Goal: Information Seeking & Learning: Learn about a topic

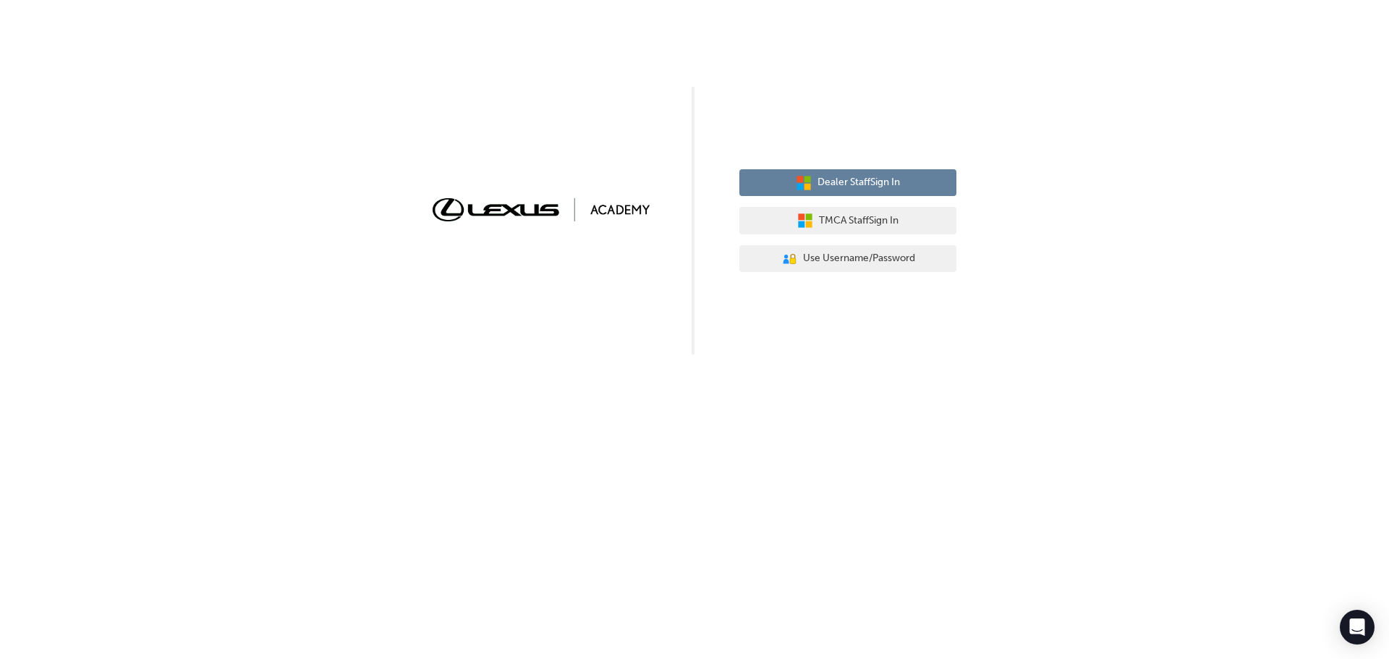
click at [864, 182] on span "Dealer Staff Sign In" at bounding box center [858, 182] width 82 height 17
click at [861, 182] on span "Dealer Staff Sign In" at bounding box center [858, 182] width 82 height 17
click at [837, 184] on span "Dealer Staff Sign In" at bounding box center [858, 182] width 82 height 17
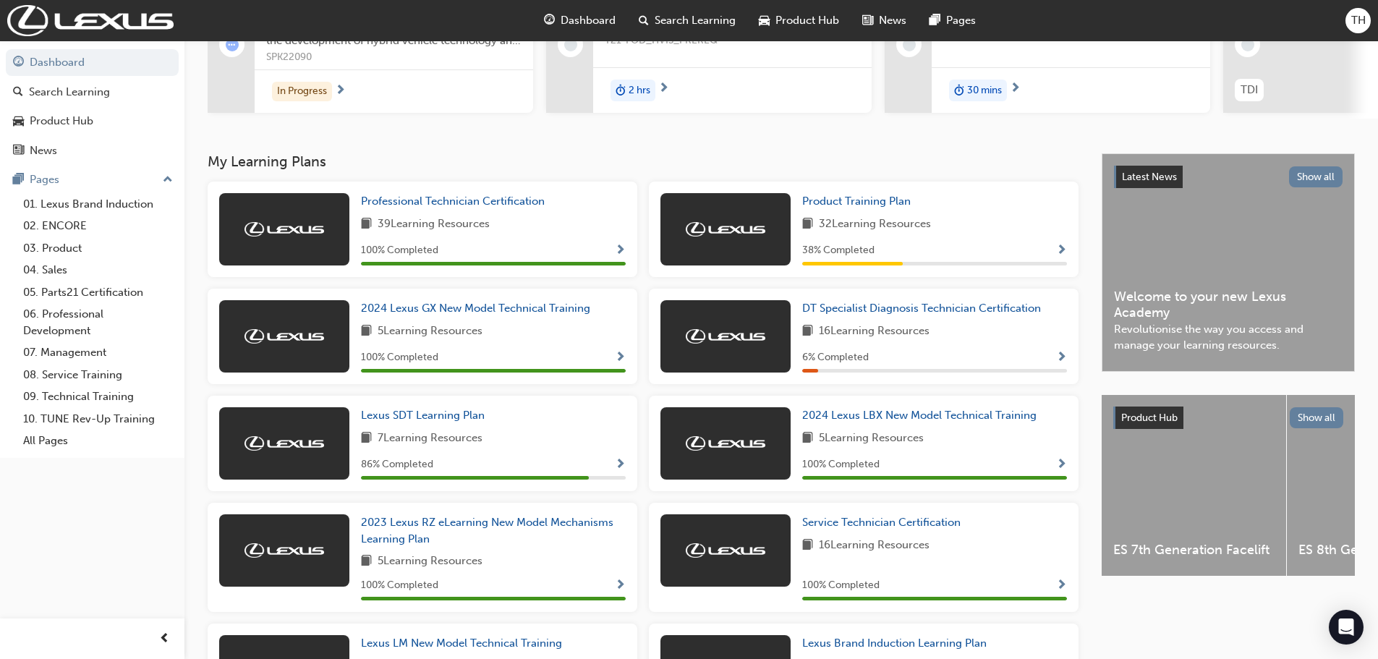
scroll to position [186, 0]
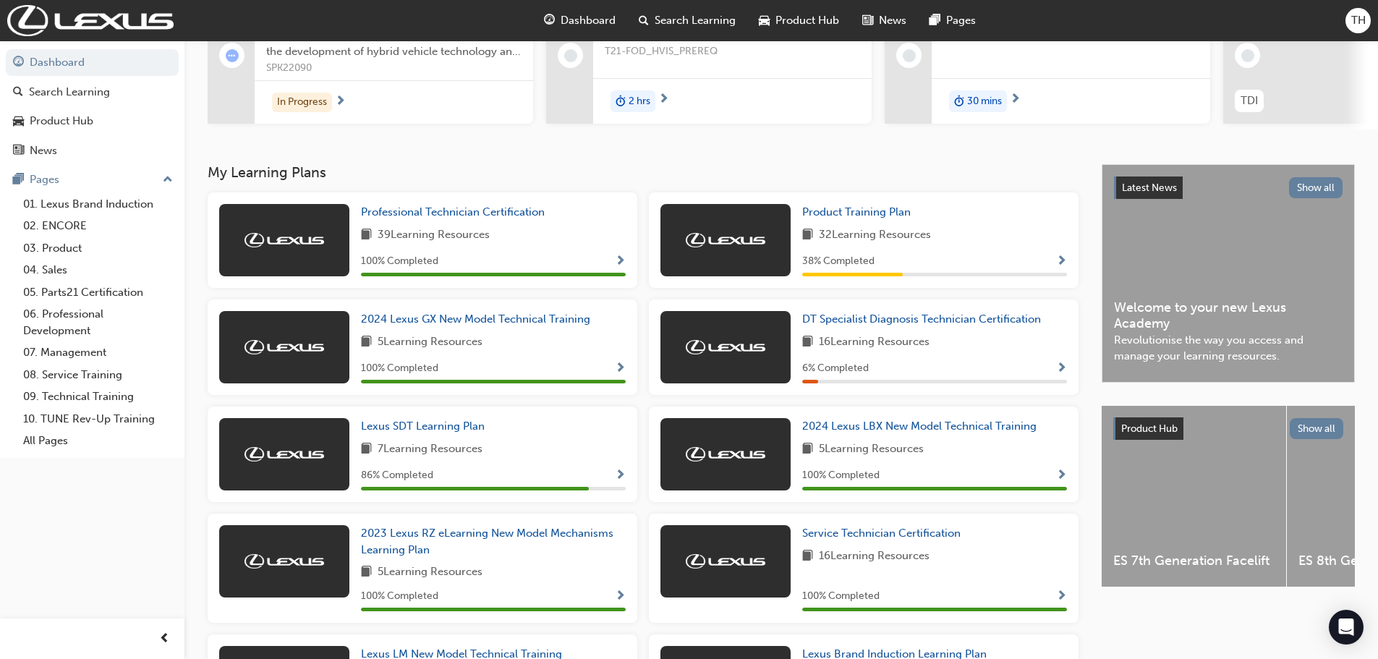
click at [700, 22] on span "Search Learning" at bounding box center [695, 20] width 81 height 17
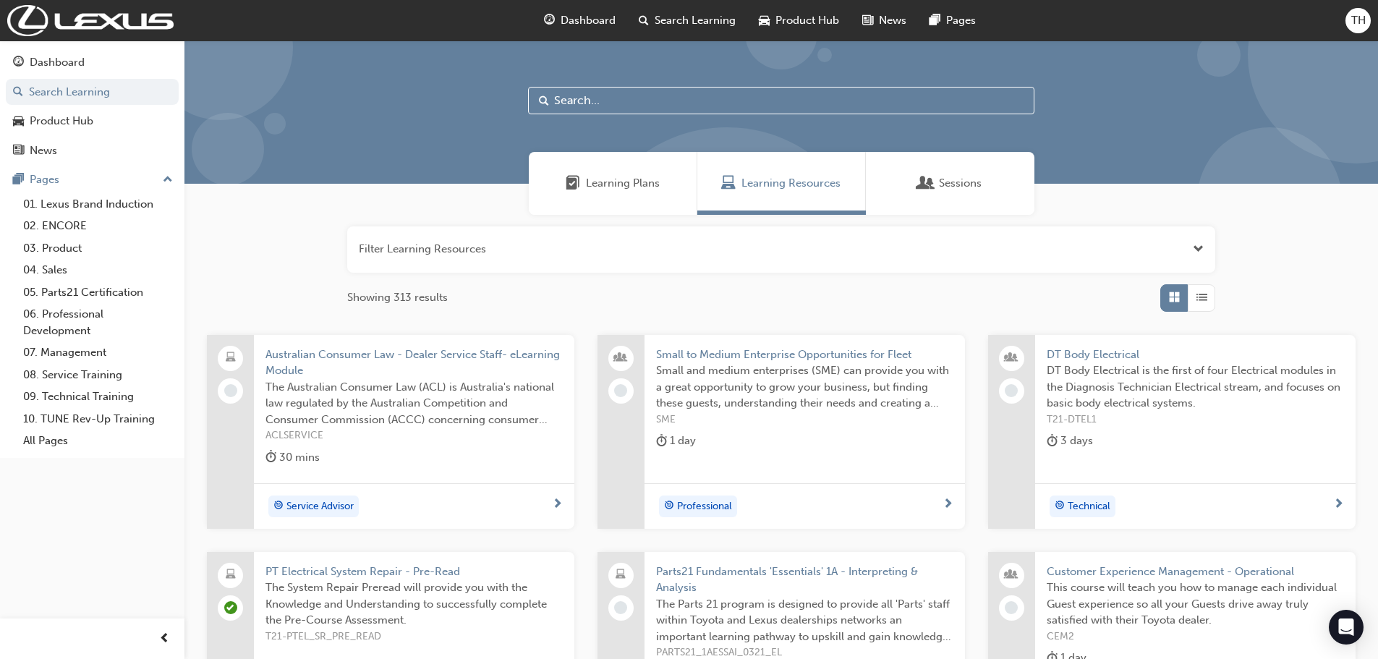
click at [639, 185] on span "Learning Plans" at bounding box center [623, 183] width 74 height 17
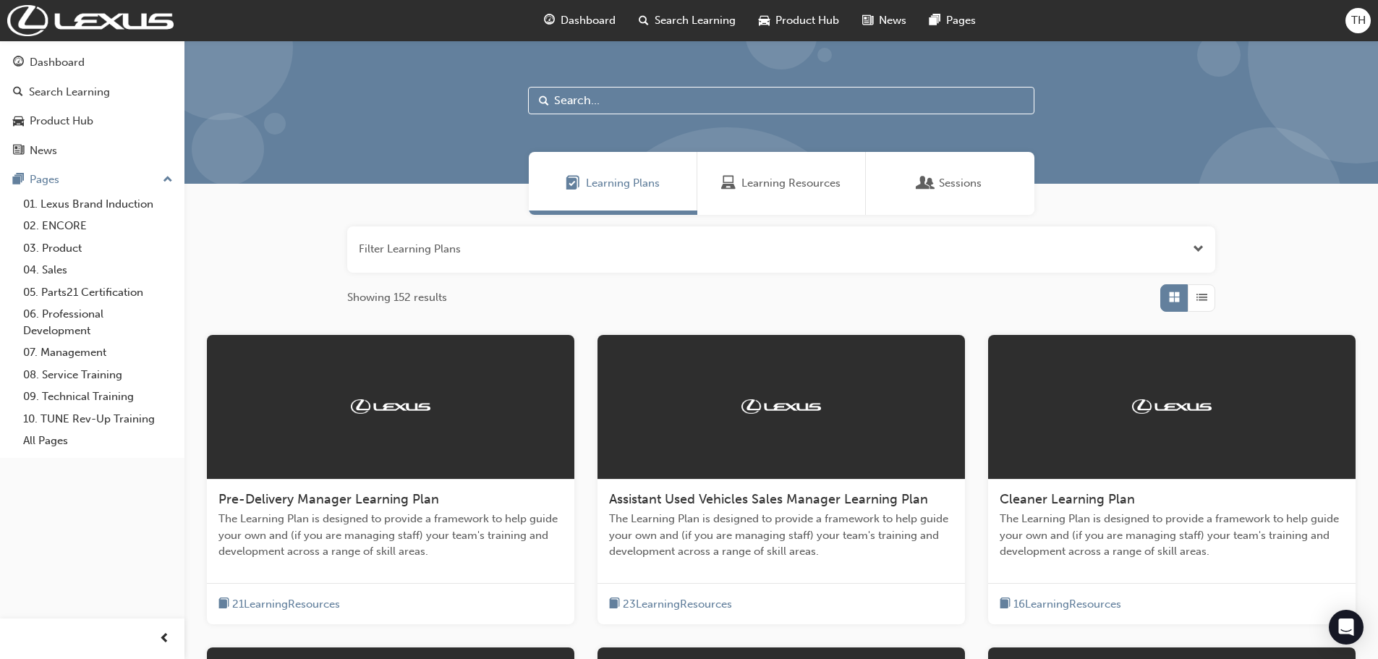
click at [800, 17] on span "Product Hub" at bounding box center [807, 20] width 64 height 17
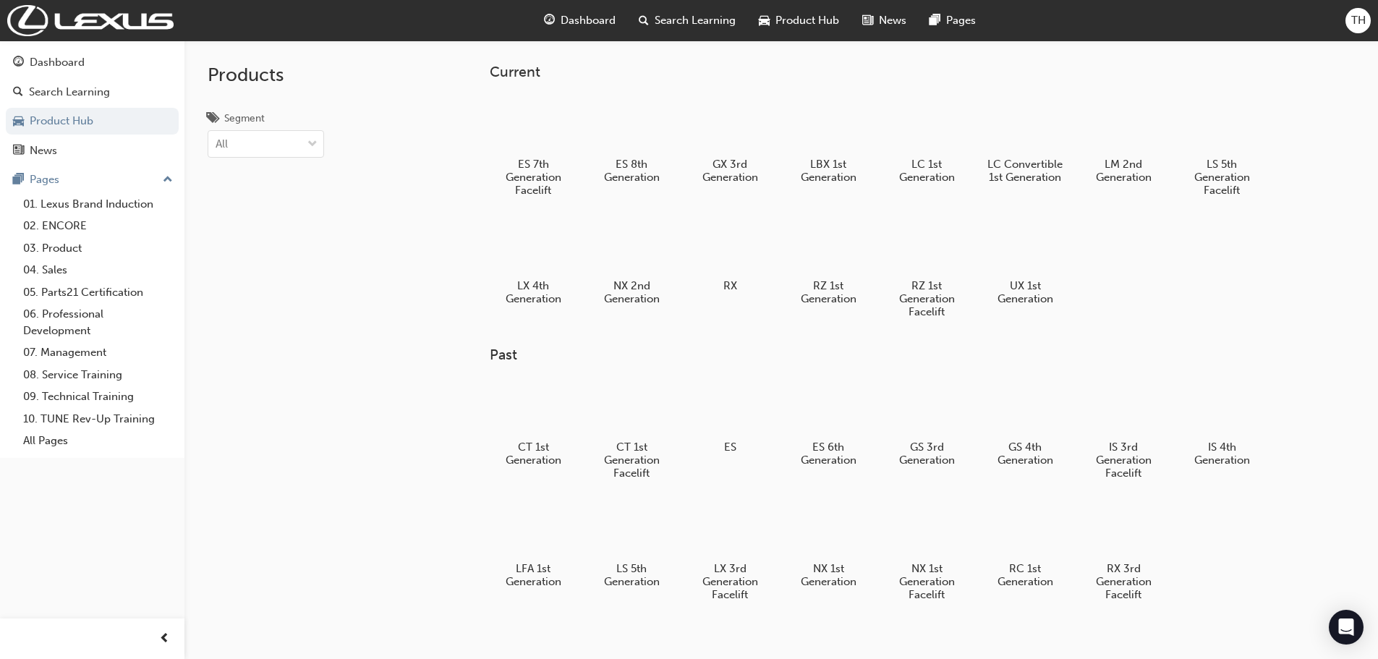
click at [671, 25] on span "Search Learning" at bounding box center [695, 20] width 81 height 17
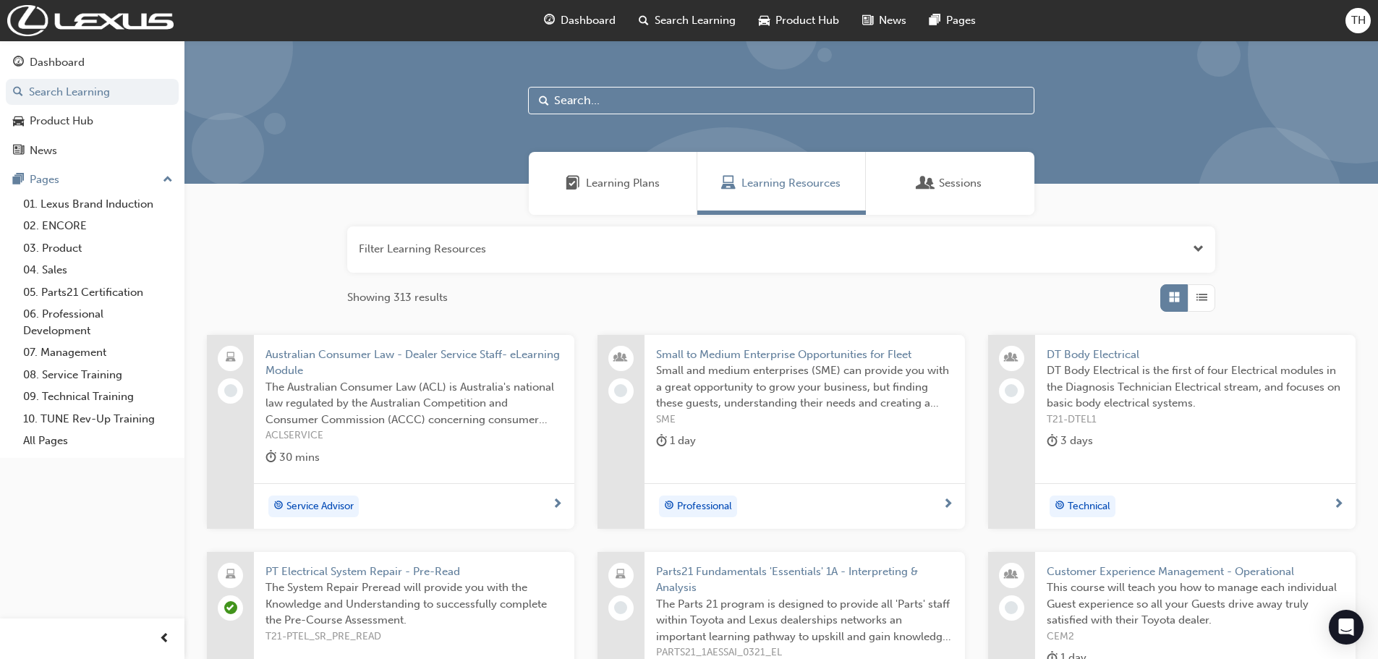
click at [827, 14] on span "Product Hub" at bounding box center [807, 20] width 64 height 17
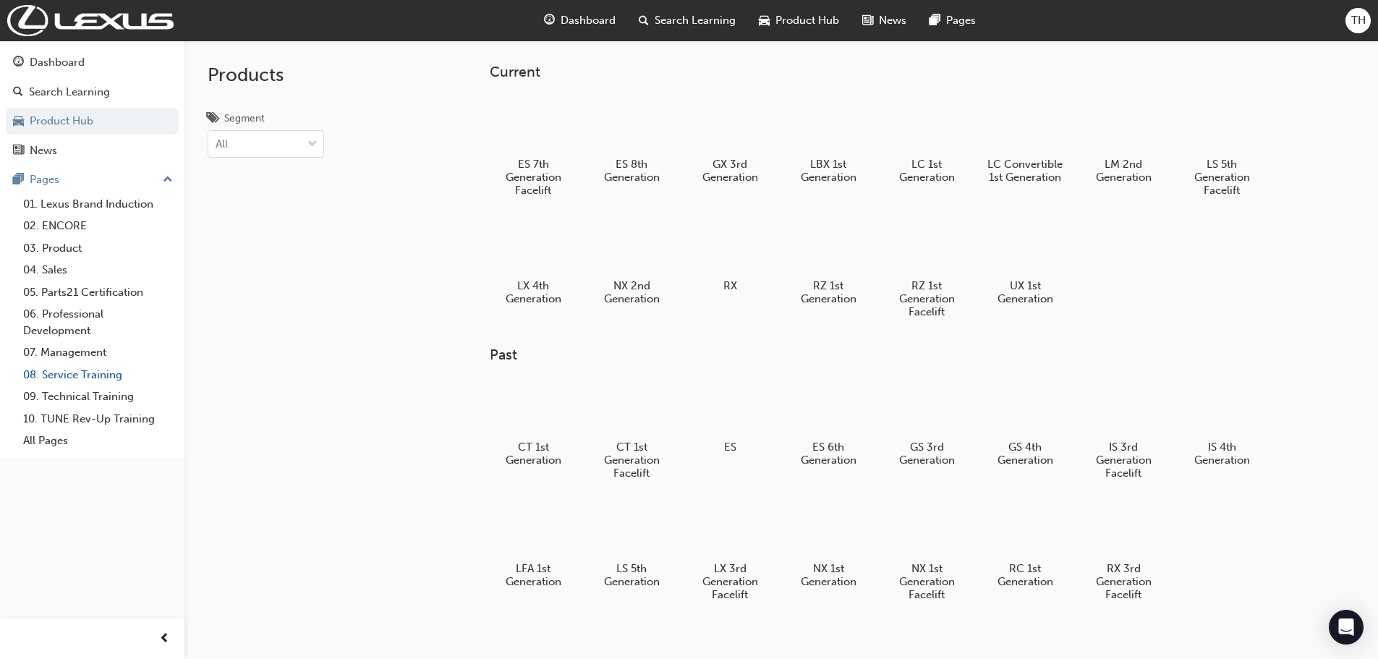
click at [87, 378] on link "08. Service Training" at bounding box center [97, 375] width 161 height 22
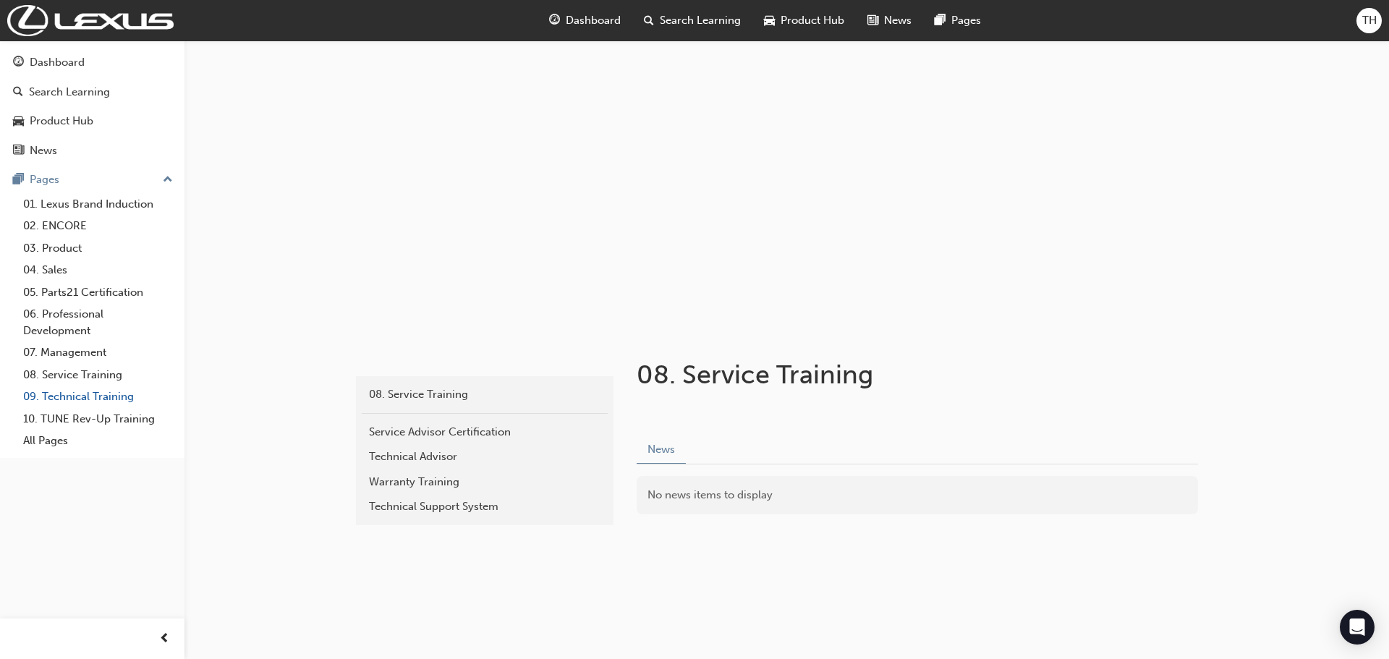
click at [75, 396] on link "09. Technical Training" at bounding box center [97, 397] width 161 height 22
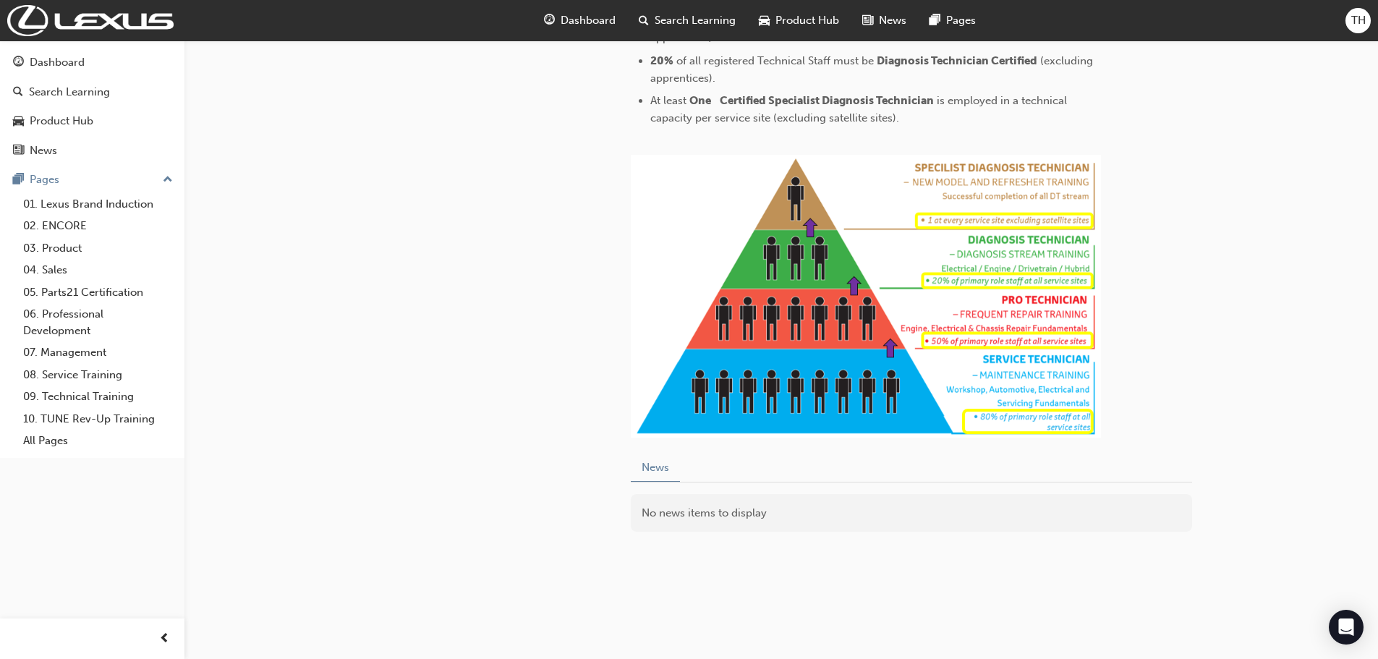
scroll to position [694, 0]
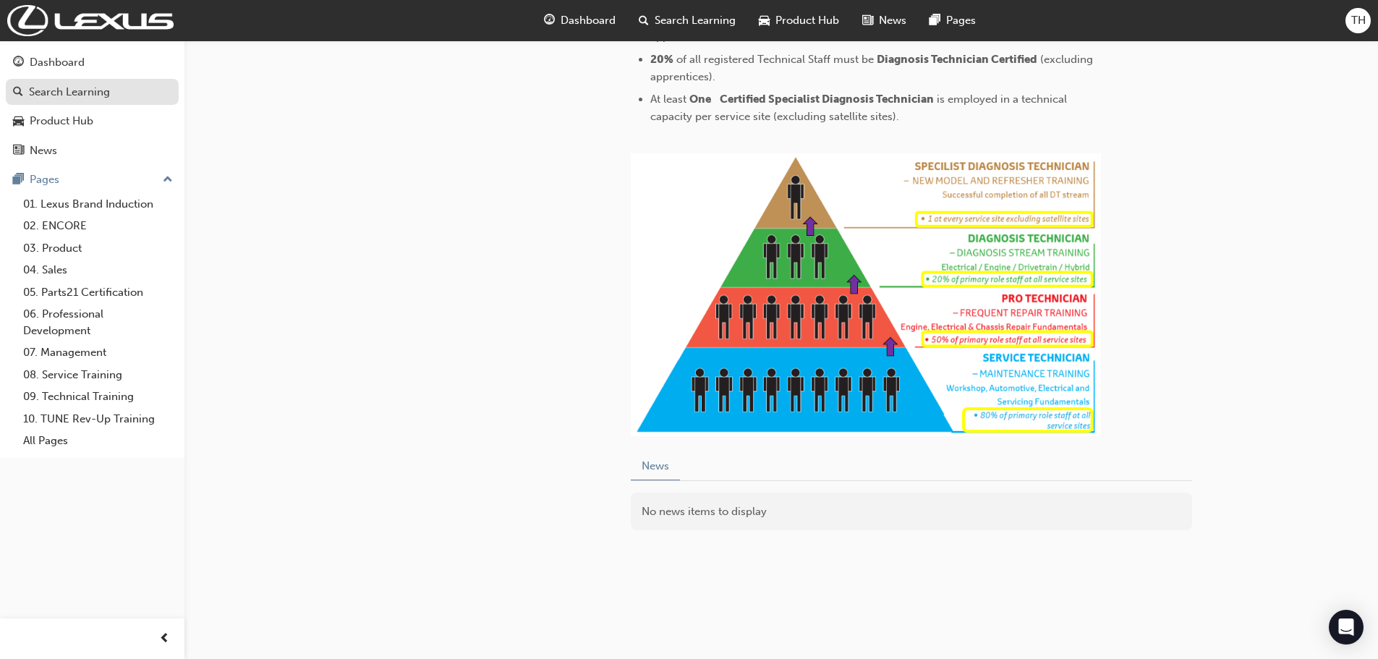
click at [67, 95] on div "Search Learning" at bounding box center [69, 92] width 81 height 17
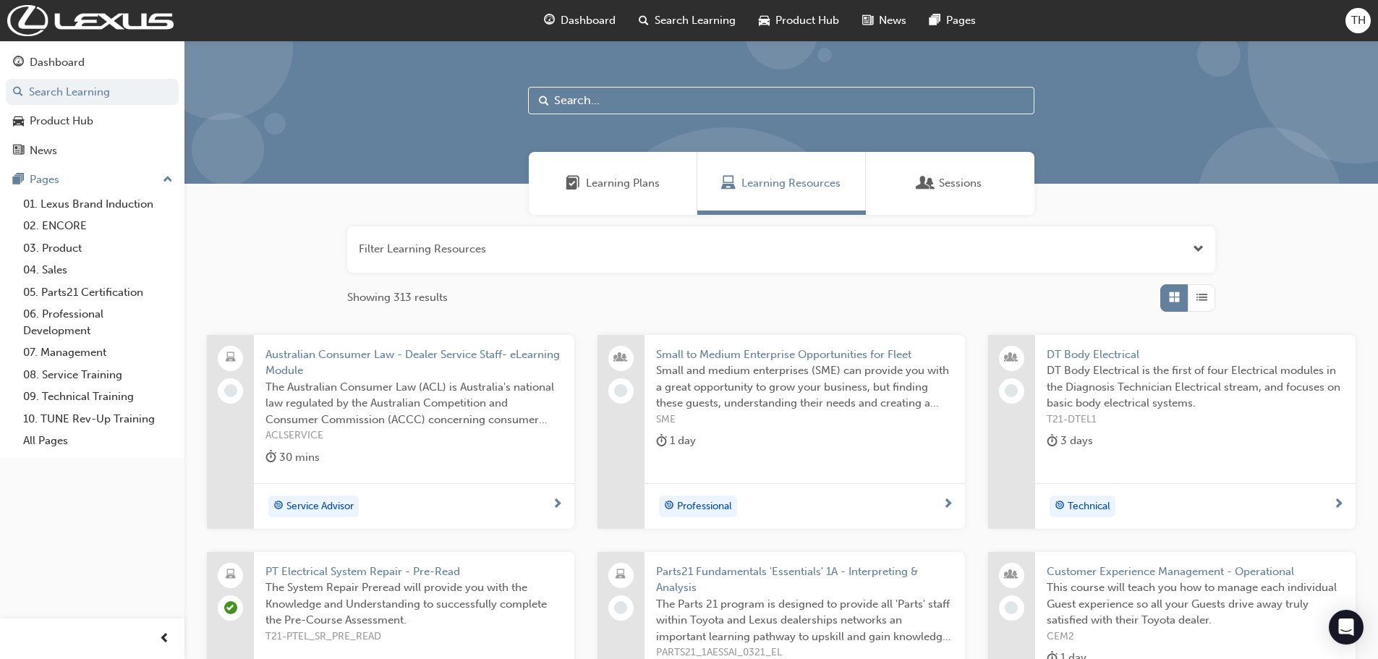
click at [553, 98] on input "text" at bounding box center [781, 100] width 506 height 27
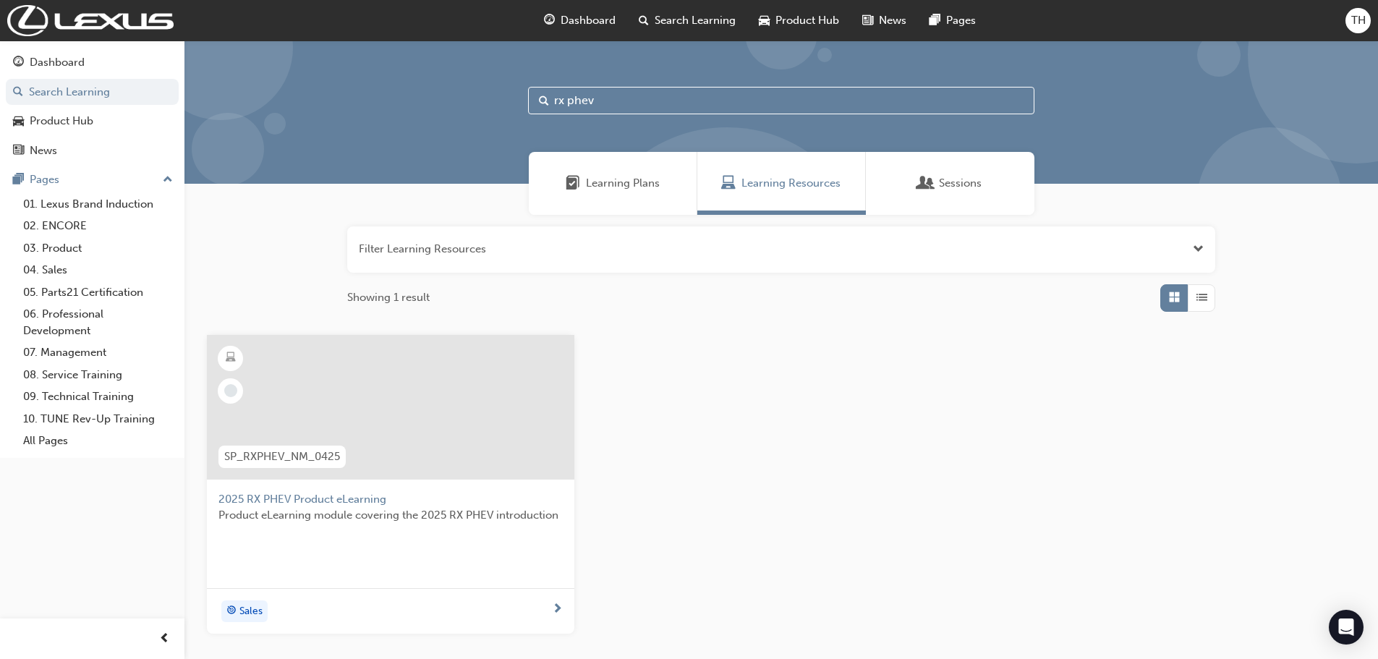
type input "rx phev"
click at [396, 468] on div at bounding box center [390, 407] width 367 height 145
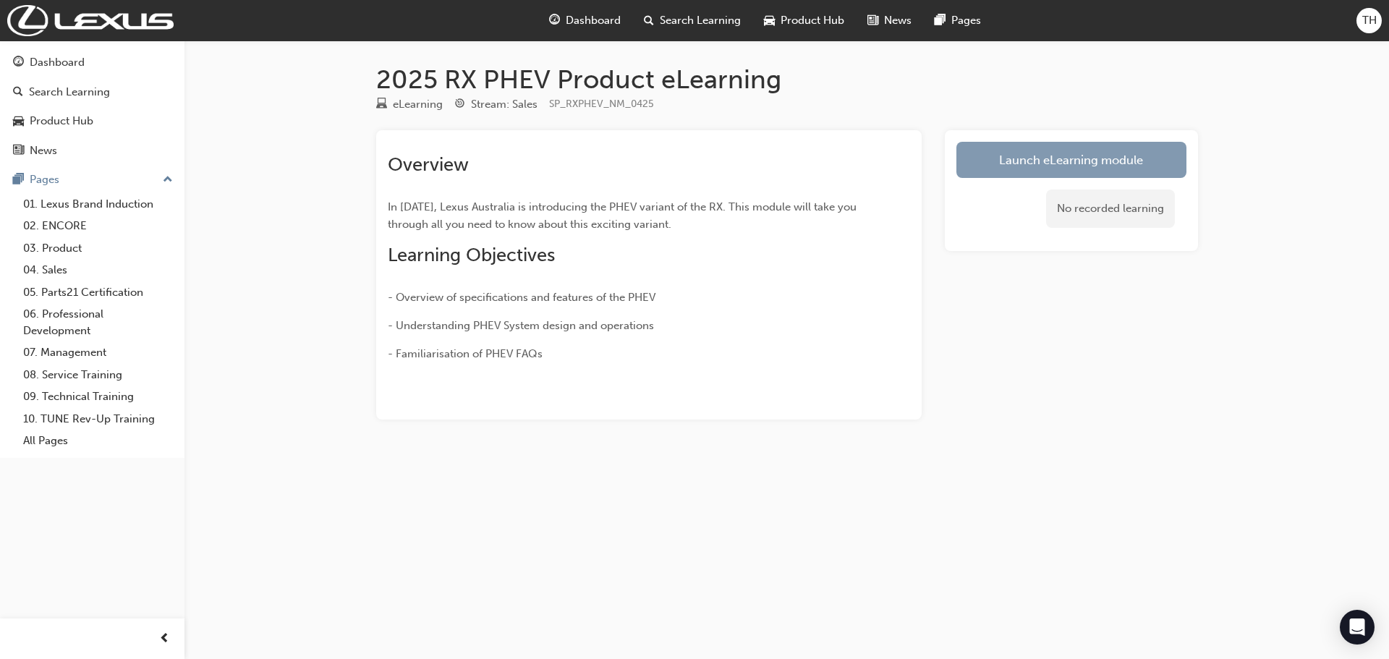
click at [1032, 142] on link "Launch eLearning module" at bounding box center [1071, 160] width 230 height 36
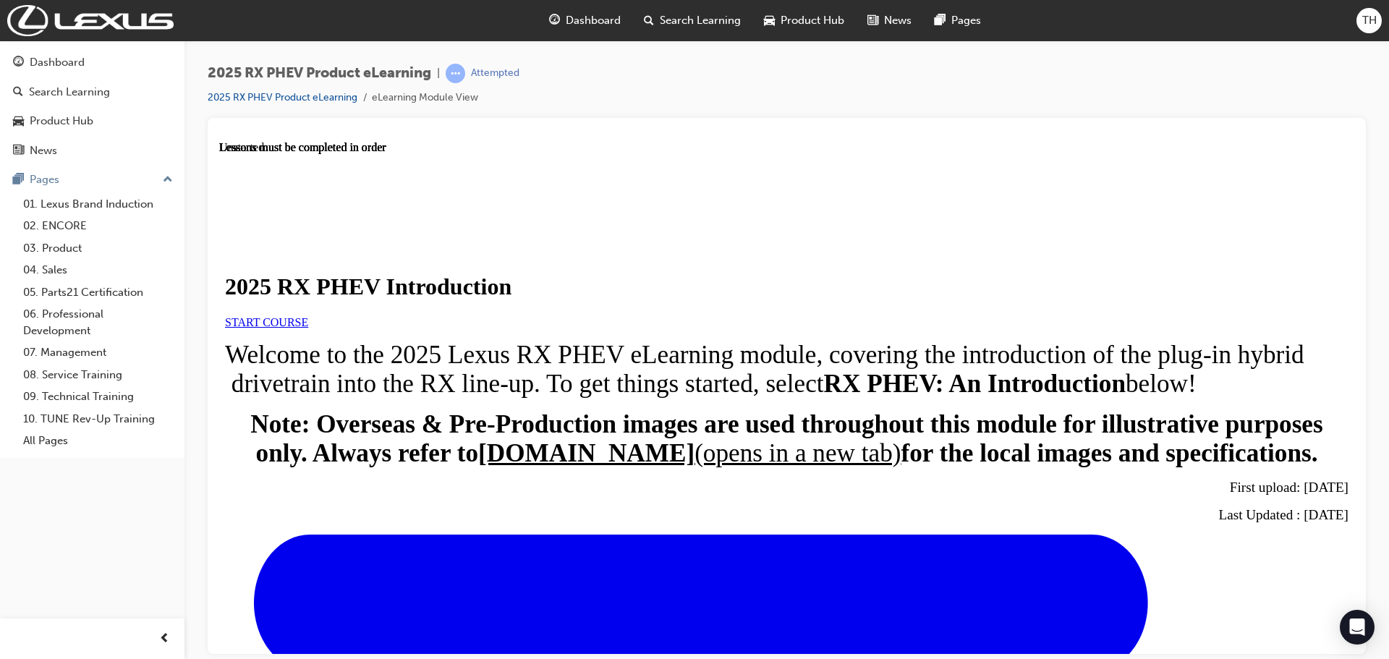
scroll to position [217, 0]
click at [308, 315] on link "START COURSE" at bounding box center [266, 321] width 83 height 12
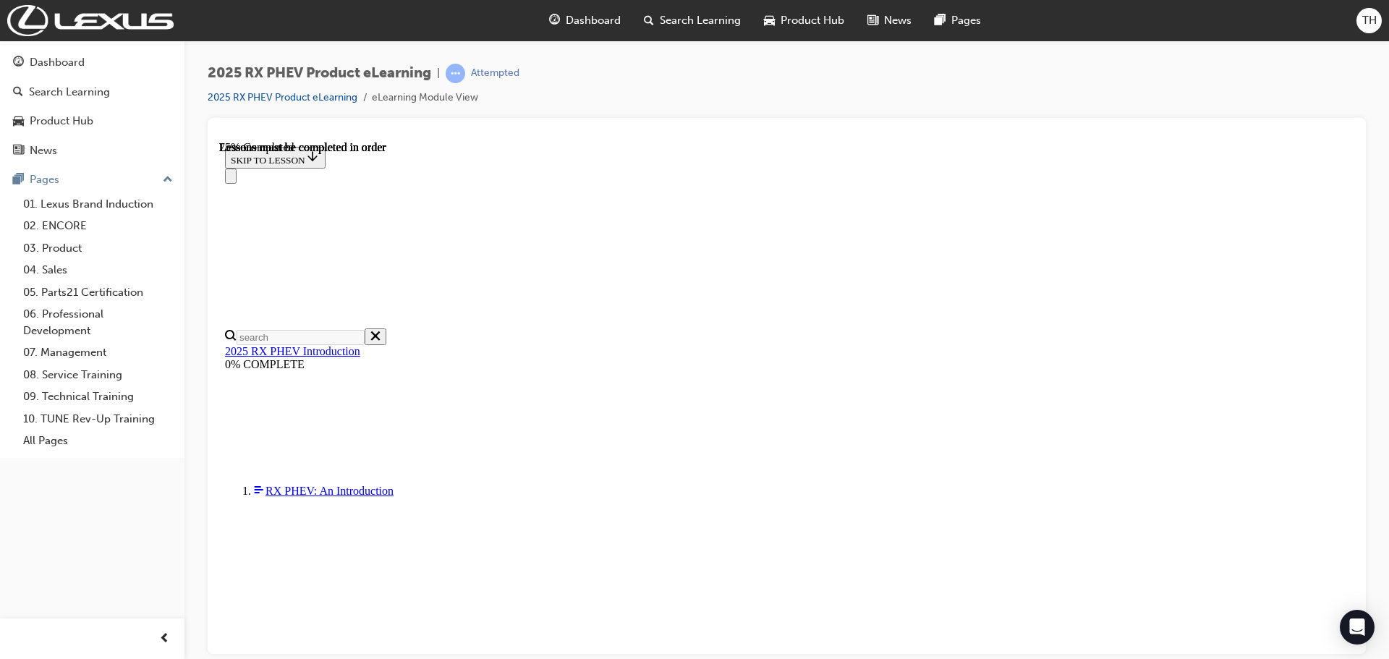
scroll to position [966, 0]
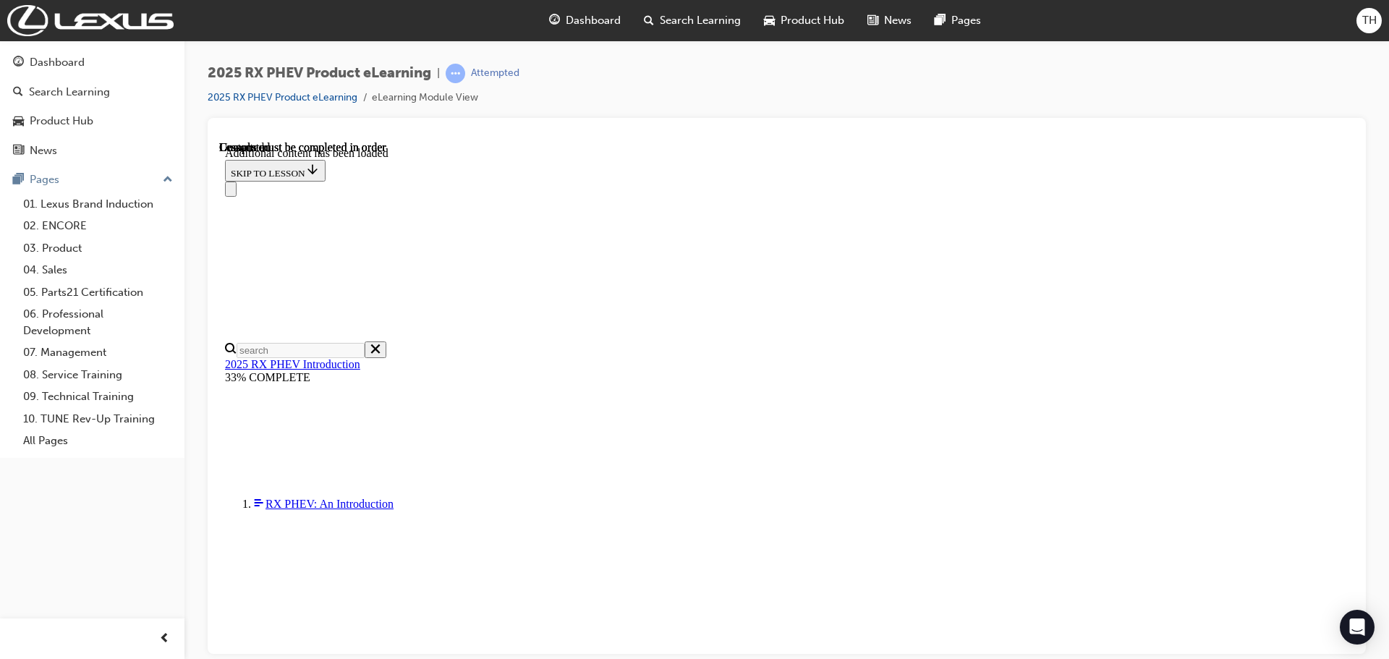
scroll to position [1678, 0]
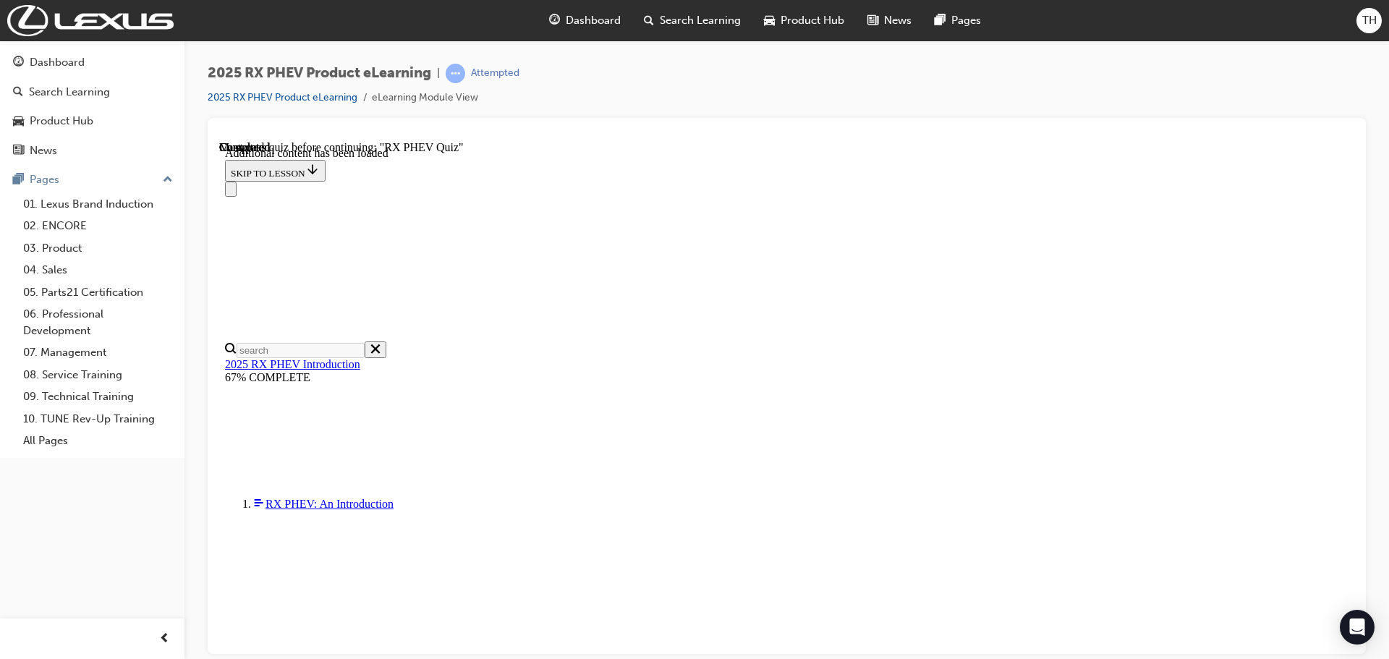
scroll to position [50, 0]
radio input "true"
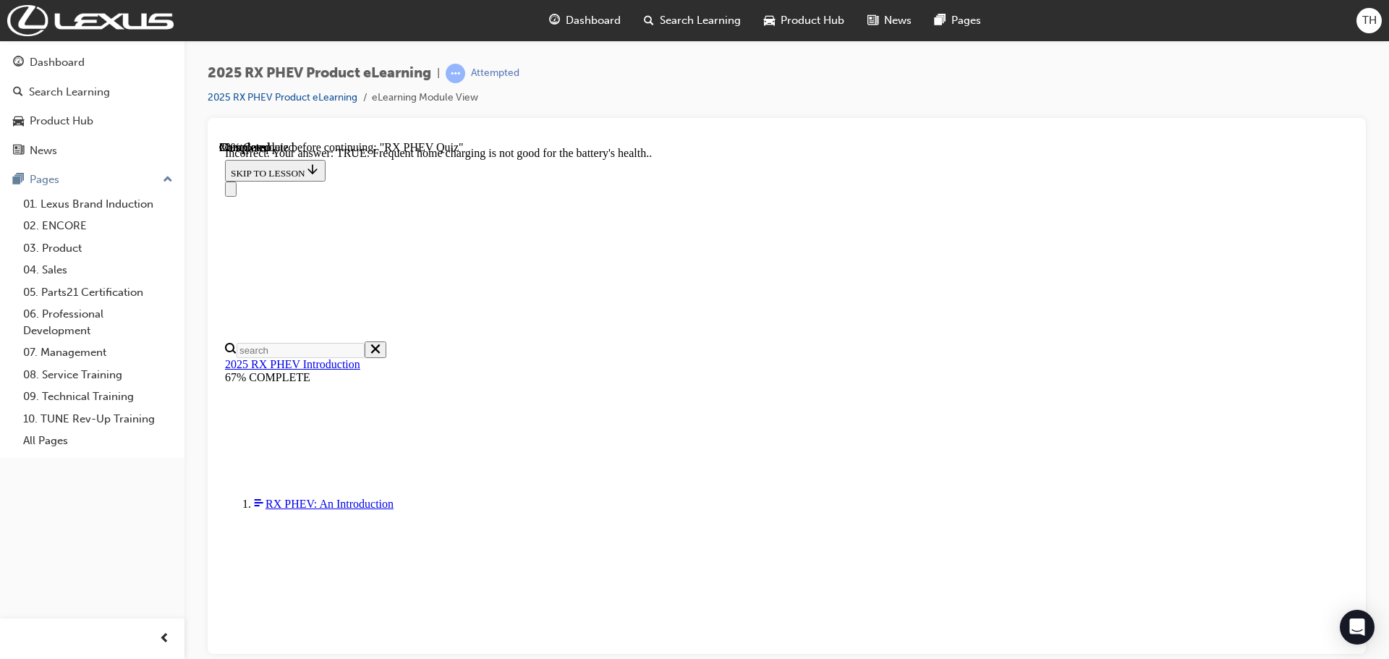
scroll to position [120, 0]
radio input "true"
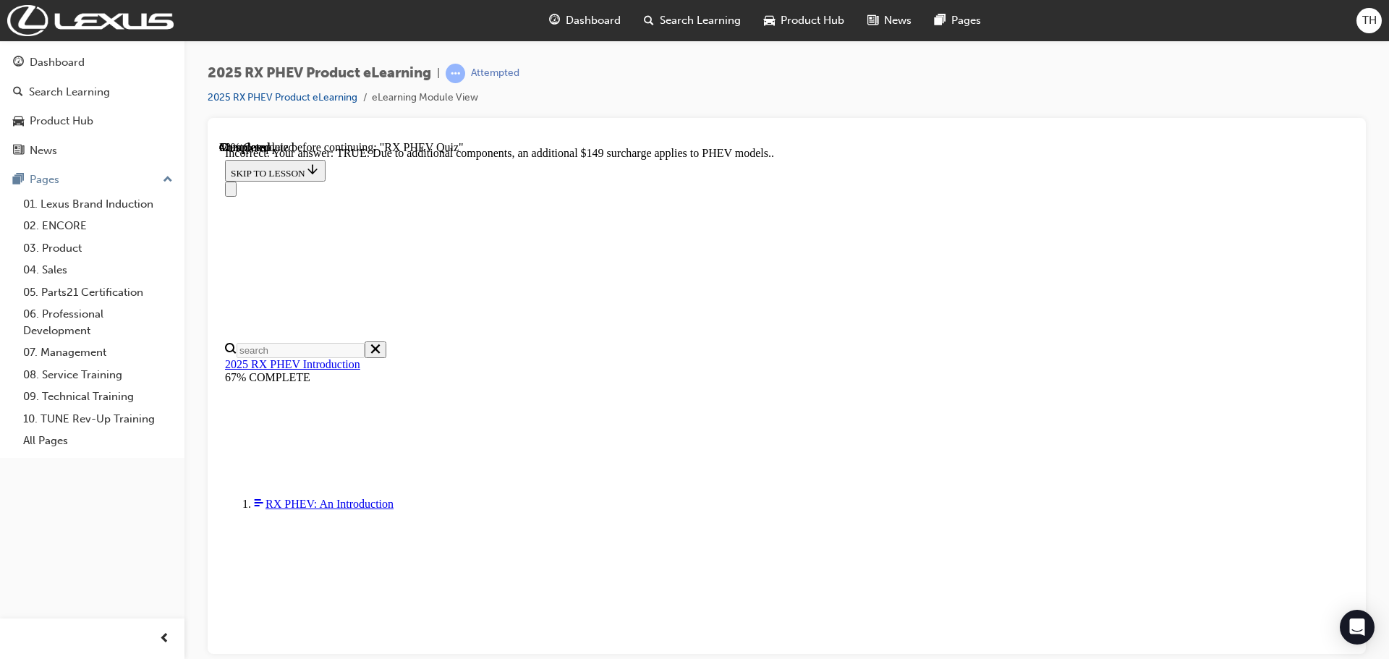
scroll to position [166, 0]
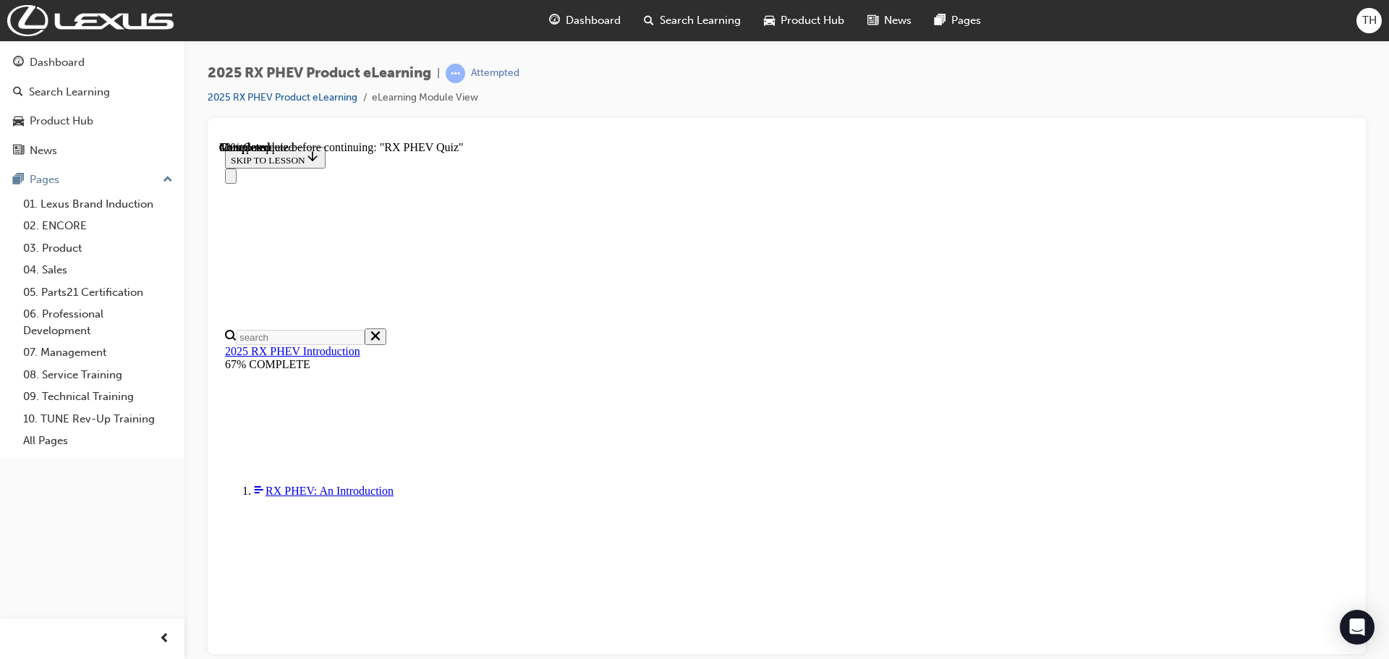
scroll to position [150, 0]
radio input "true"
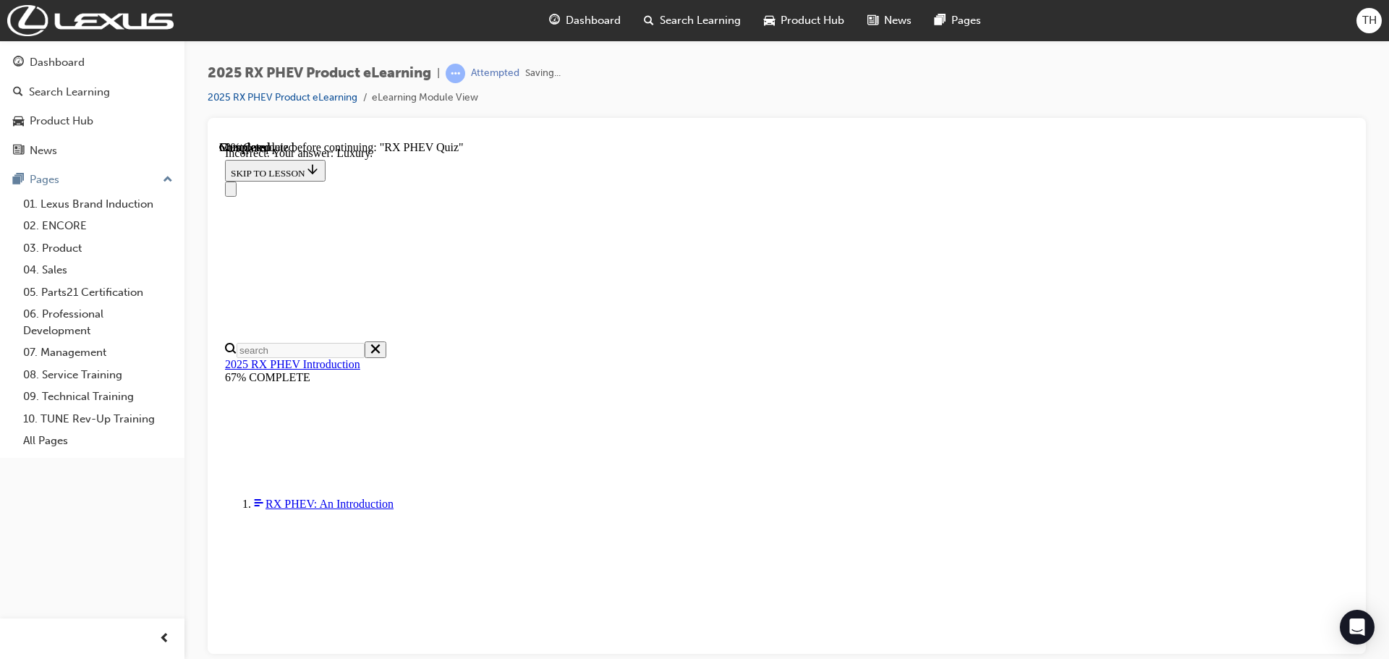
scroll to position [267, 0]
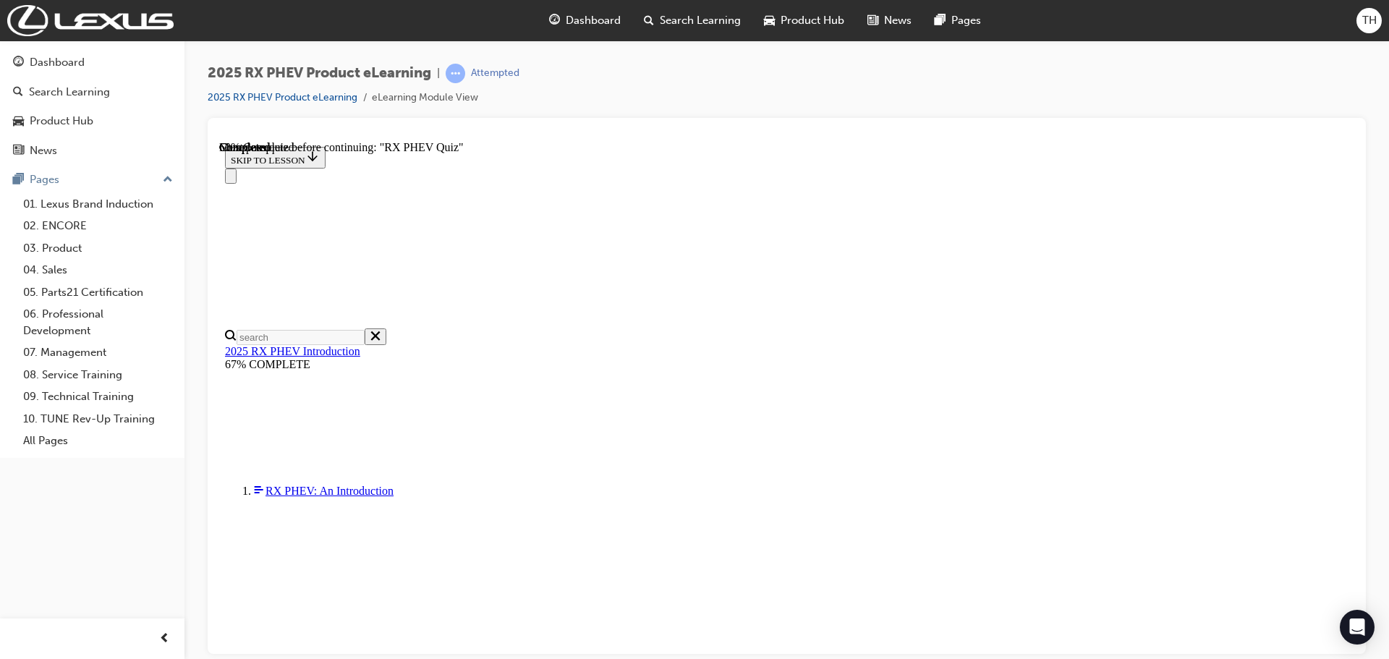
radio input "true"
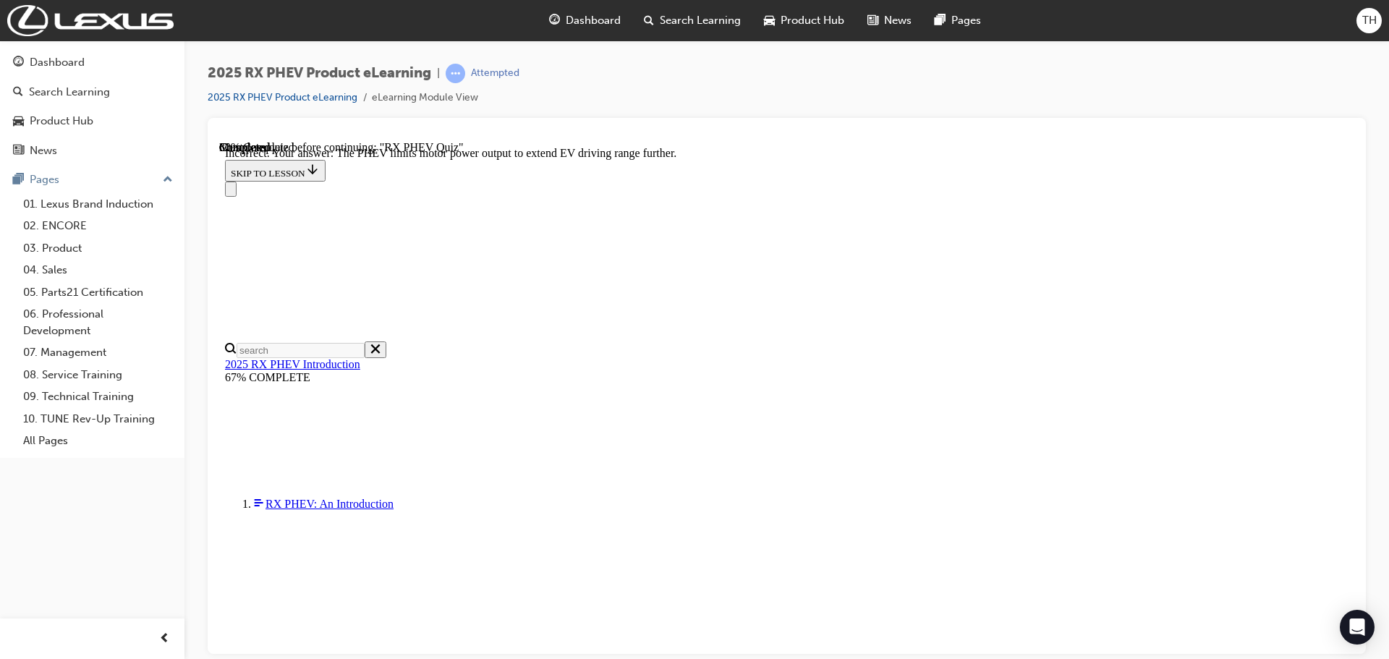
scroll to position [209, 0]
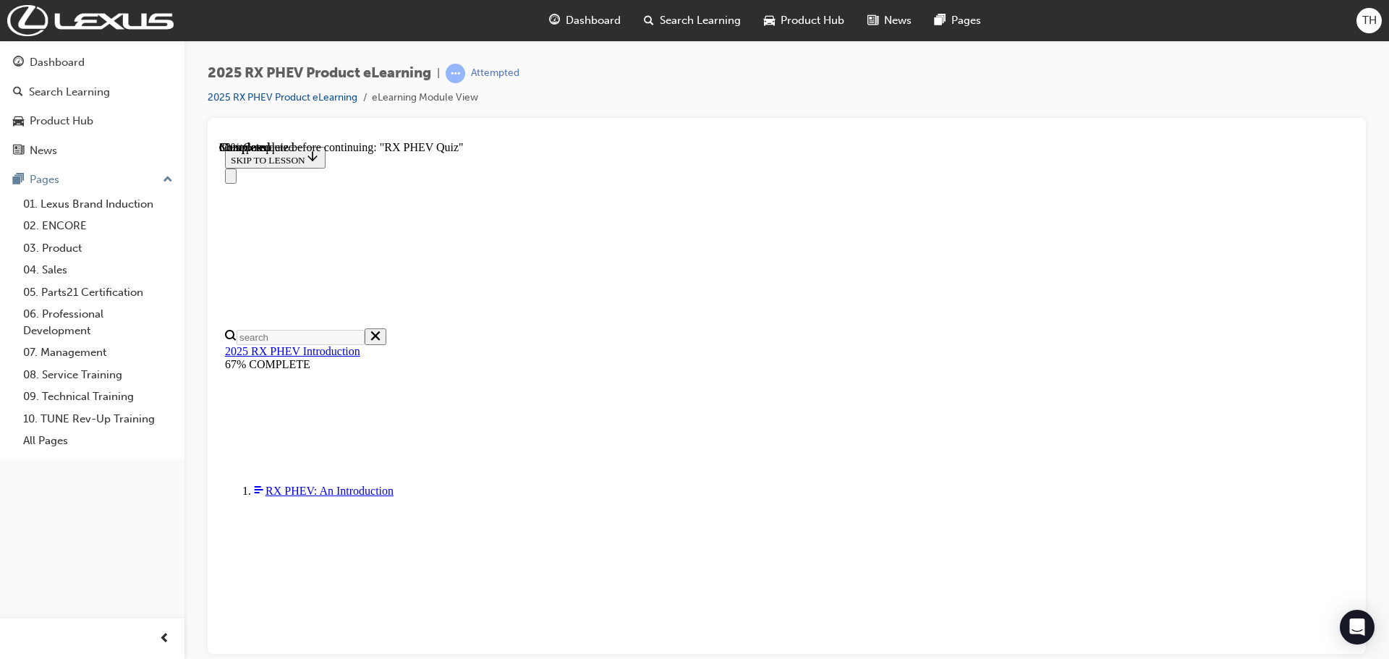
scroll to position [169, 0]
radio input "true"
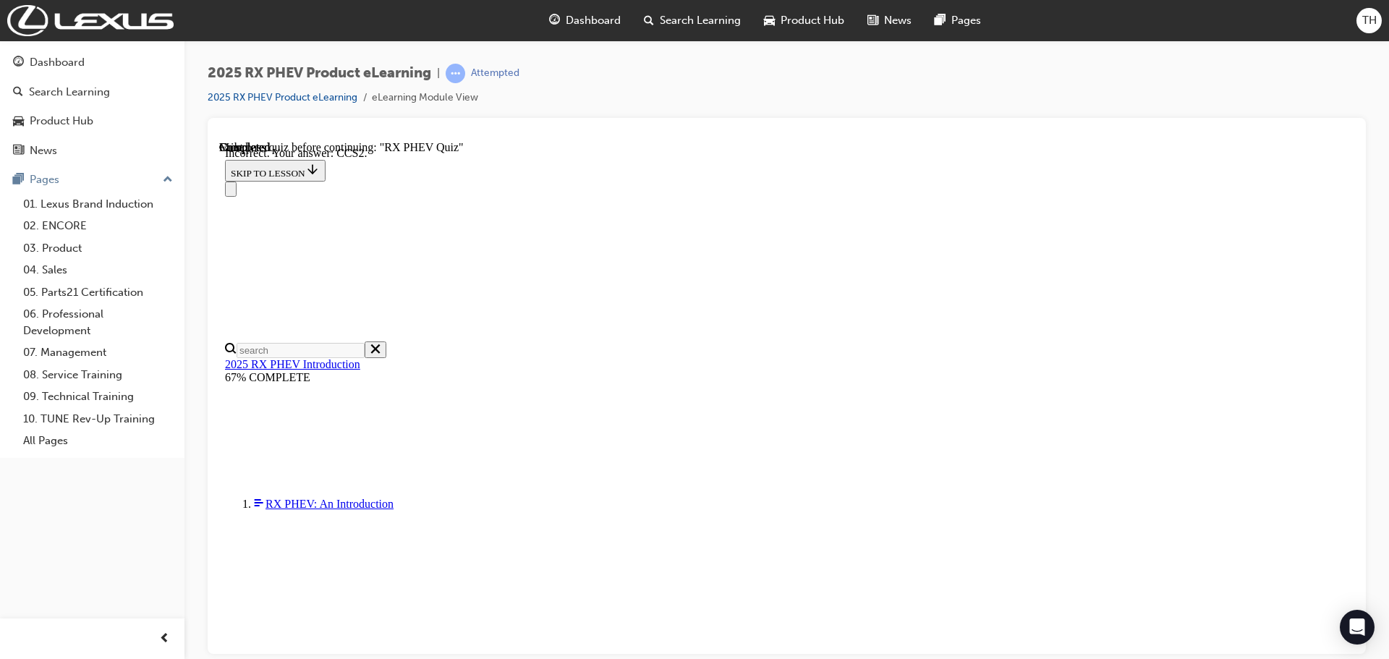
scroll to position [267, 0]
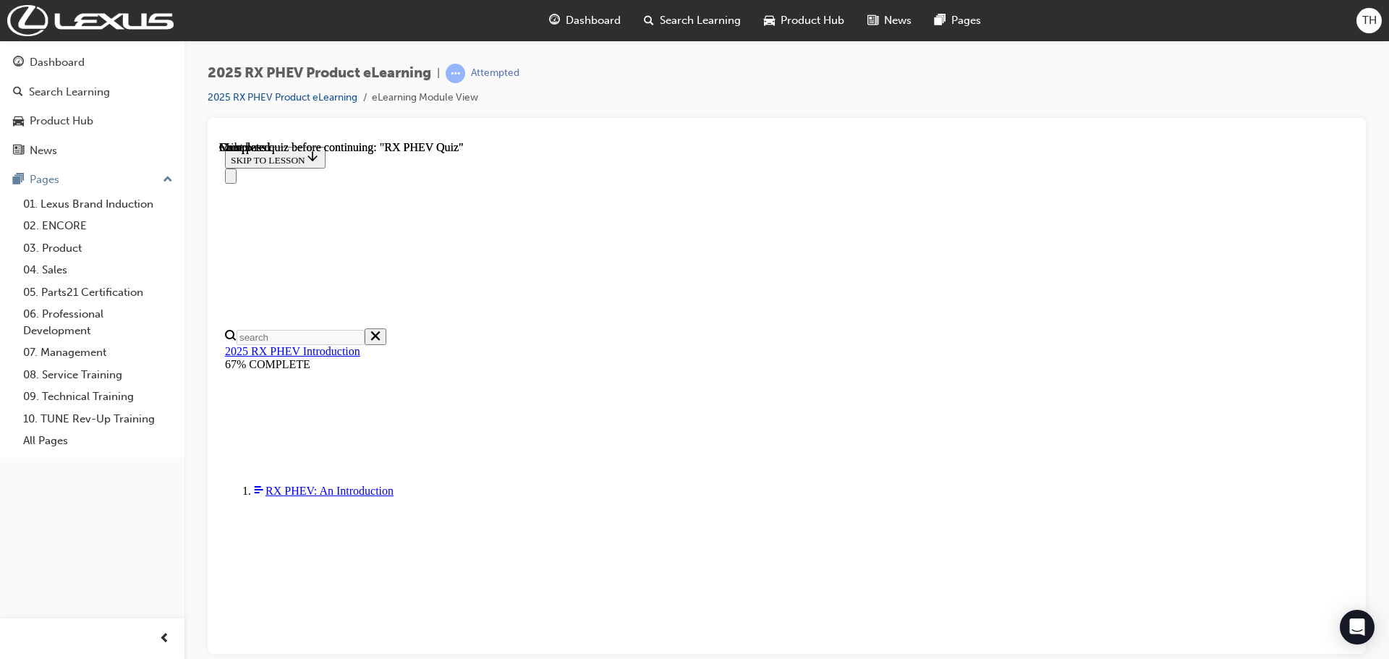
scroll to position [283, 0]
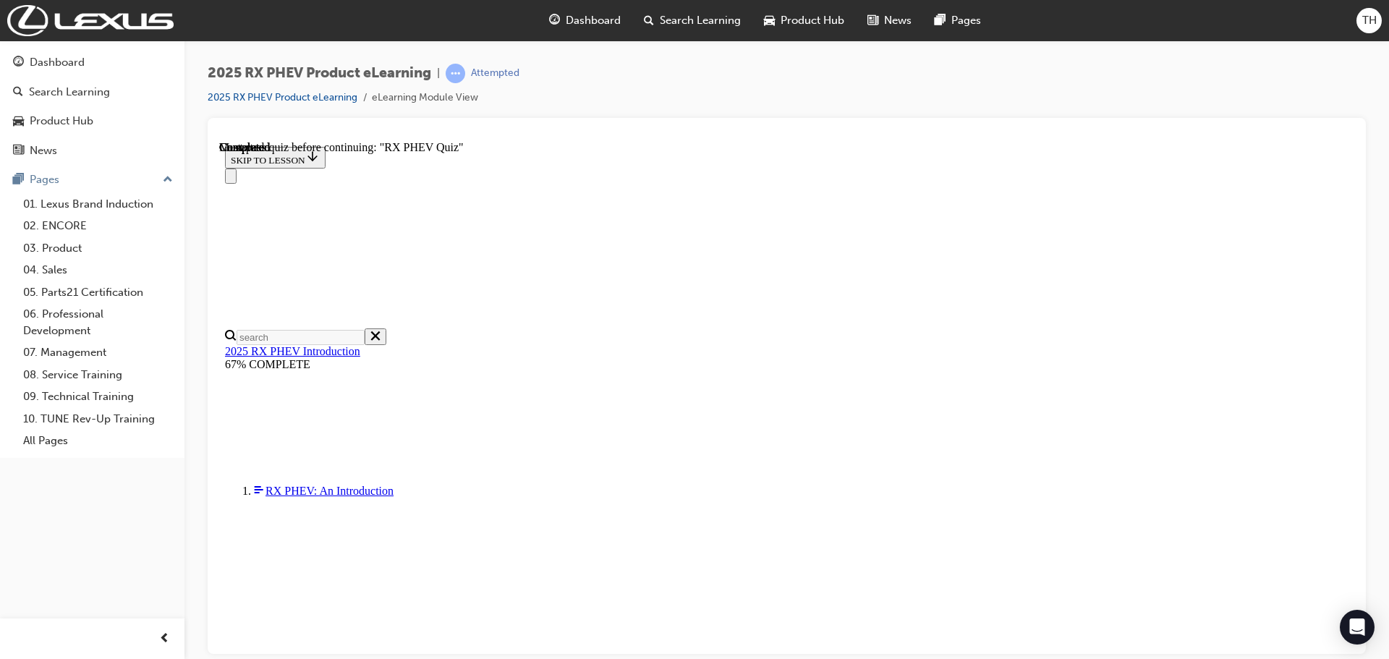
radio input "true"
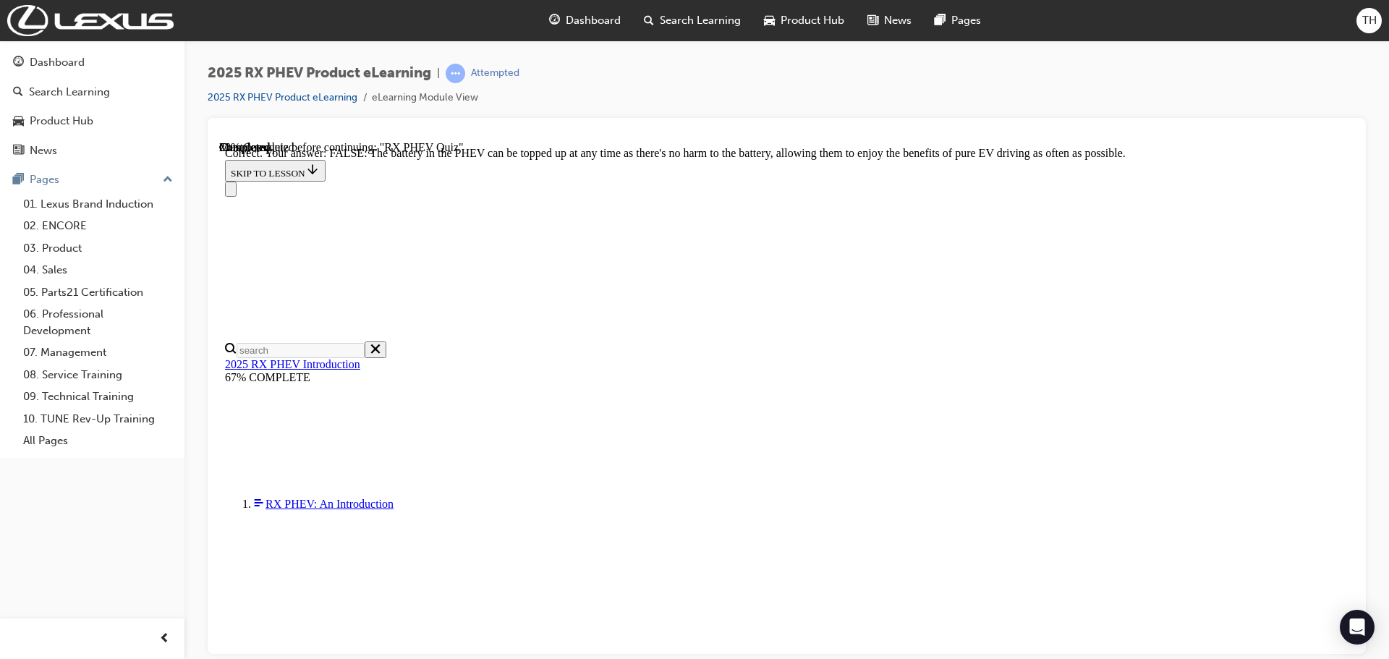
scroll to position [166, 0]
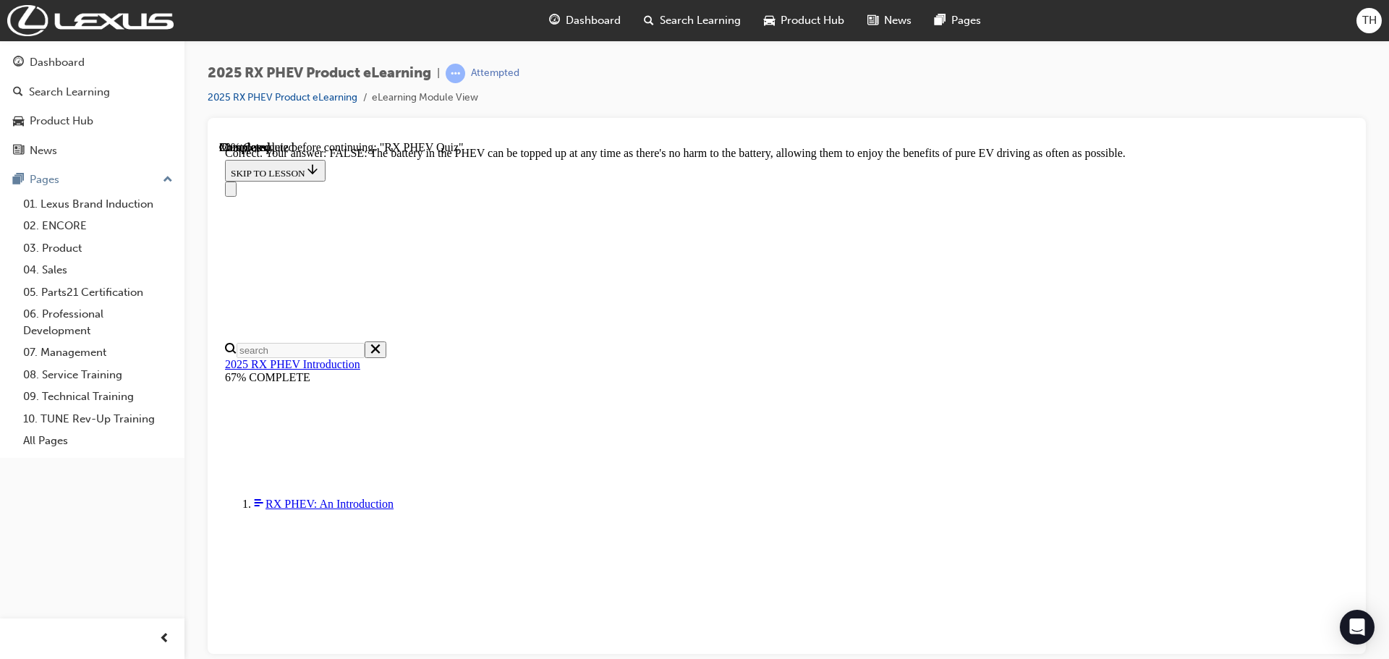
radio input "true"
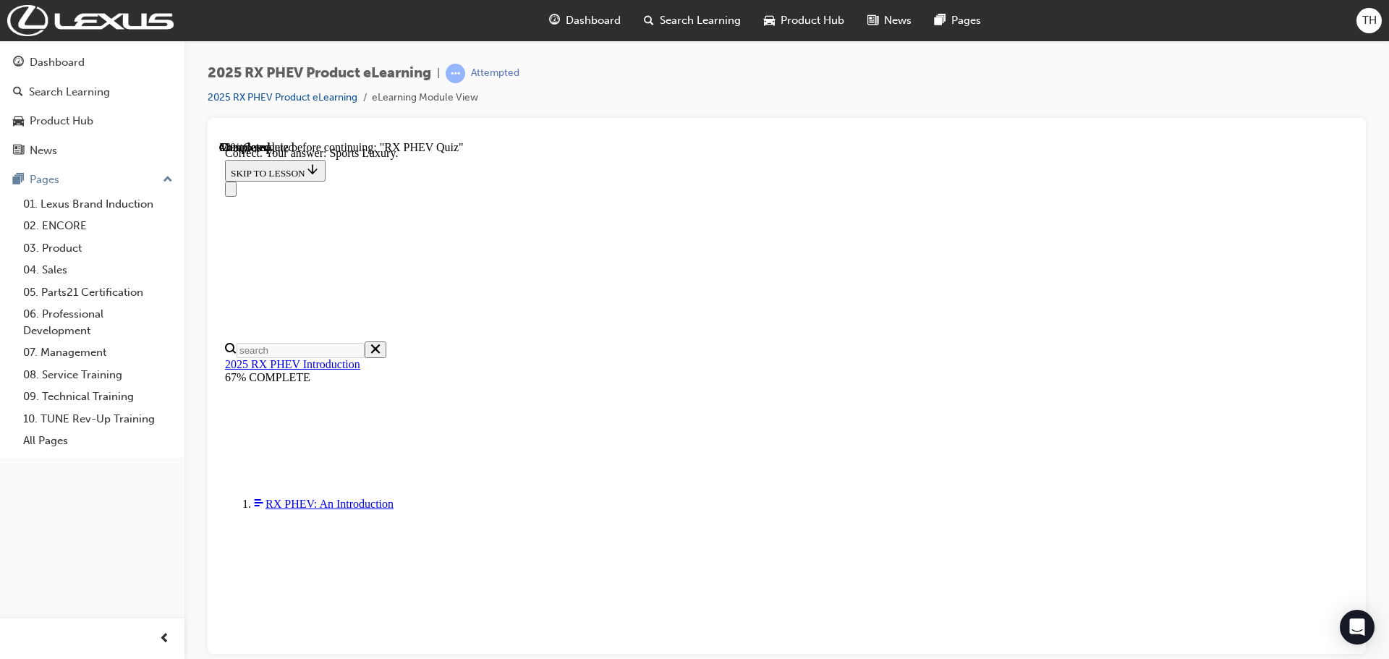
scroll to position [267, 0]
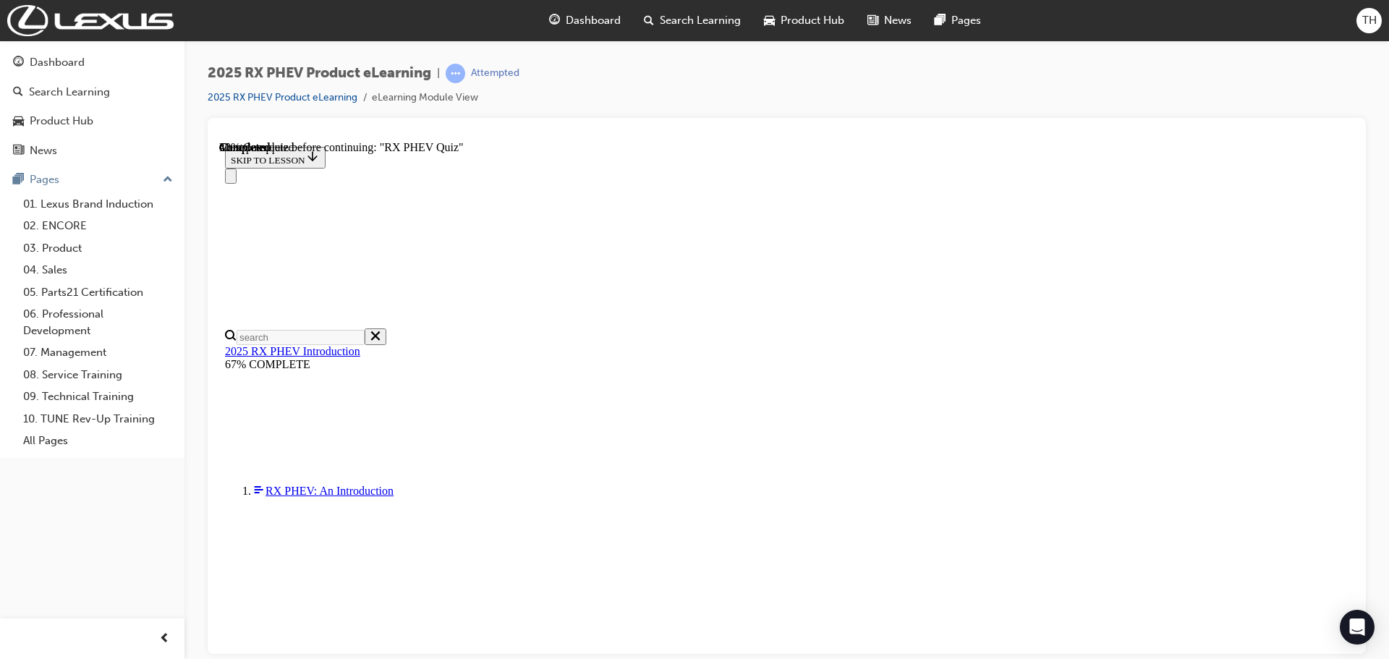
radio input "true"
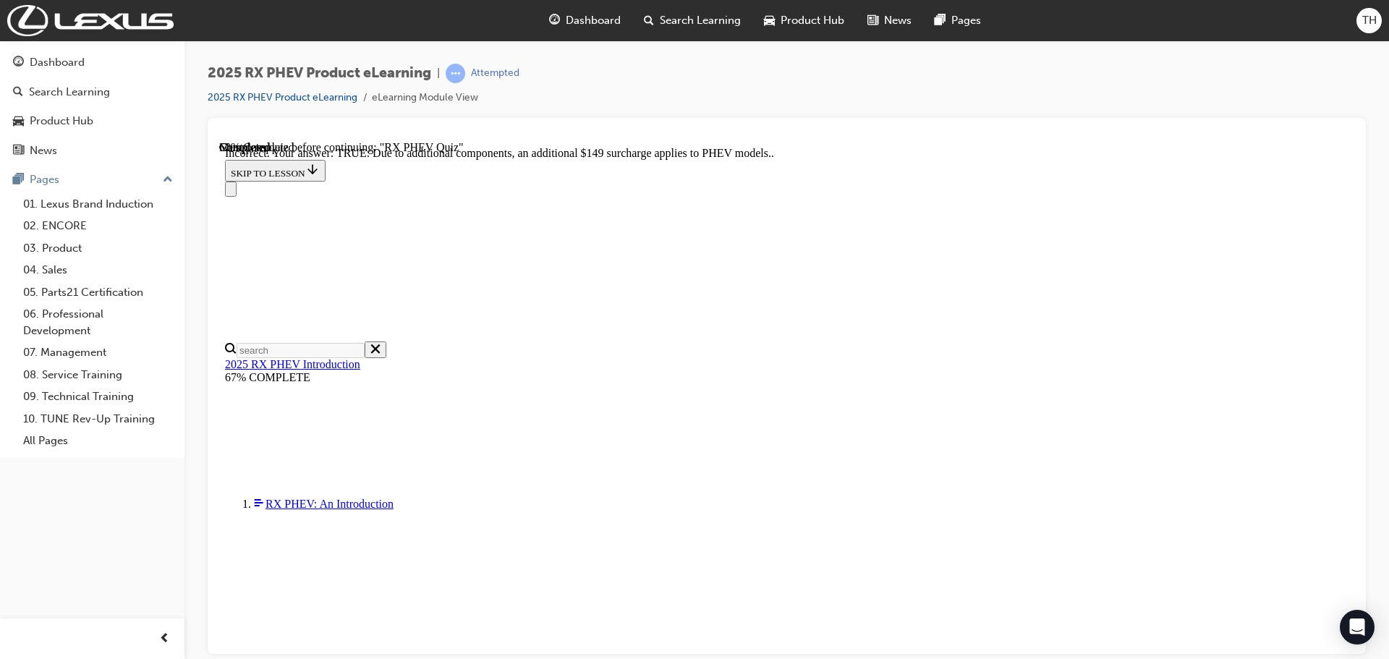
scroll to position [166, 0]
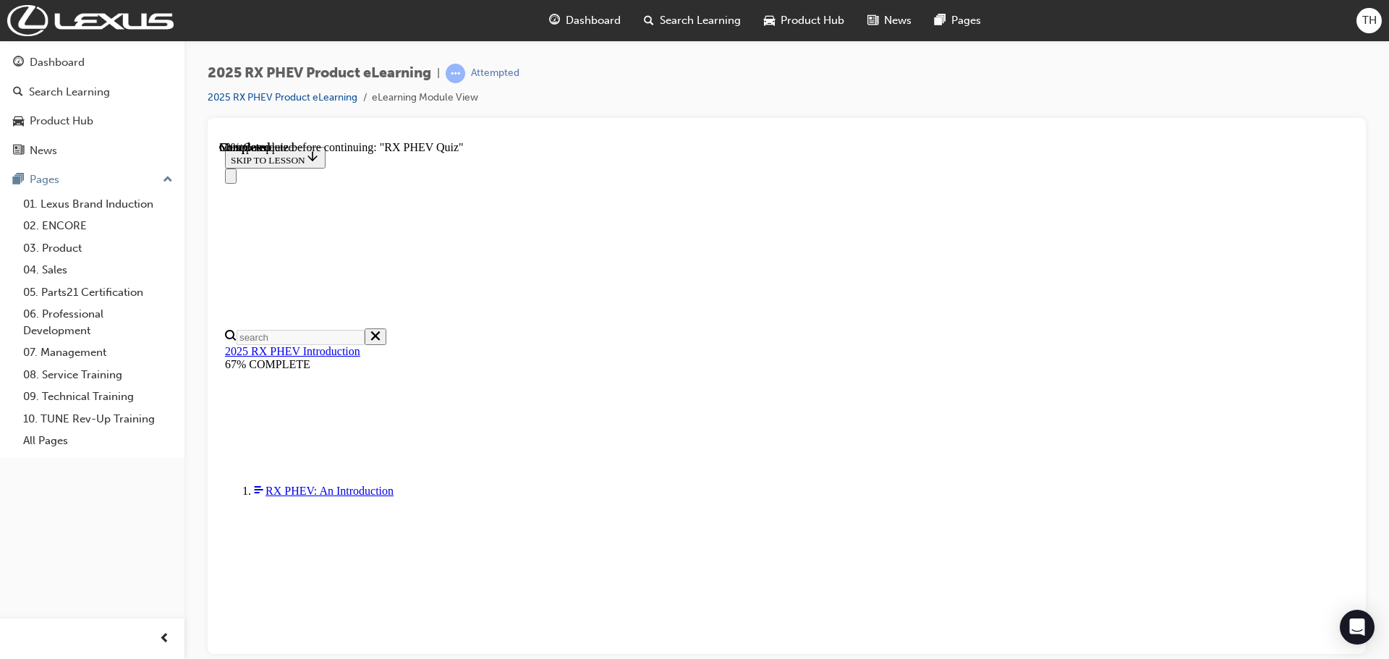
scroll to position [150, 0]
radio input "true"
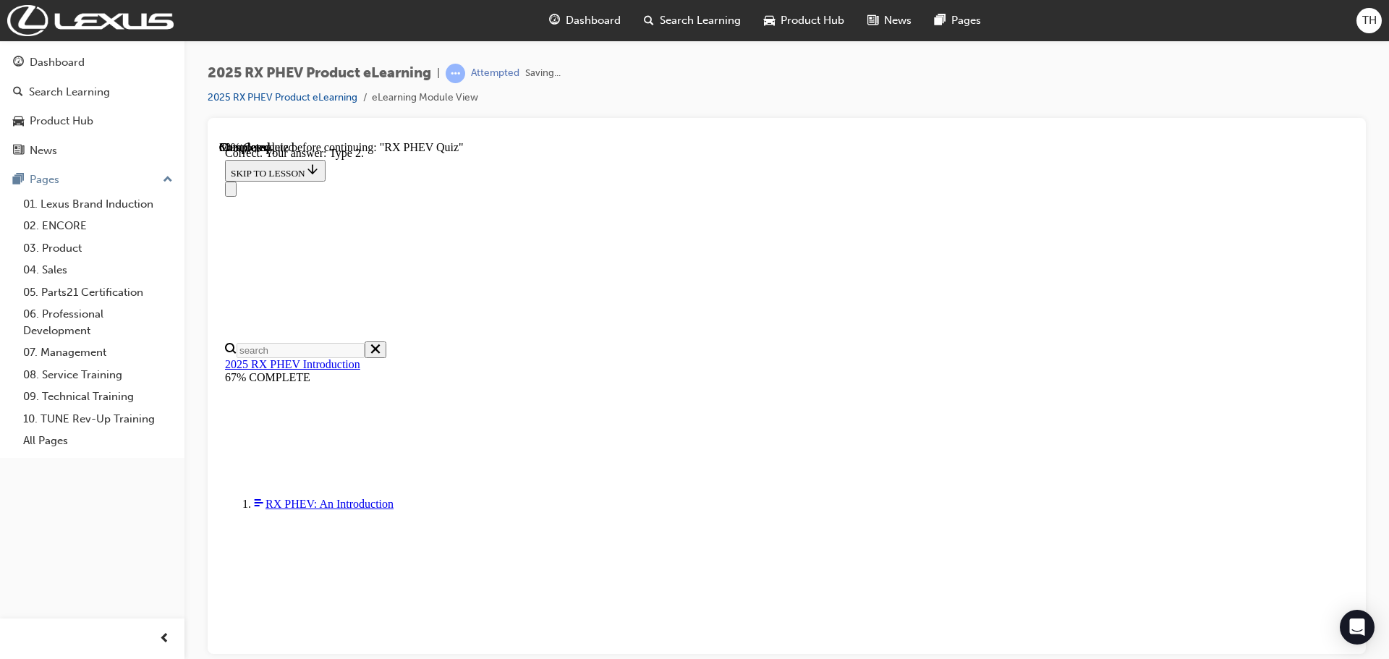
scroll to position [267, 0]
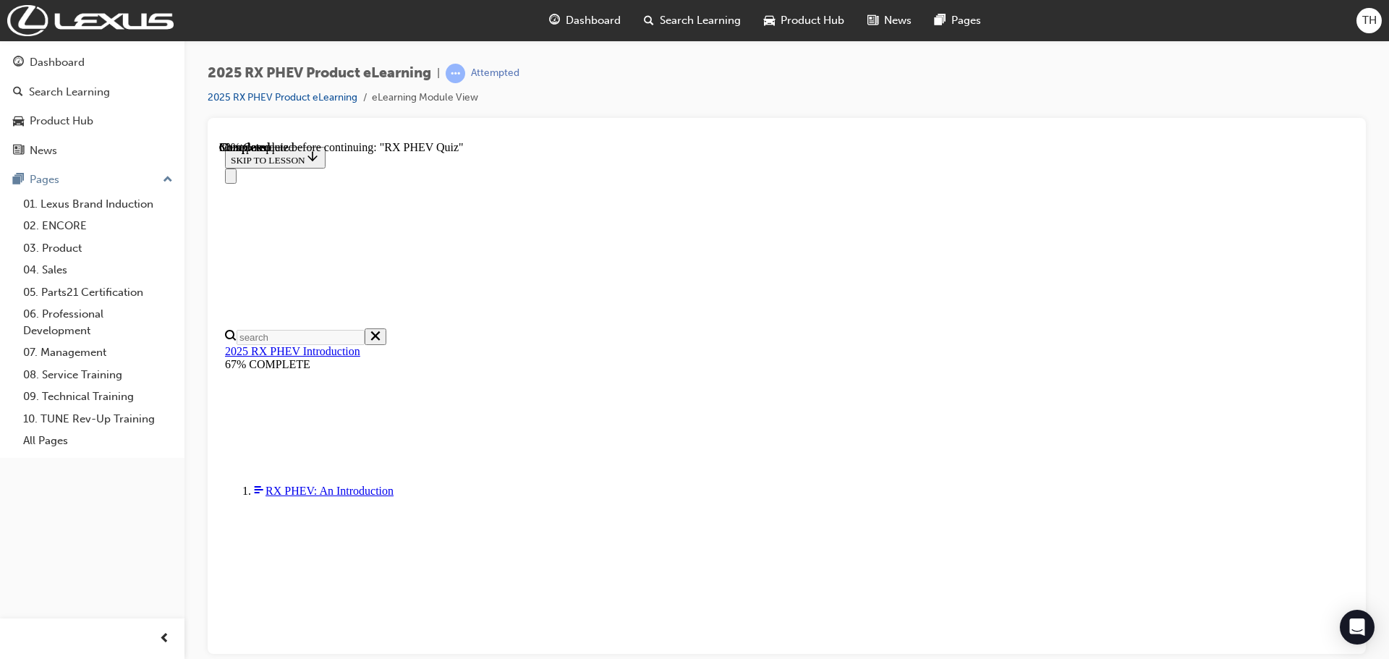
radio input "true"
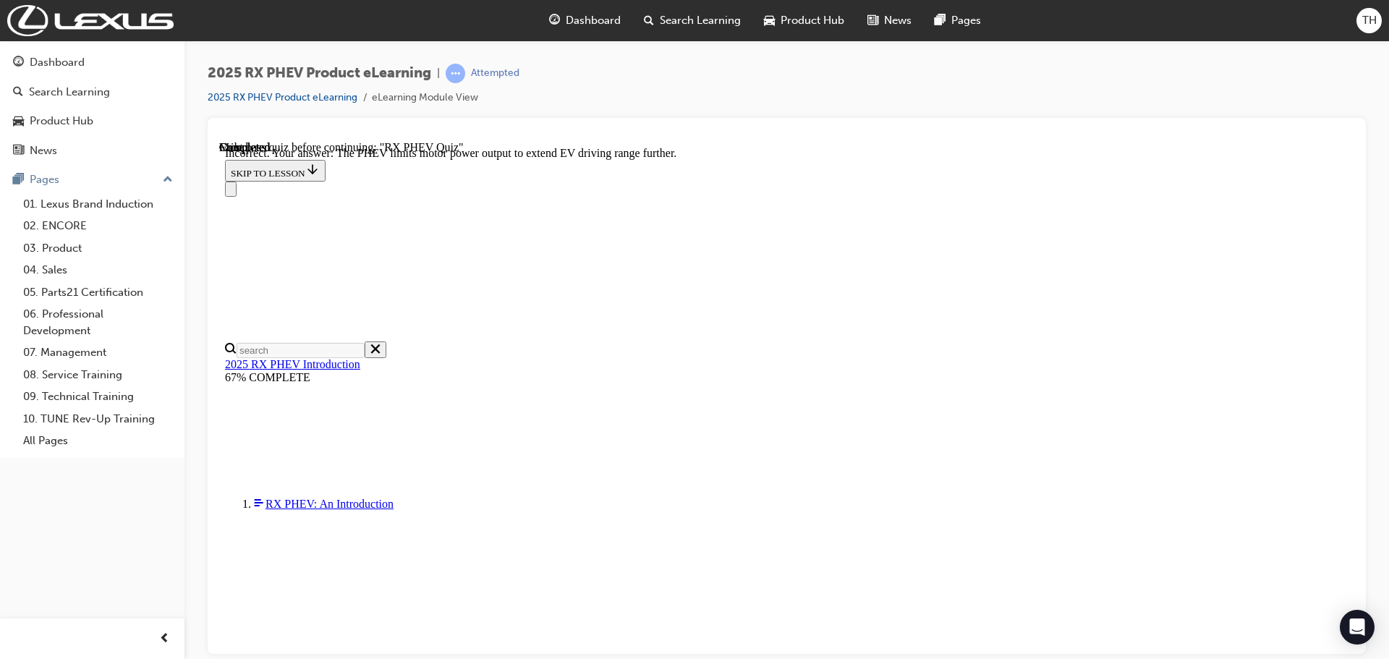
scroll to position [209, 0]
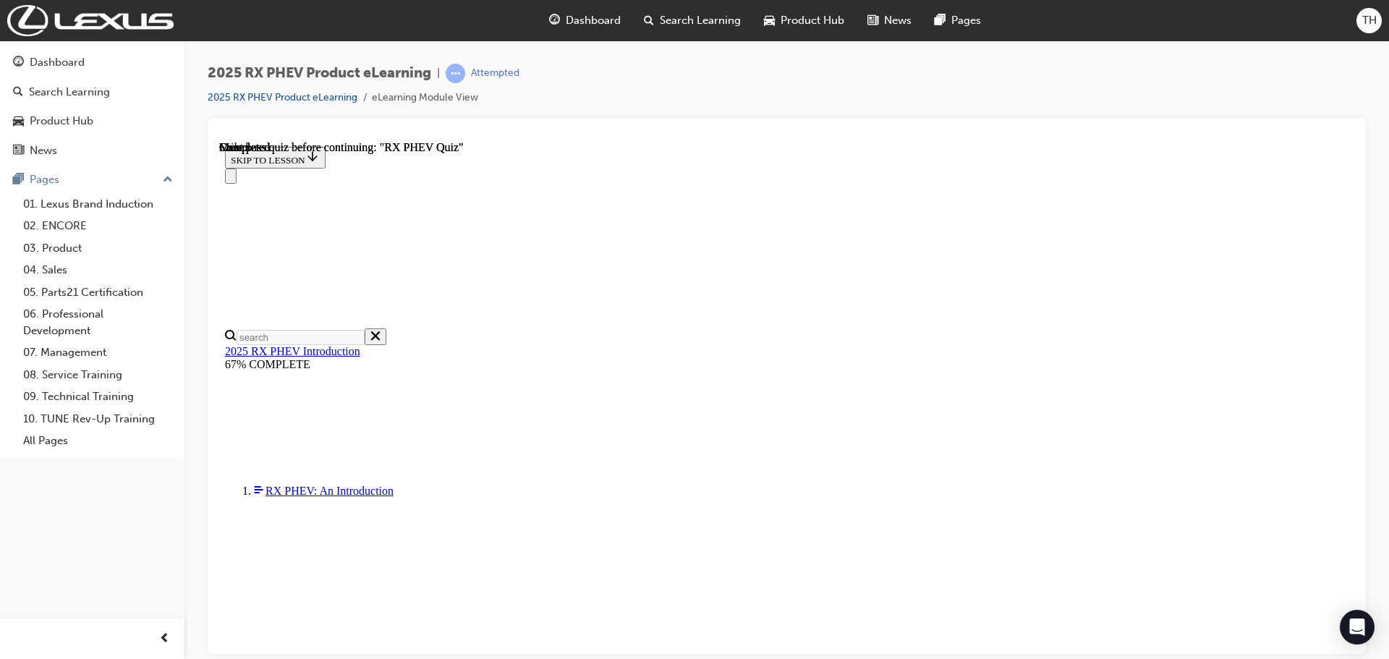
scroll to position [283, 0]
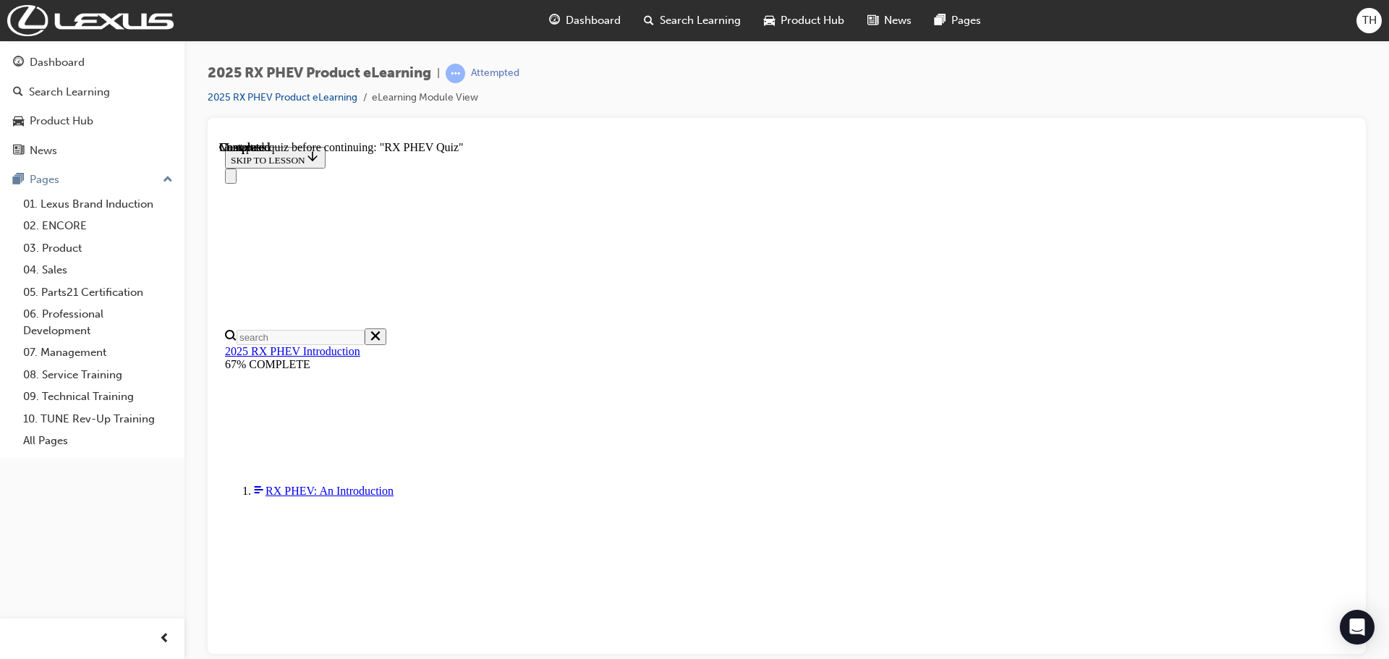
radio input "true"
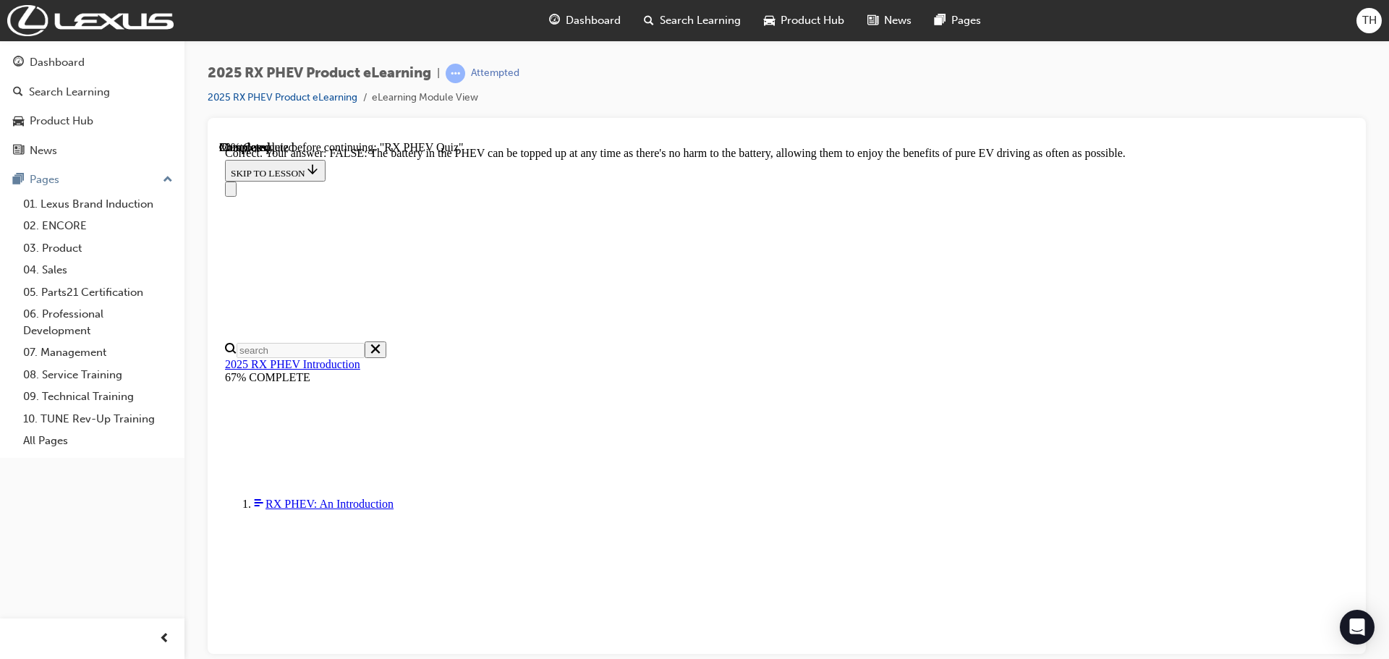
scroll to position [166, 0]
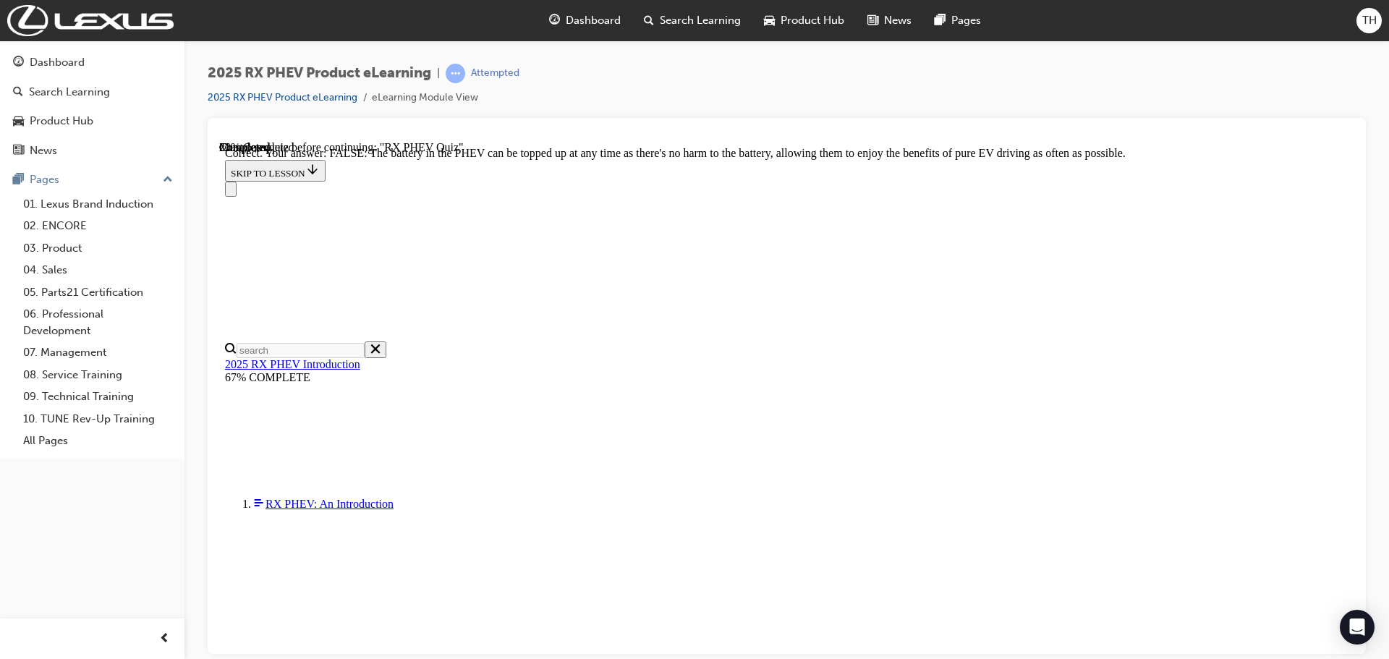
radio input "true"
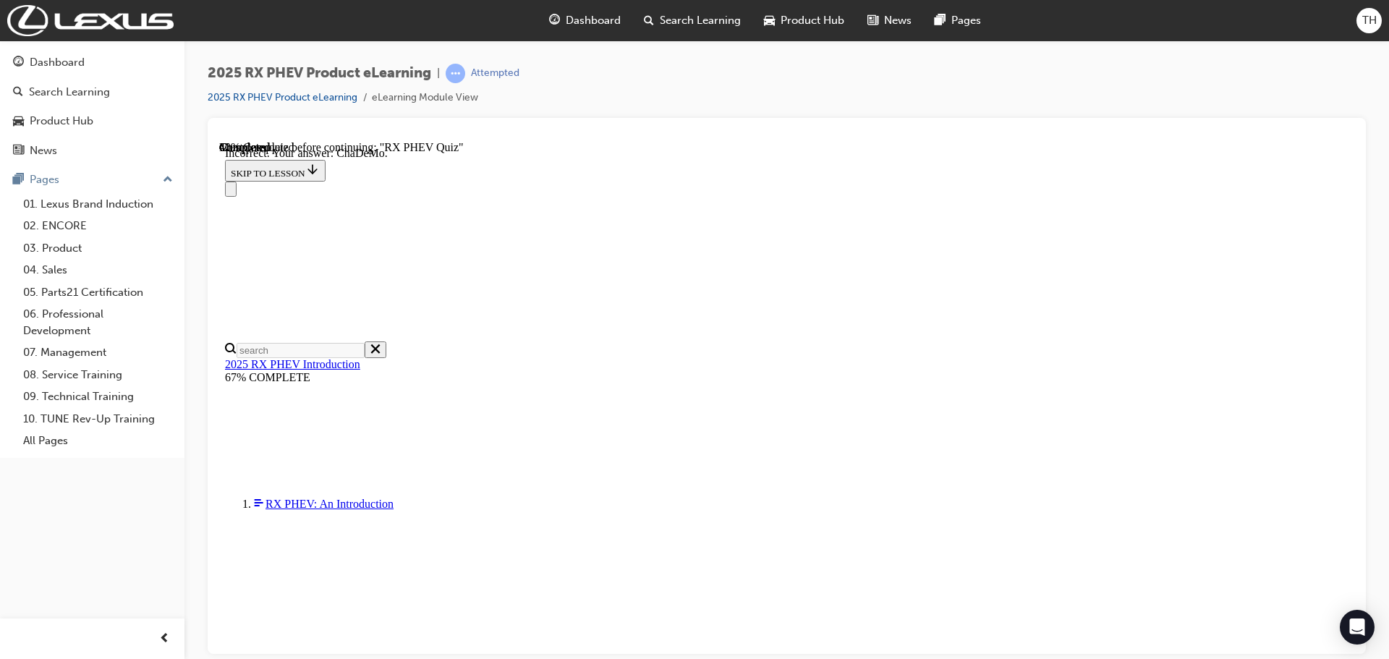
scroll to position [267, 0]
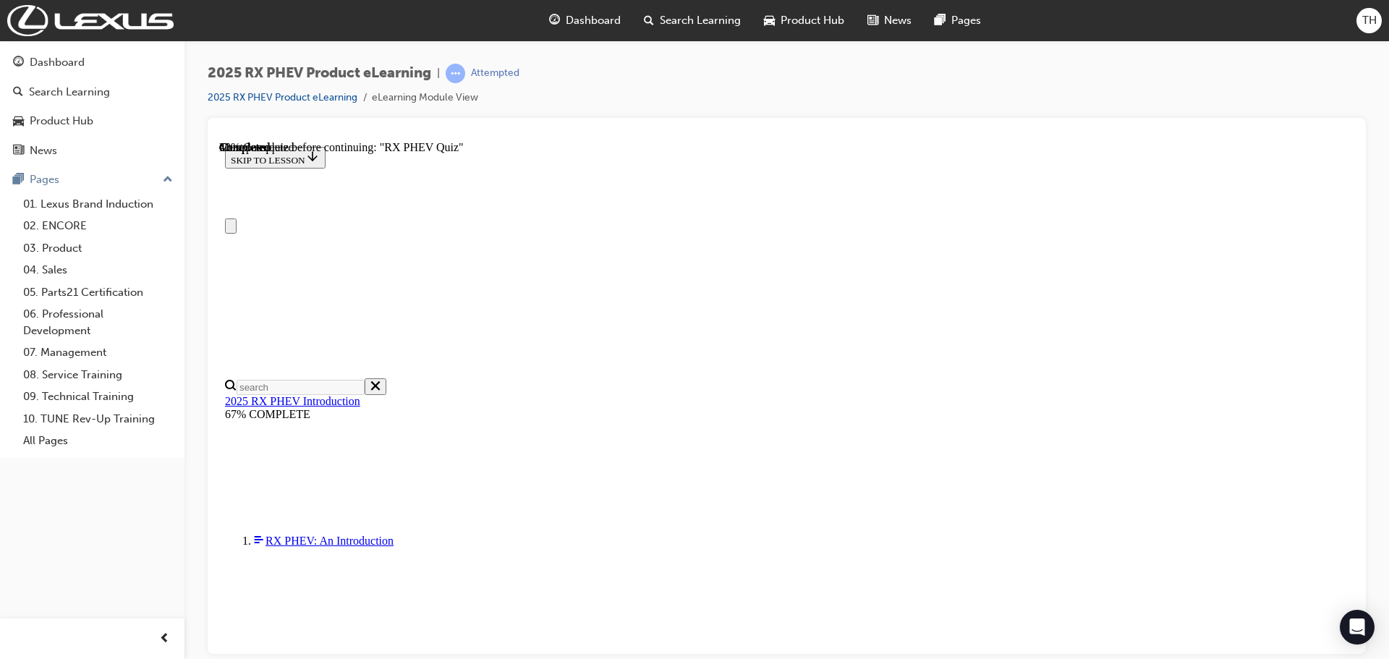
scroll to position [72, 0]
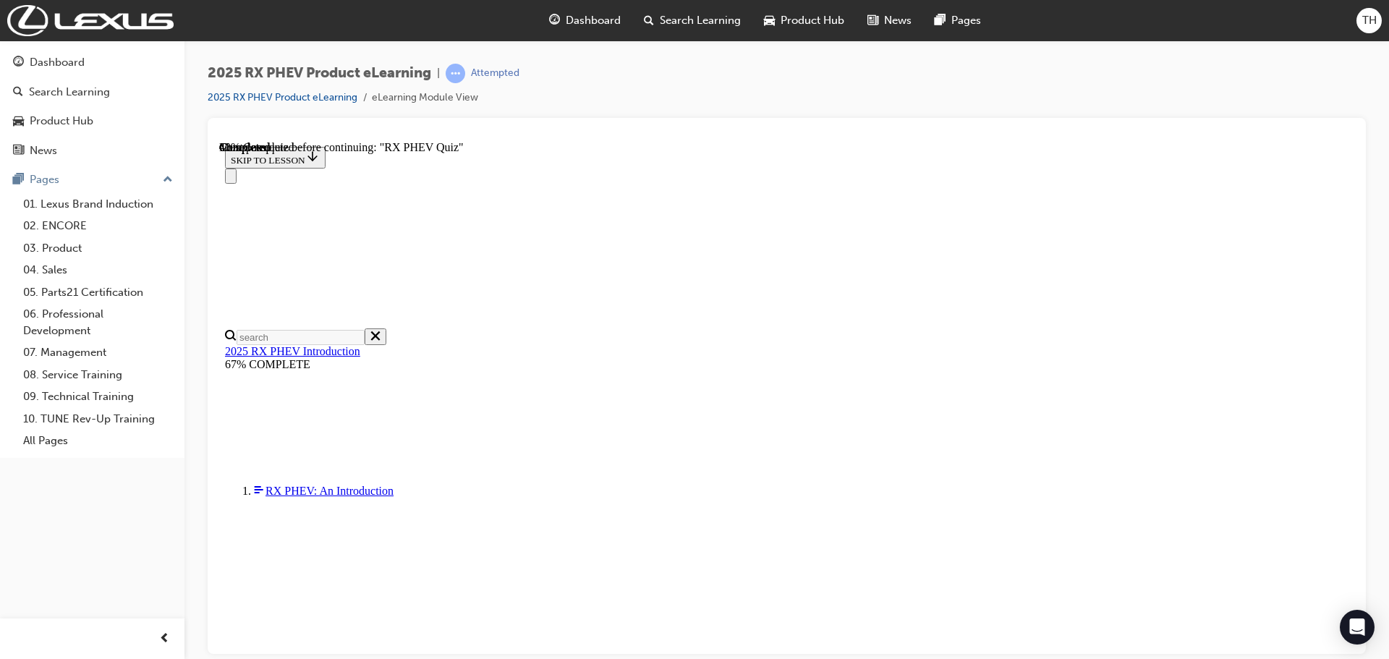
radio input "true"
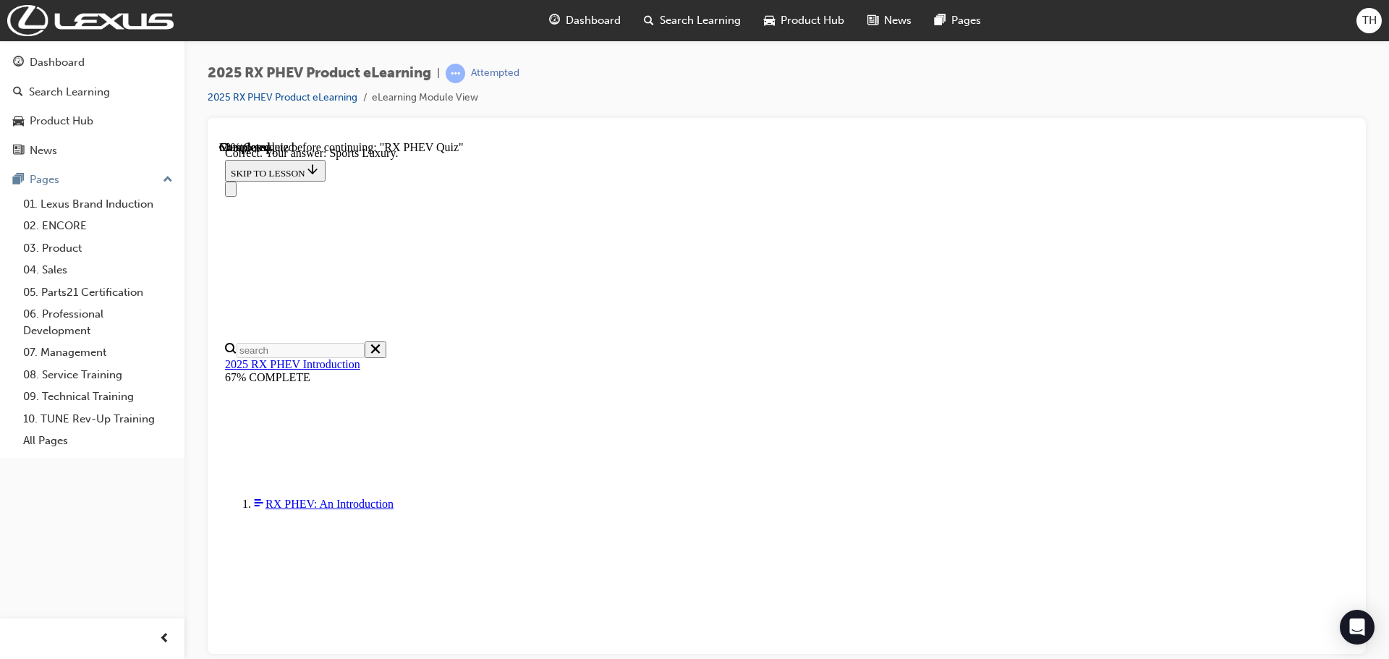
scroll to position [267, 0]
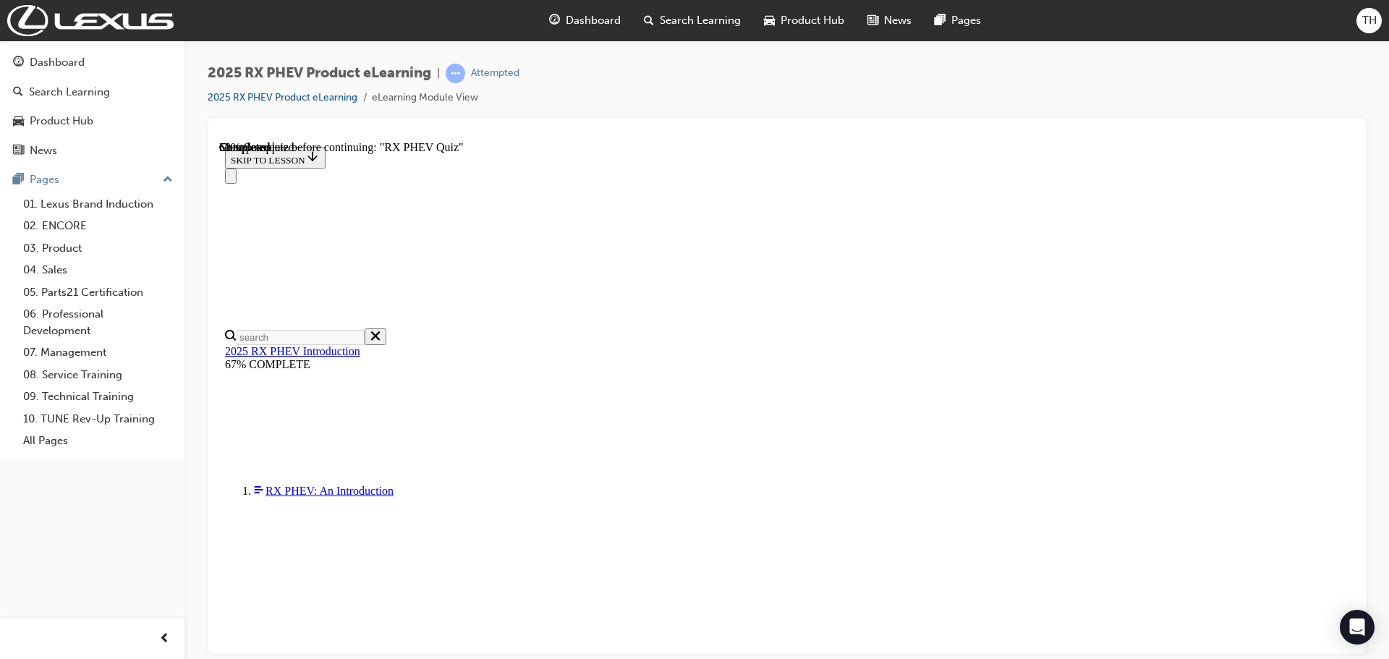
radio input "true"
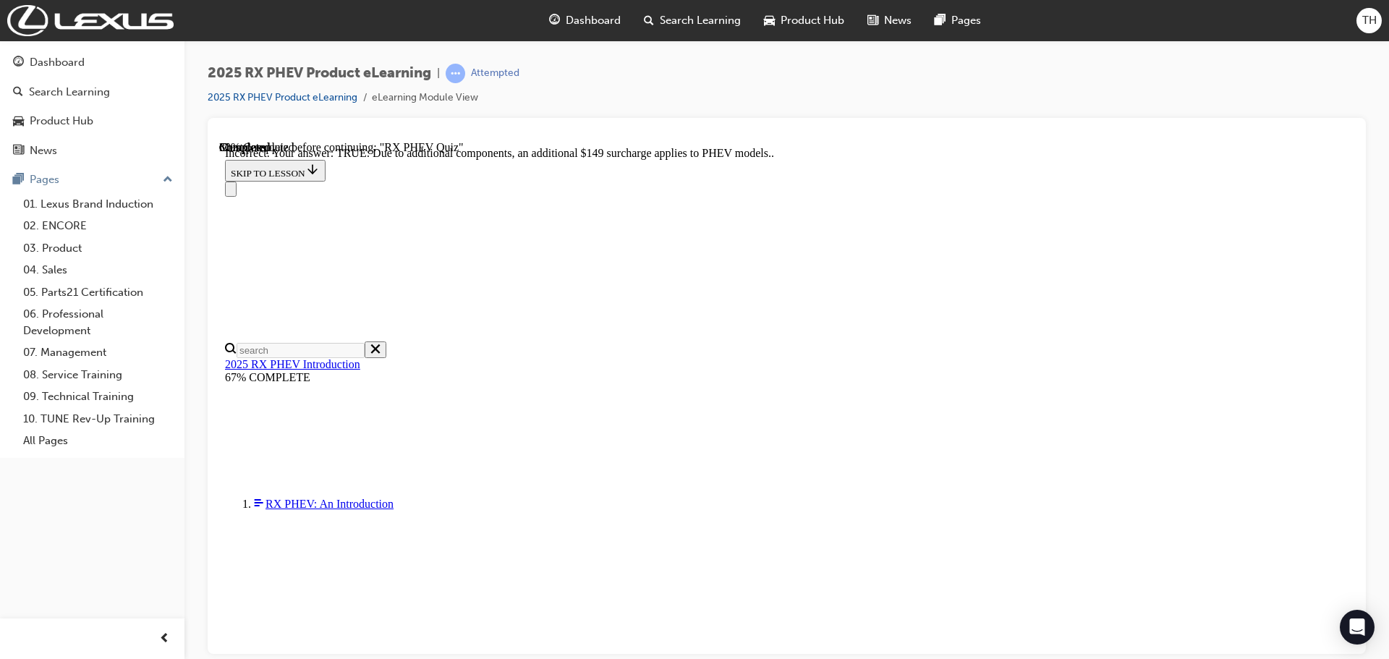
scroll to position [166, 0]
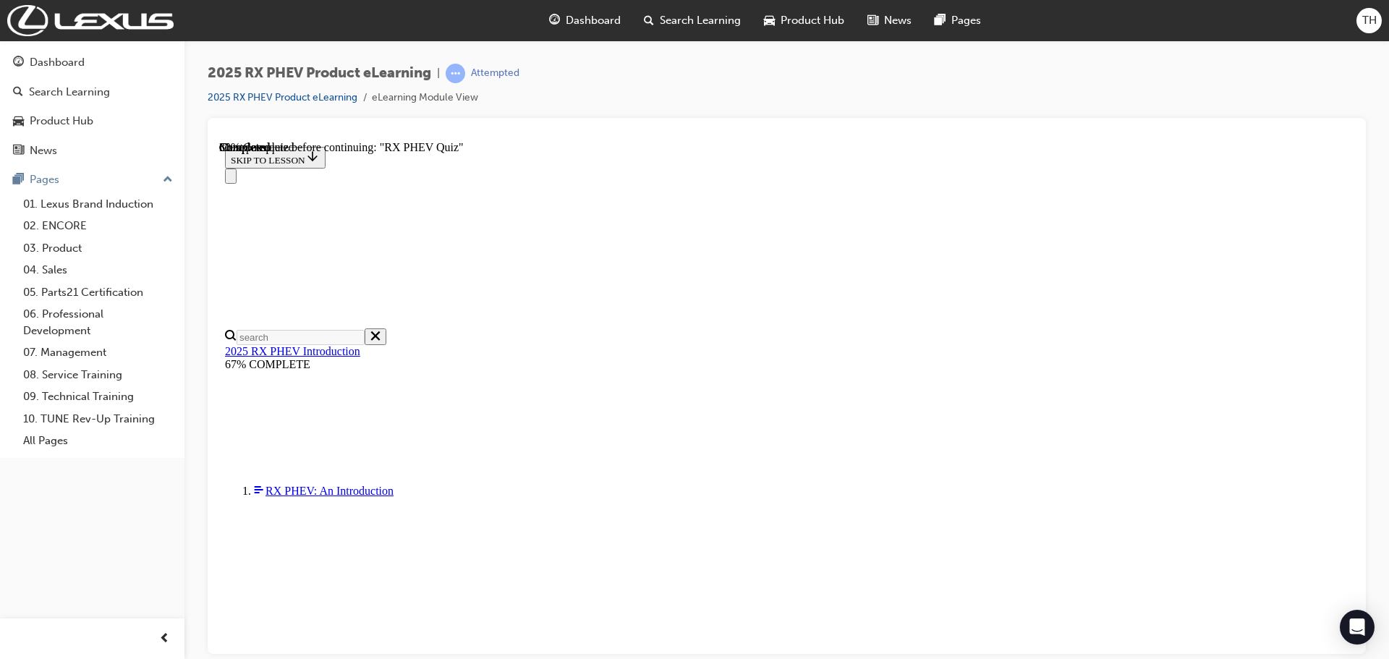
scroll to position [148, 0]
radio input "true"
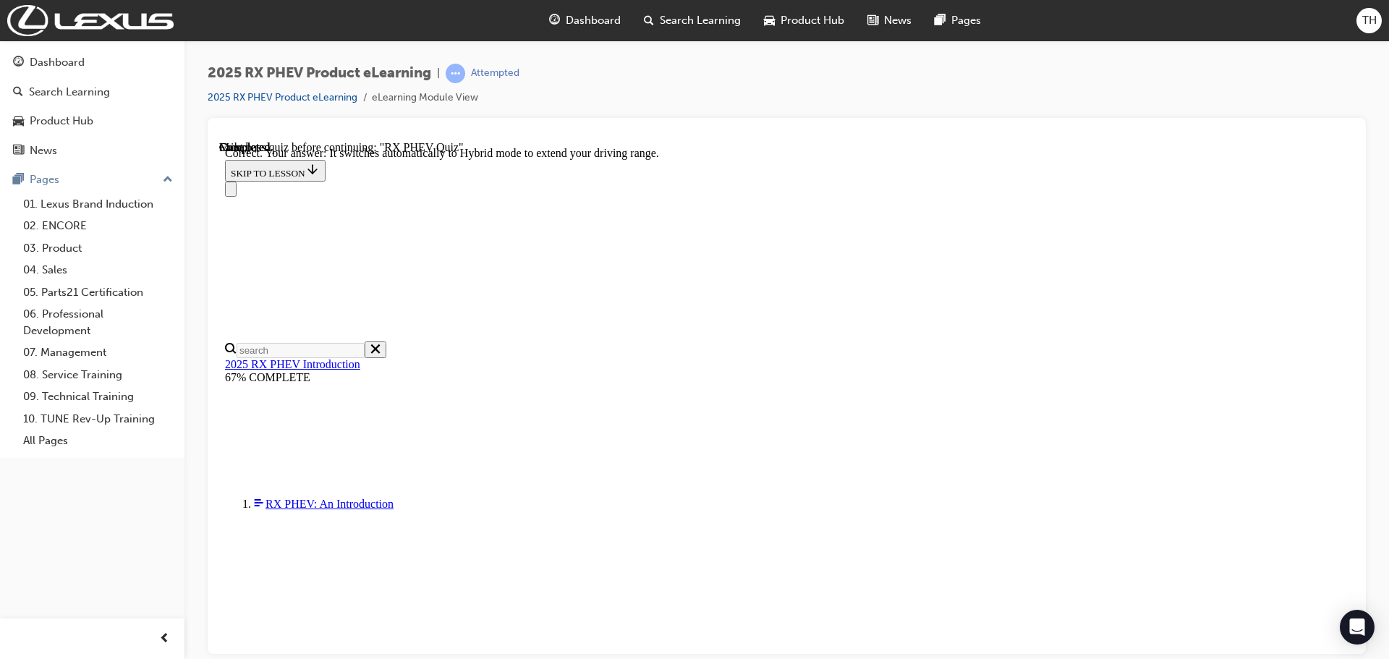
scroll to position [209, 0]
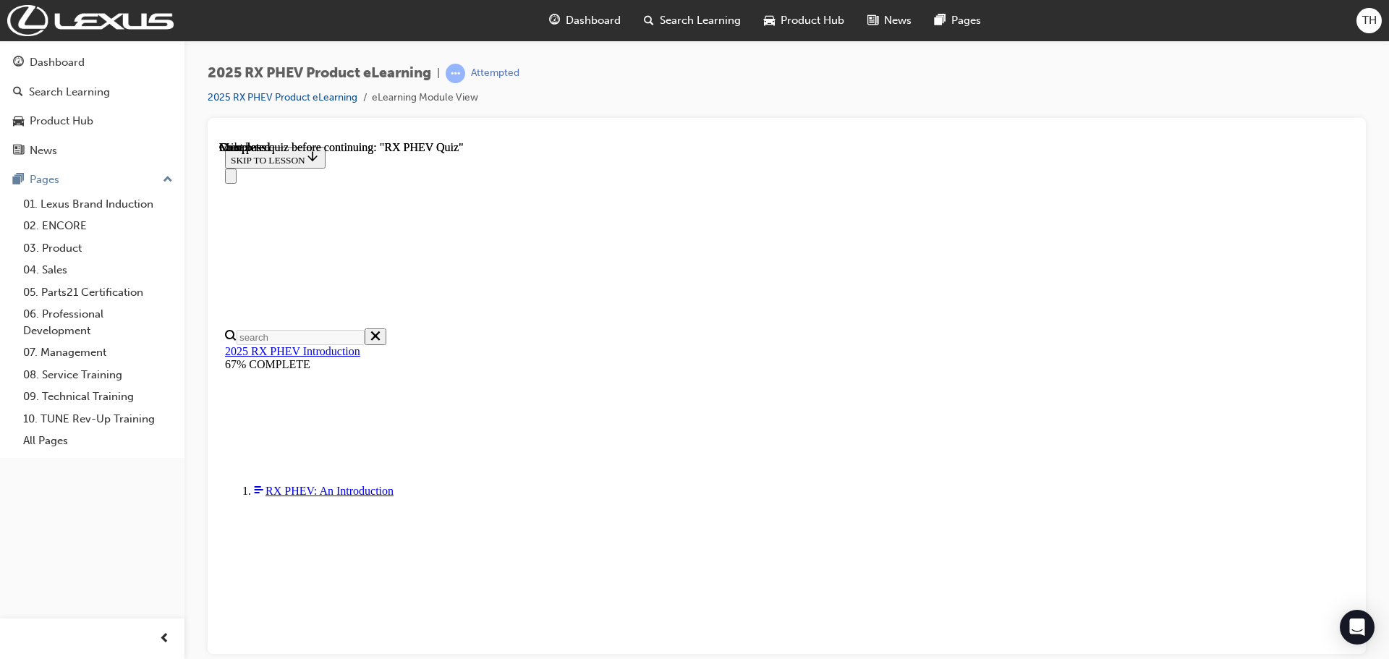
scroll to position [283, 0]
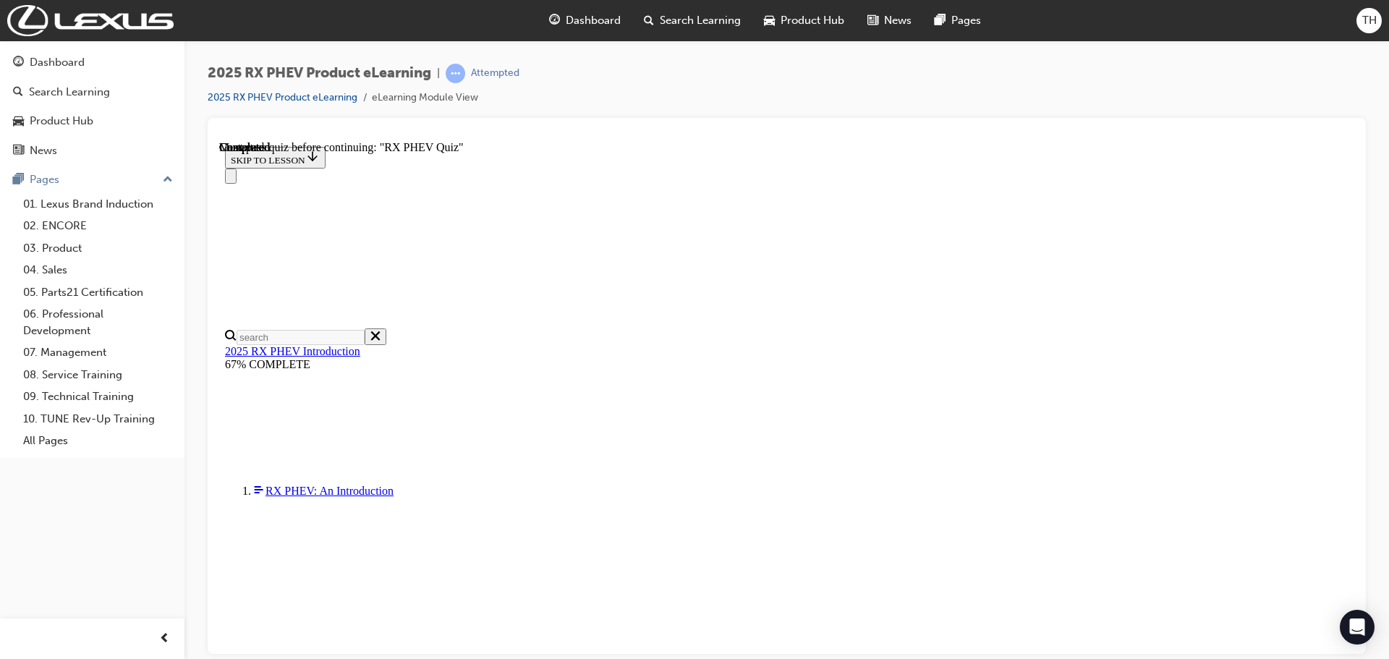
radio input "true"
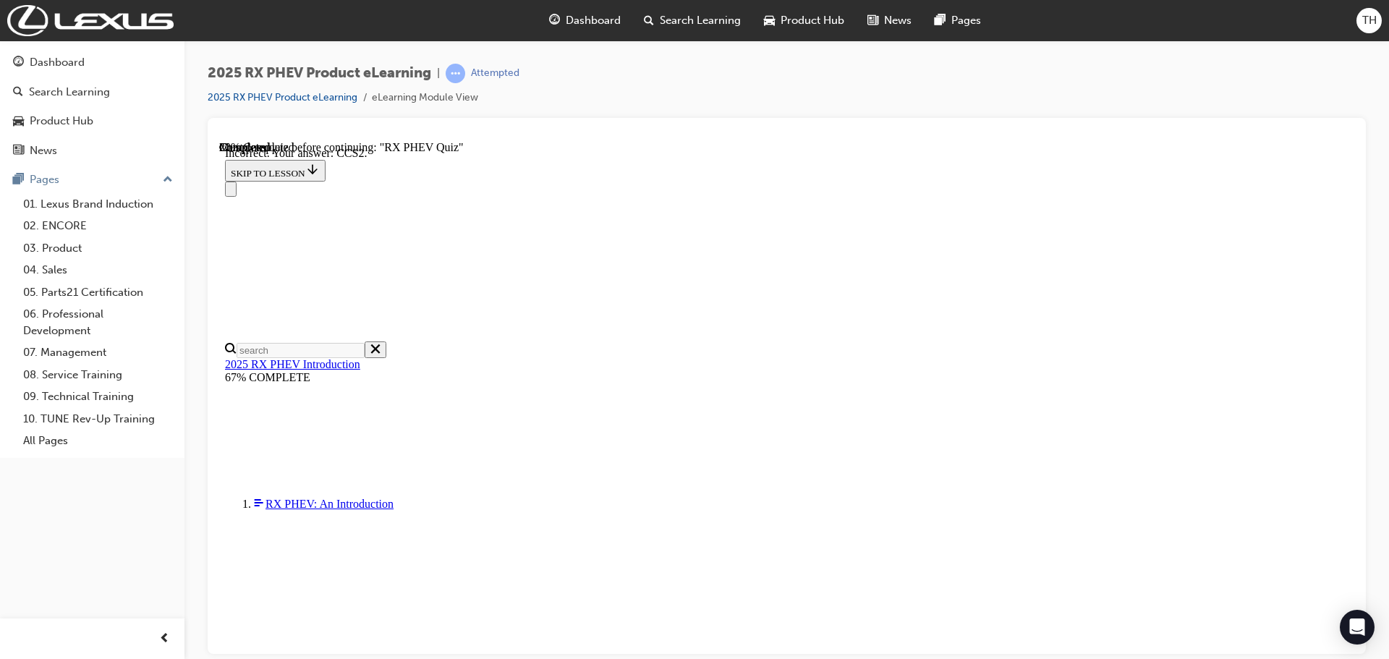
scroll to position [267, 0]
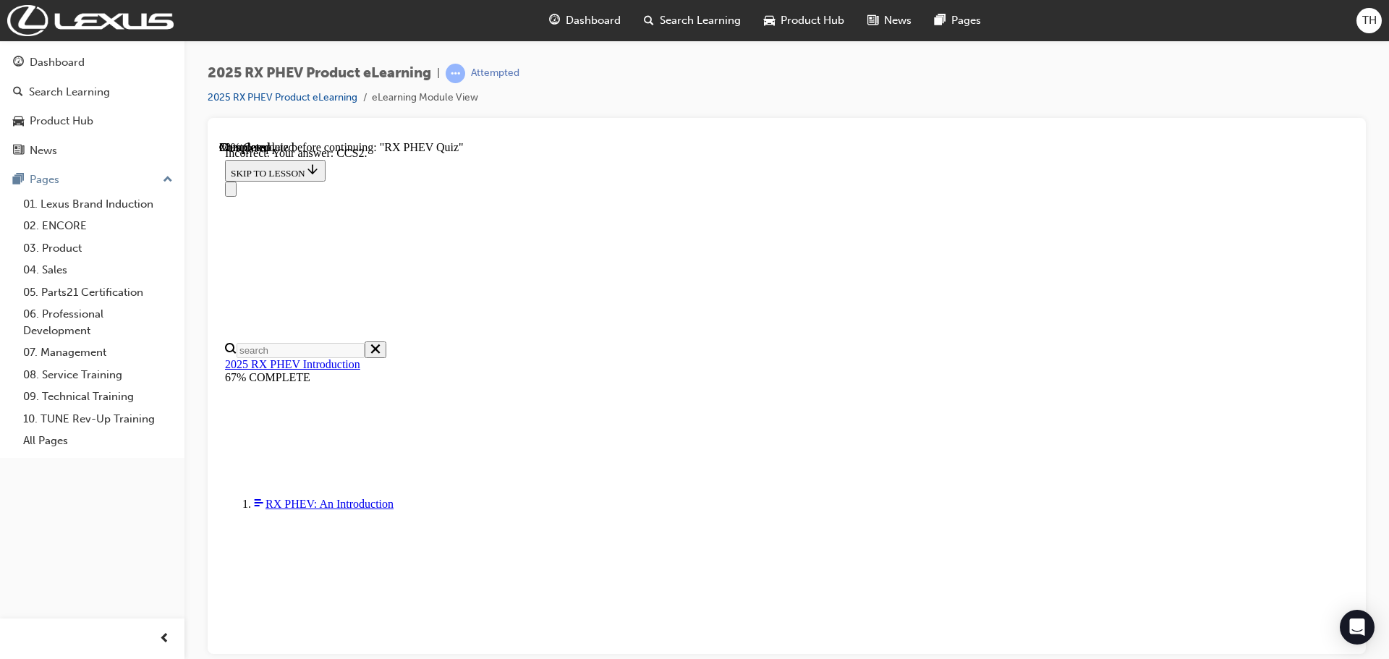
radio input "true"
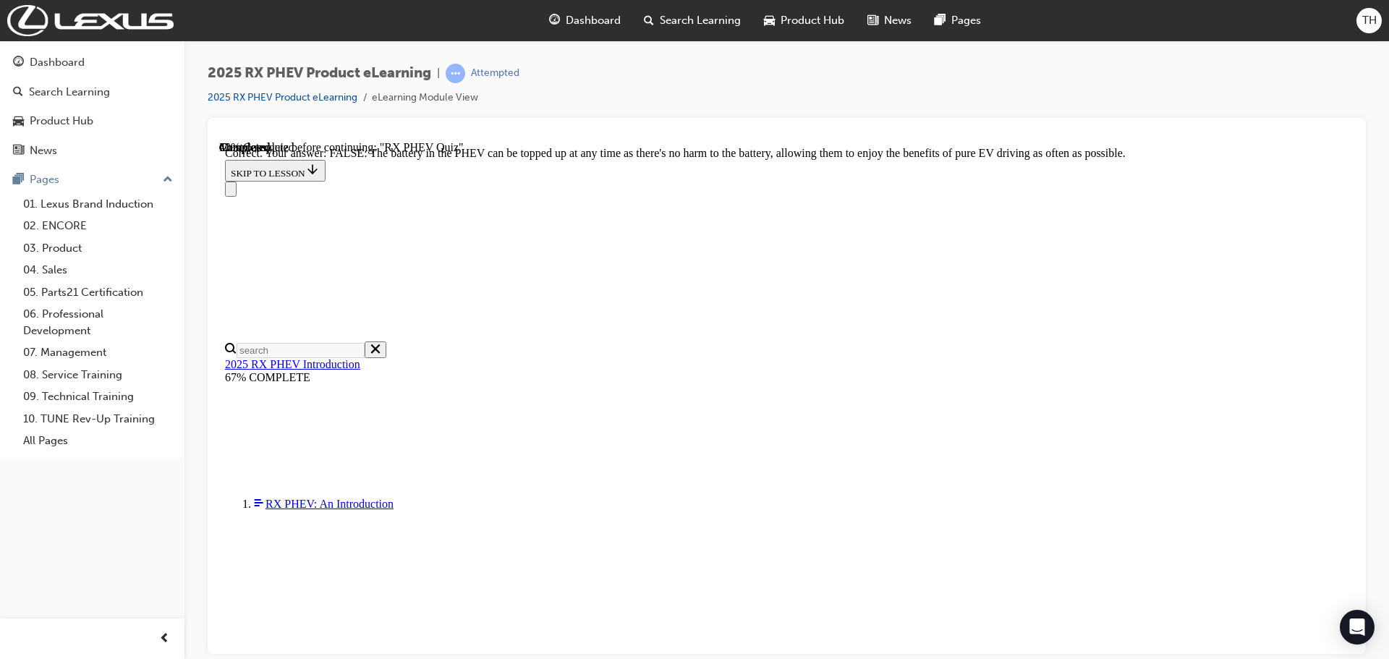
scroll to position [166, 0]
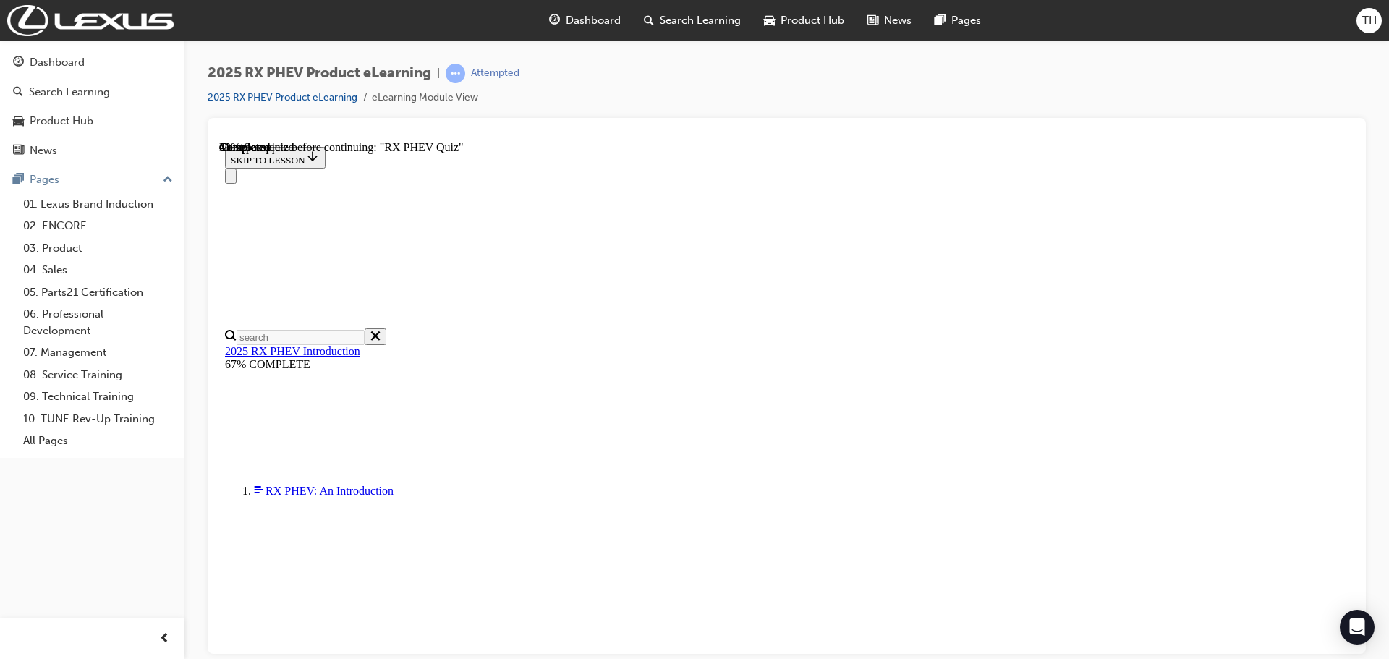
radio input "true"
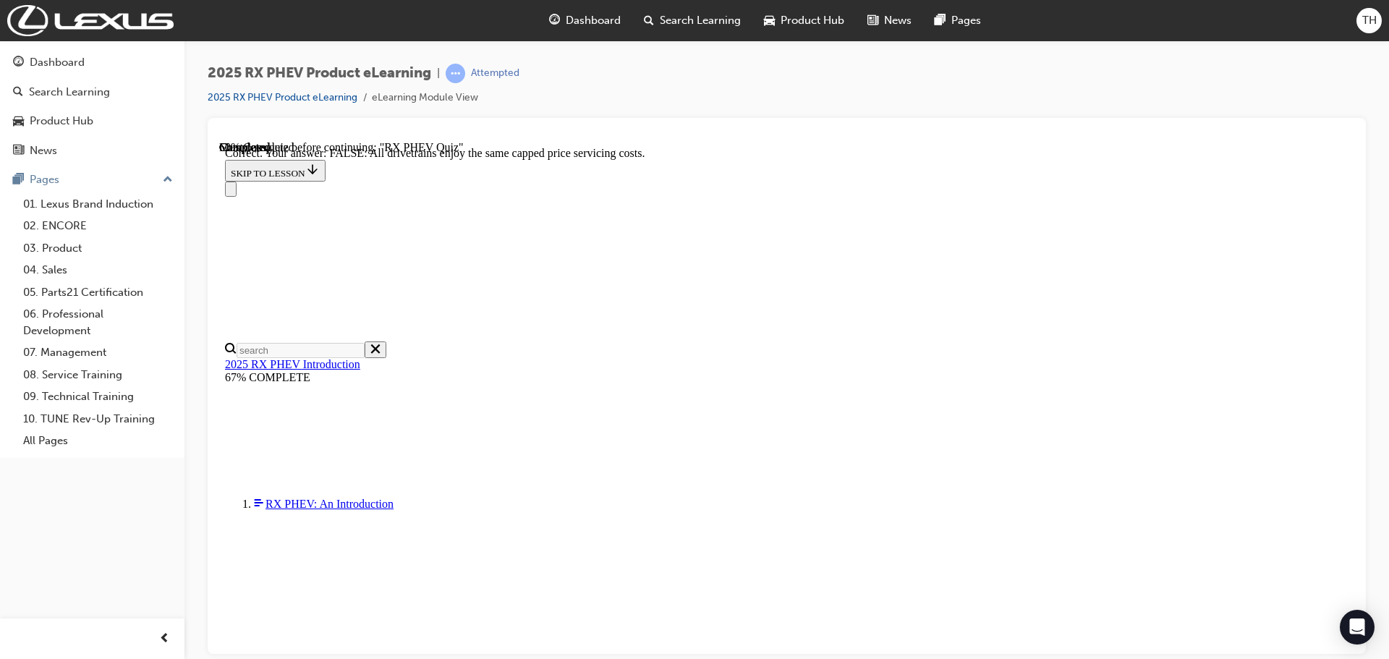
scroll to position [166, 0]
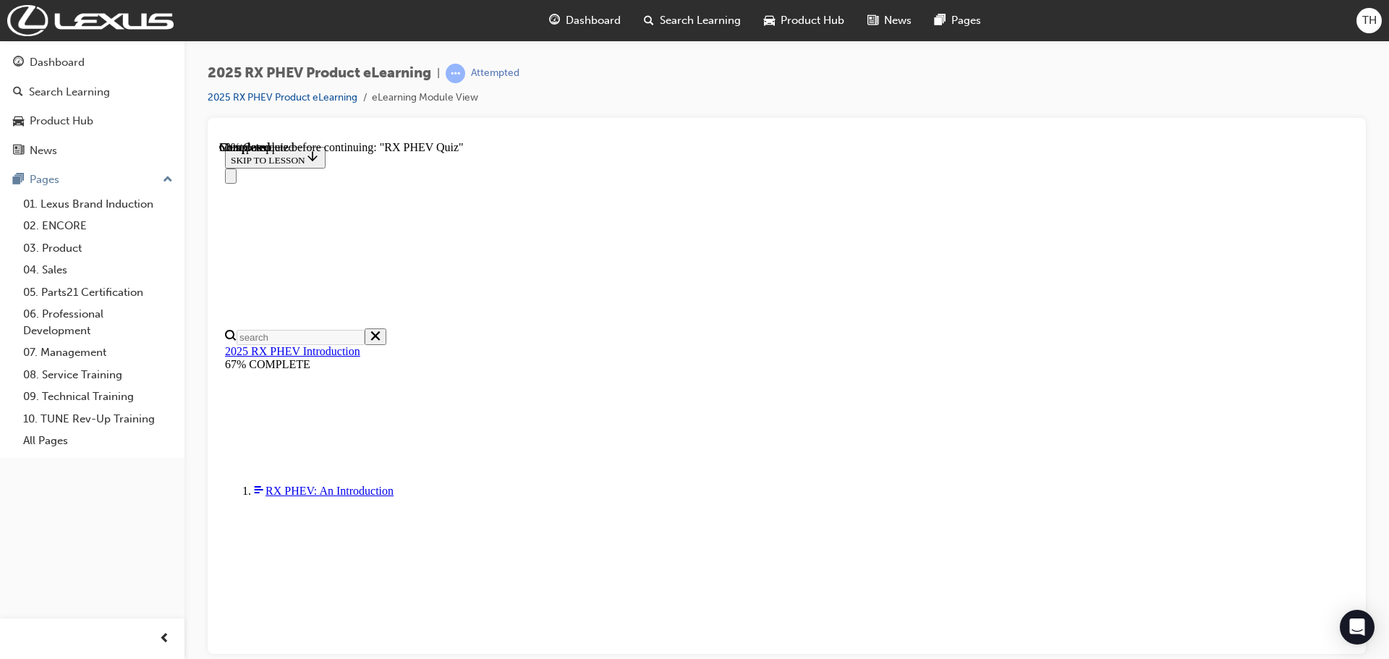
scroll to position [148, 0]
radio input "true"
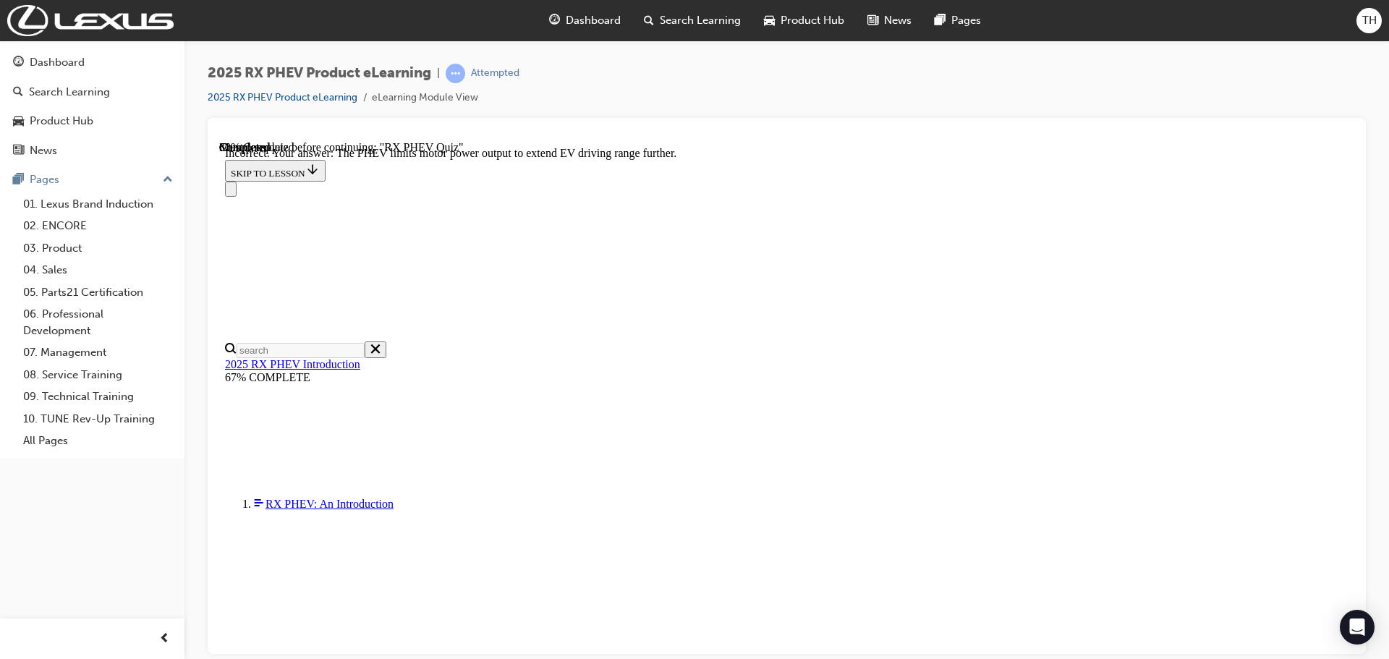
scroll to position [209, 0]
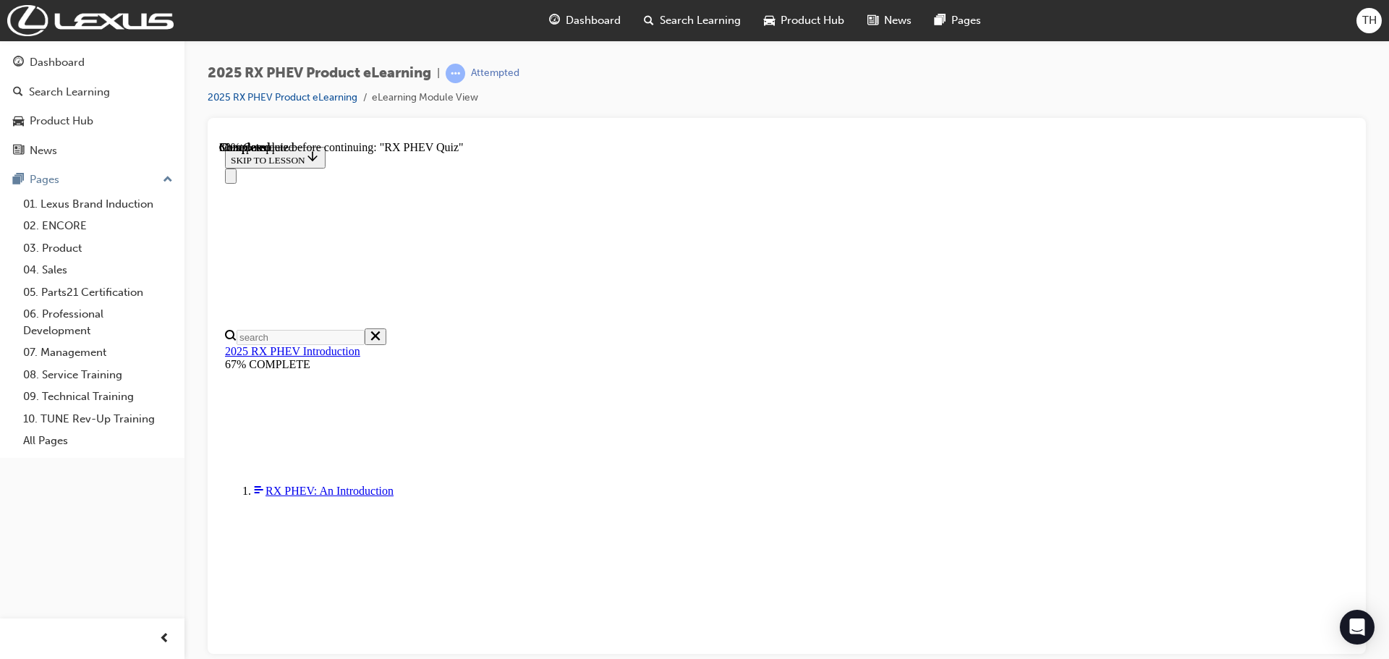
scroll to position [205, 0]
radio input "true"
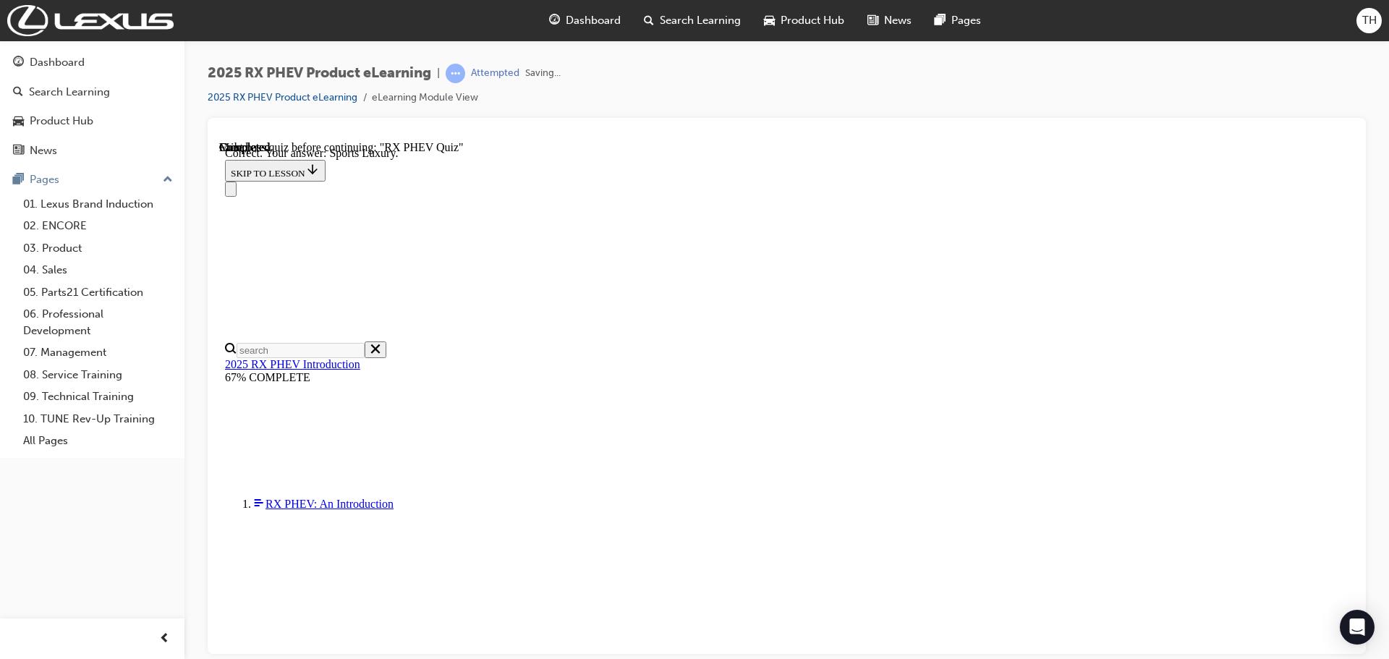
scroll to position [267, 0]
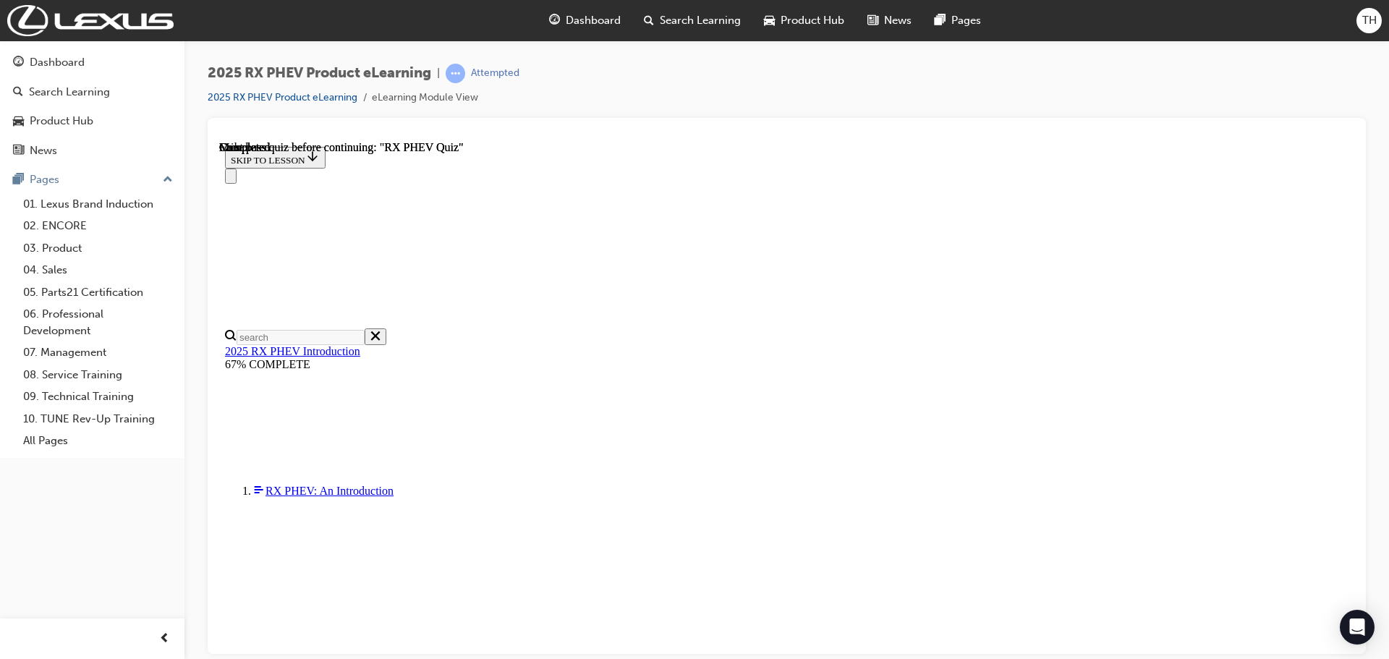
scroll to position [283, 0]
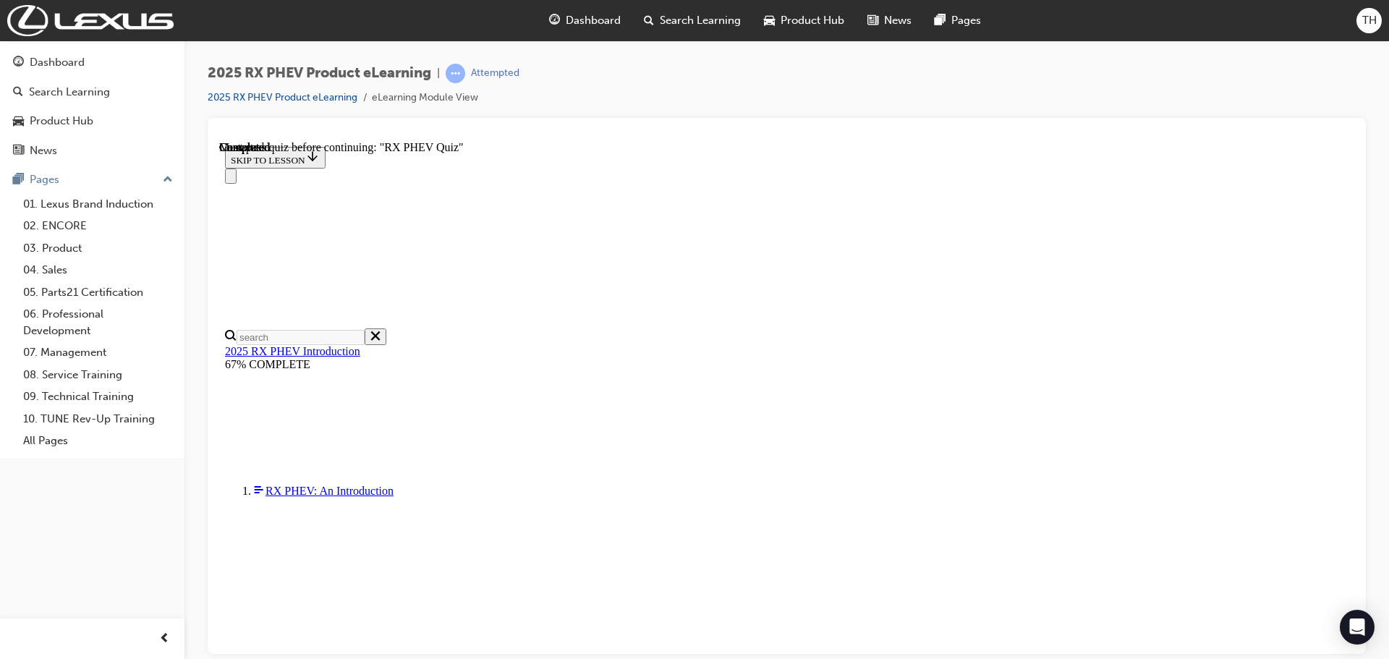
radio input "true"
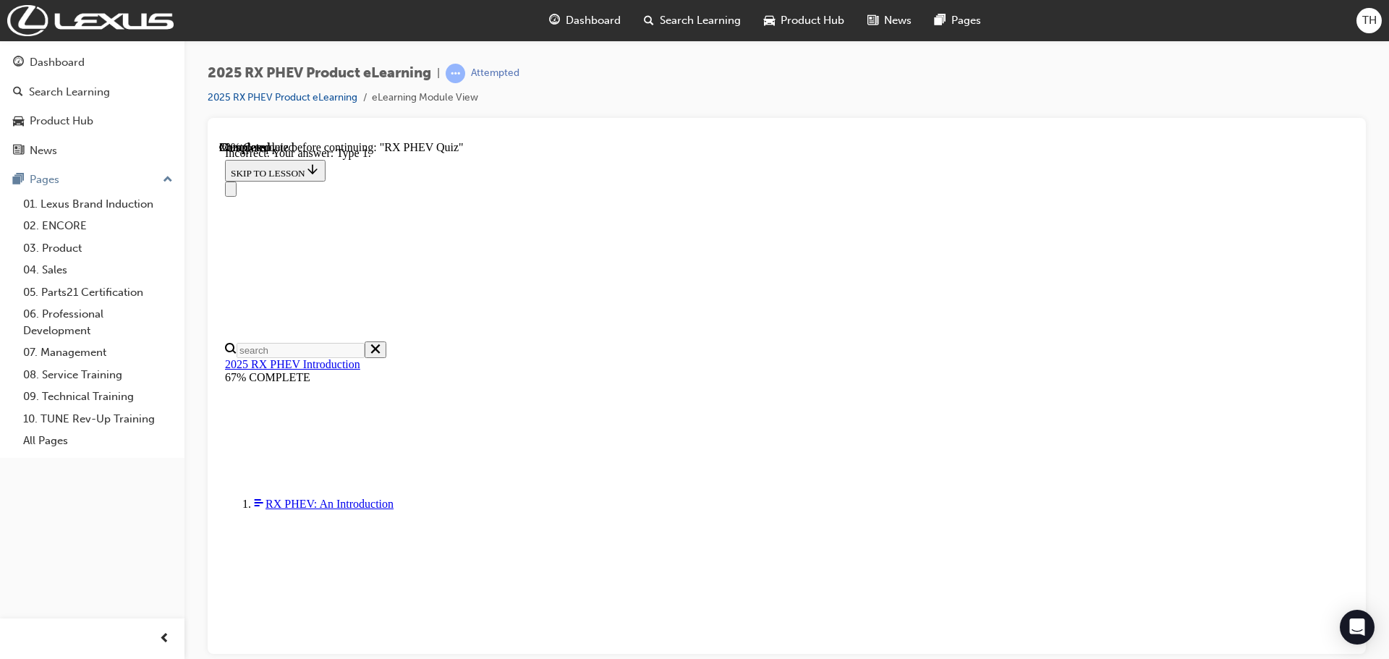
scroll to position [267, 0]
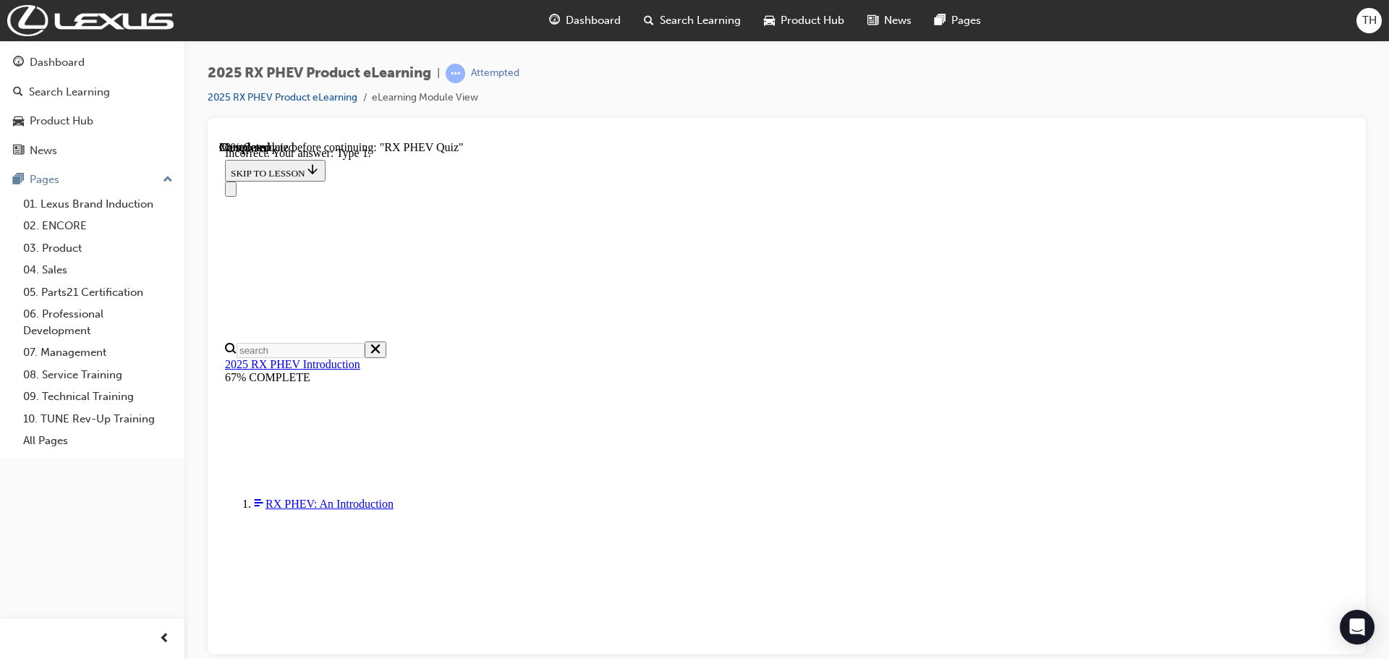
radio input "true"
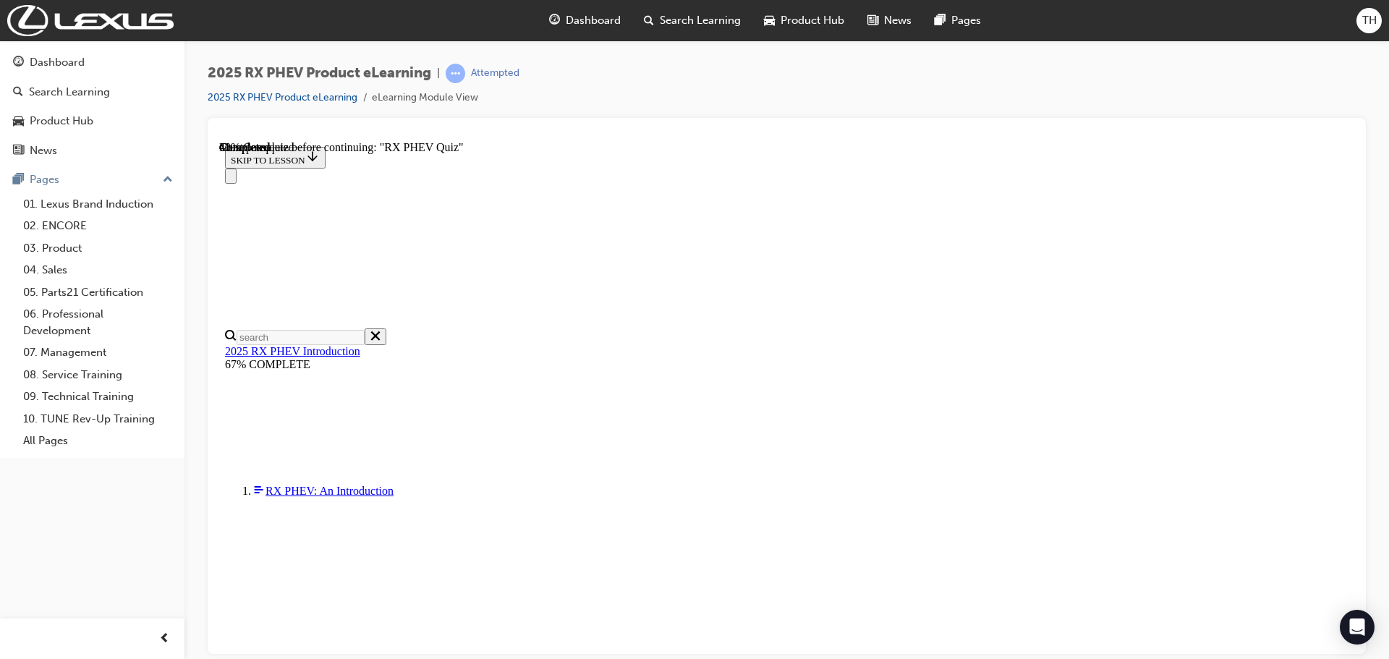
scroll to position [120, 0]
radio input "true"
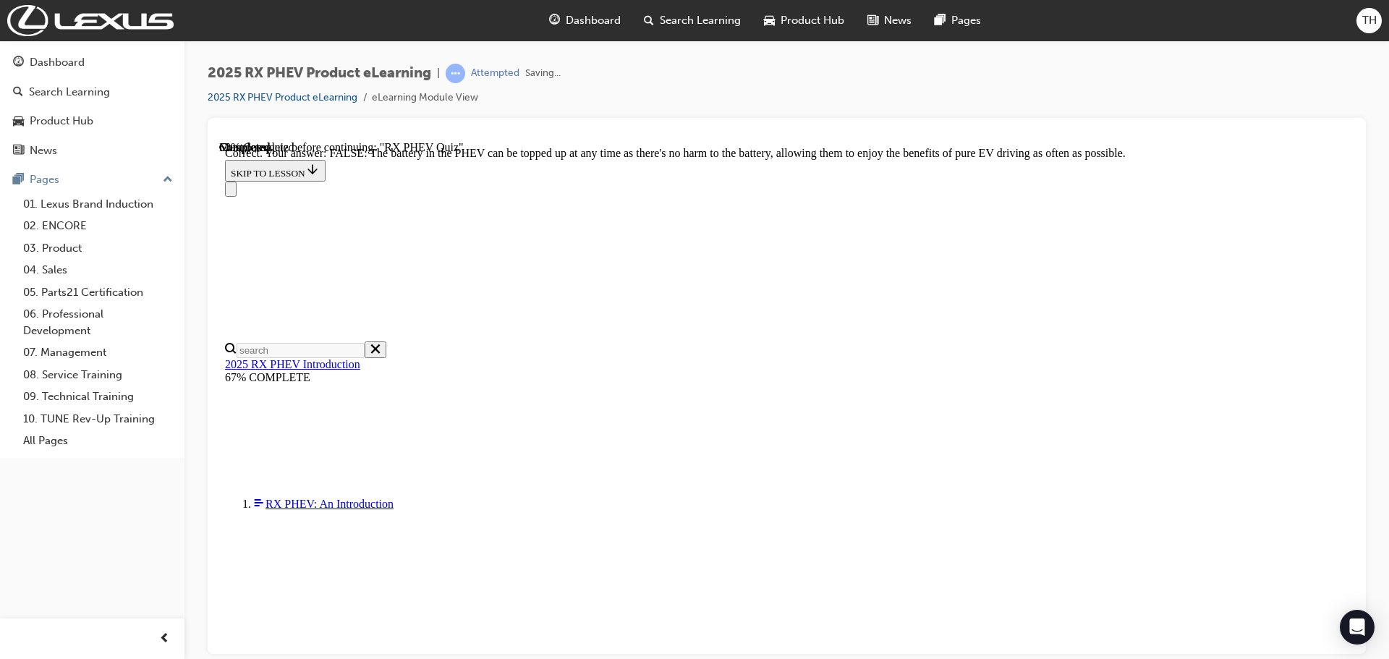
scroll to position [166, 0]
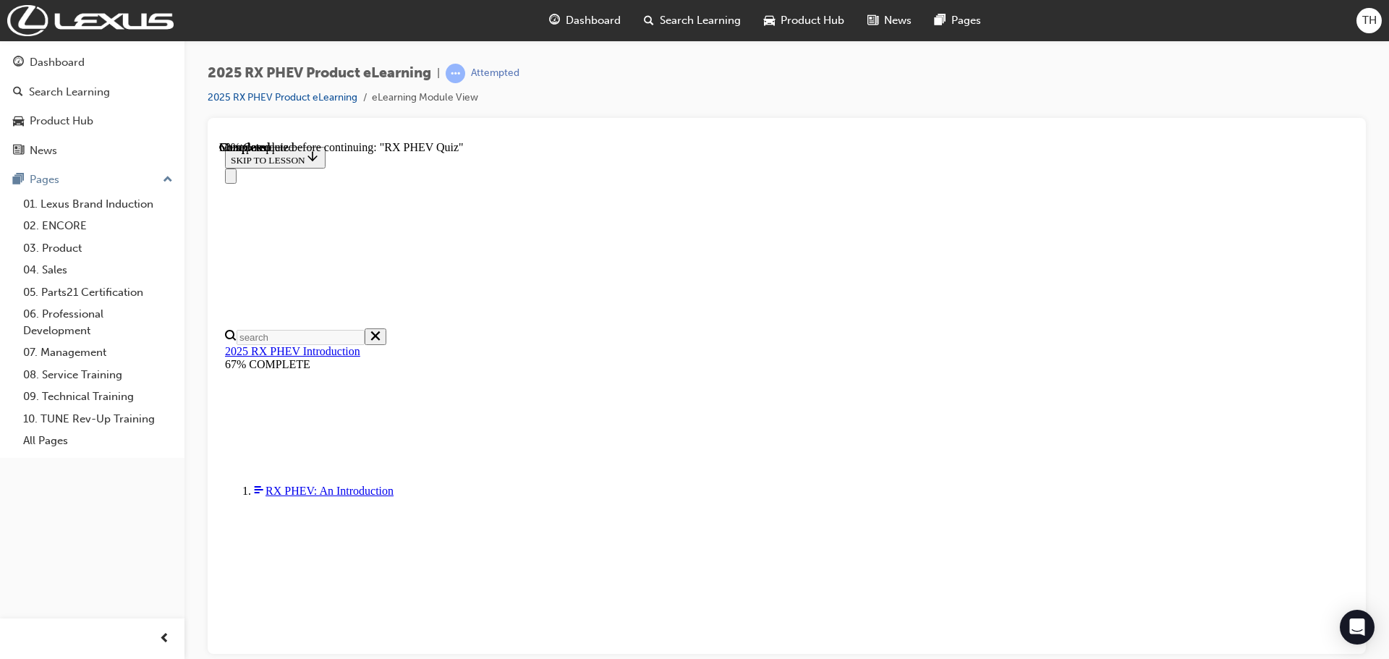
scroll to position [150, 0]
radio input "true"
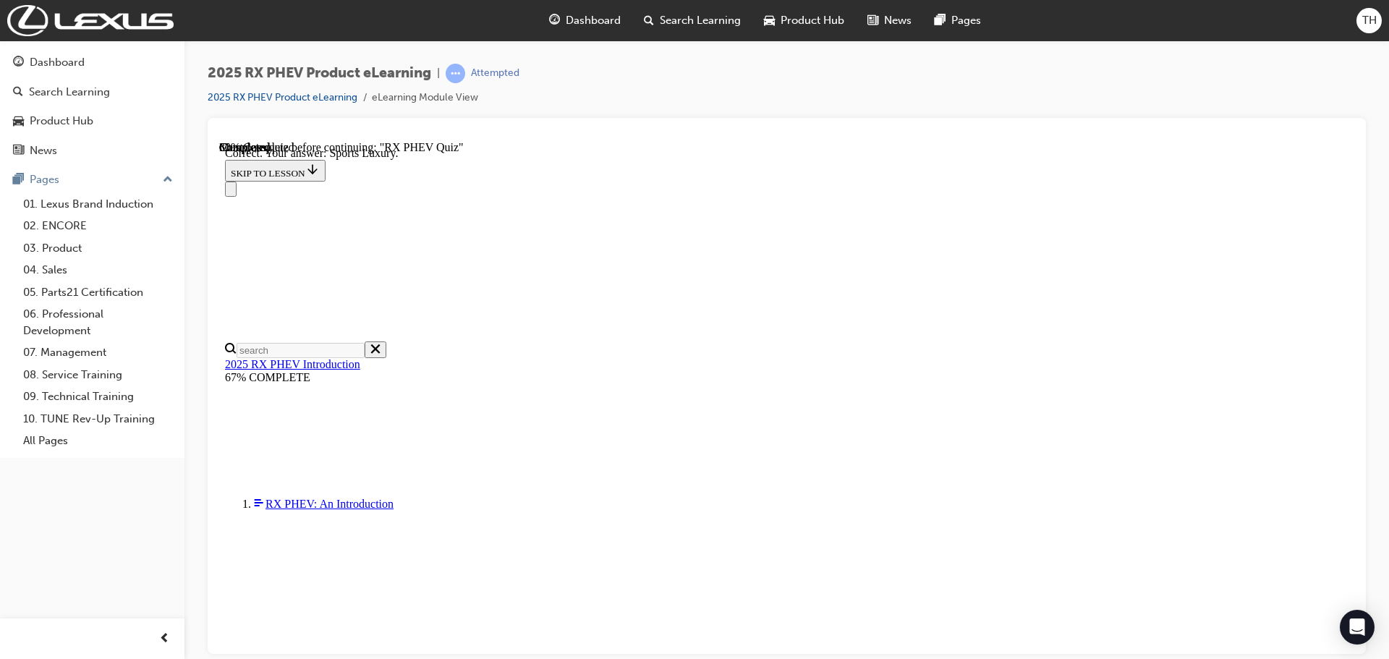
scroll to position [267, 0]
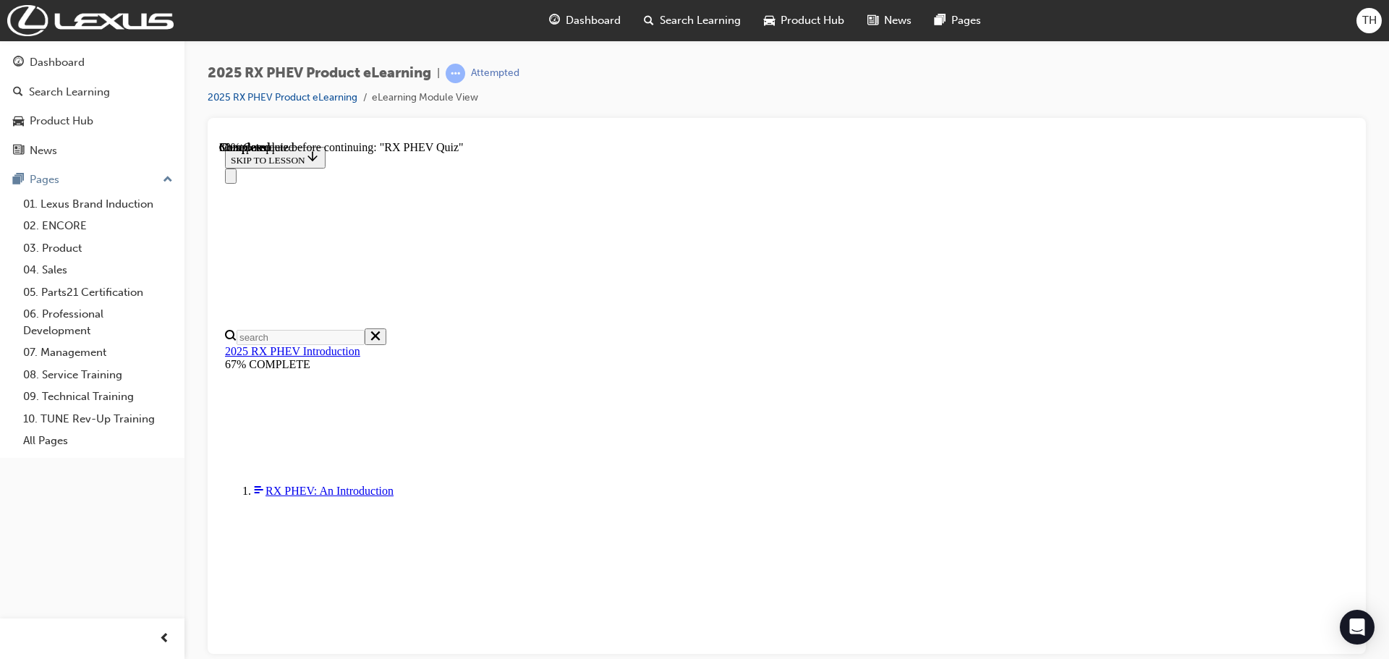
radio input "true"
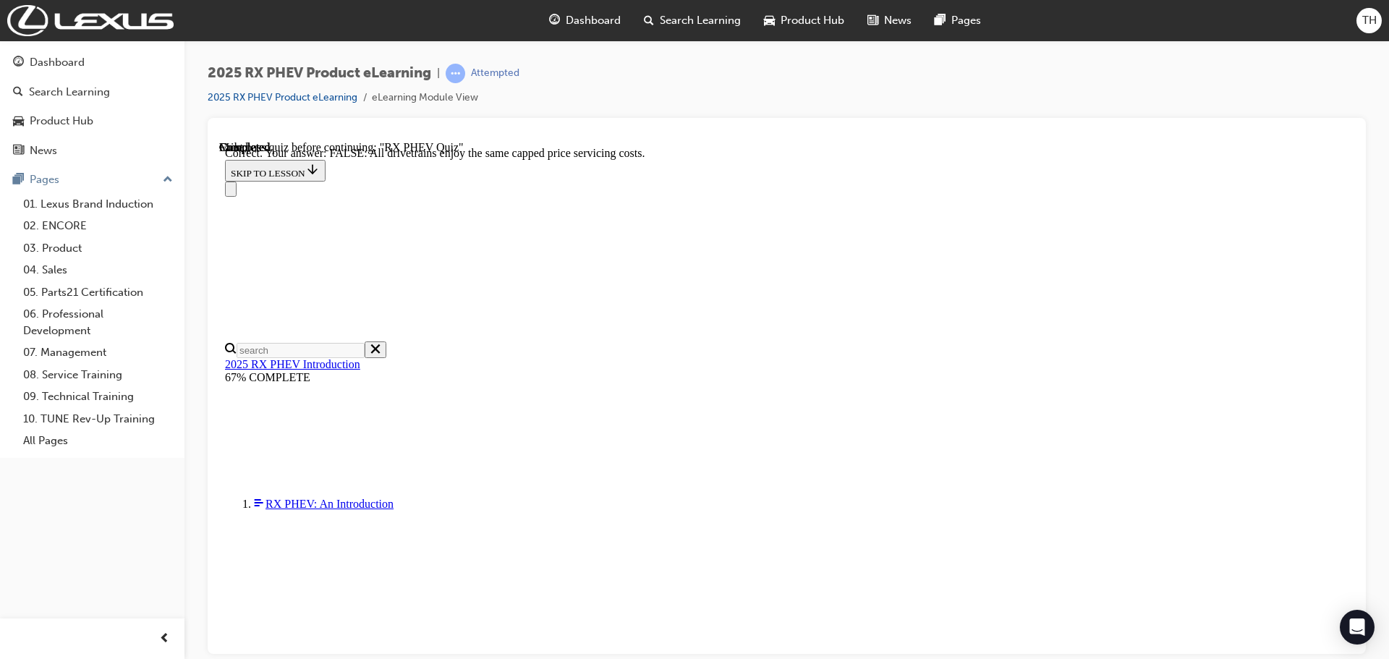
scroll to position [166, 0]
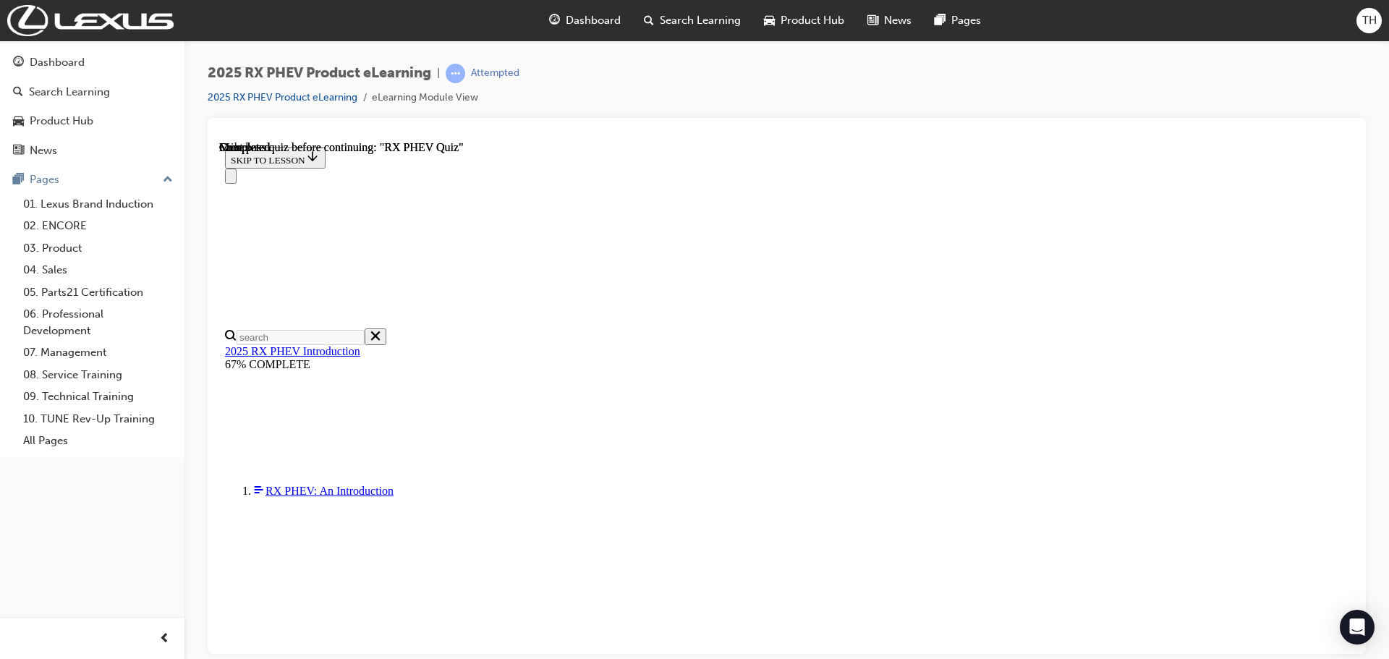
scroll to position [283, 0]
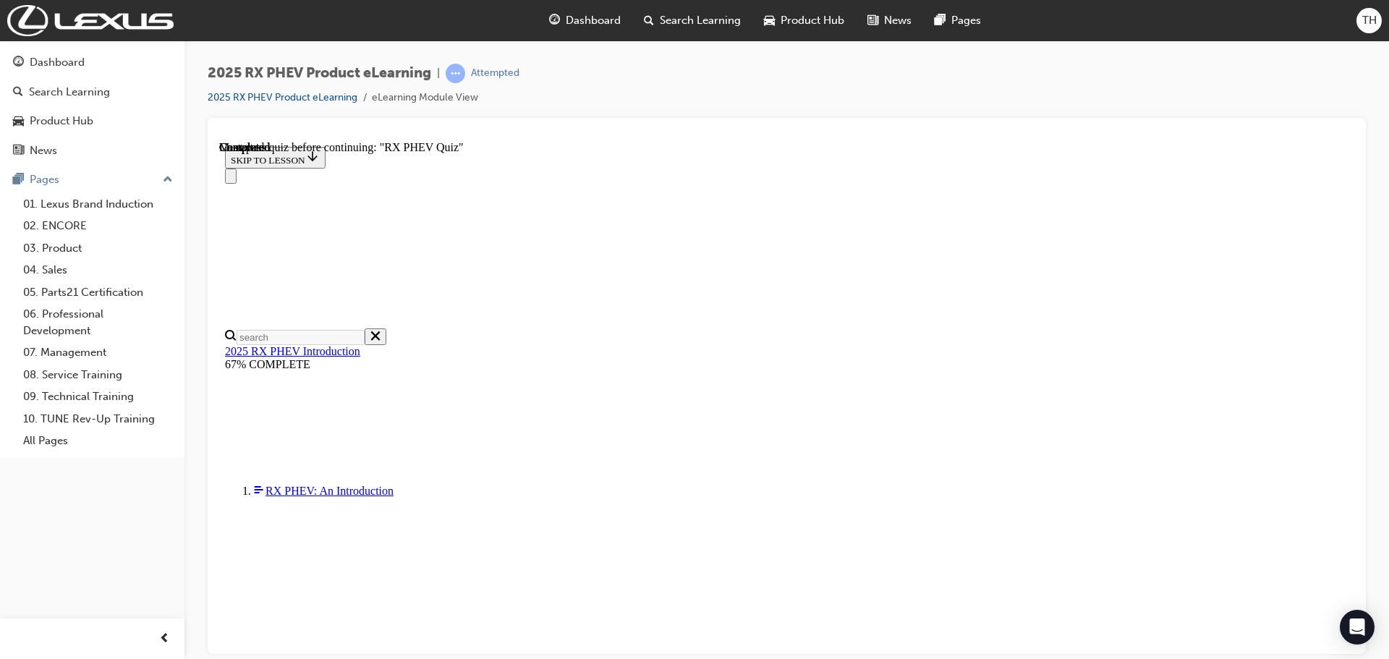
radio input "true"
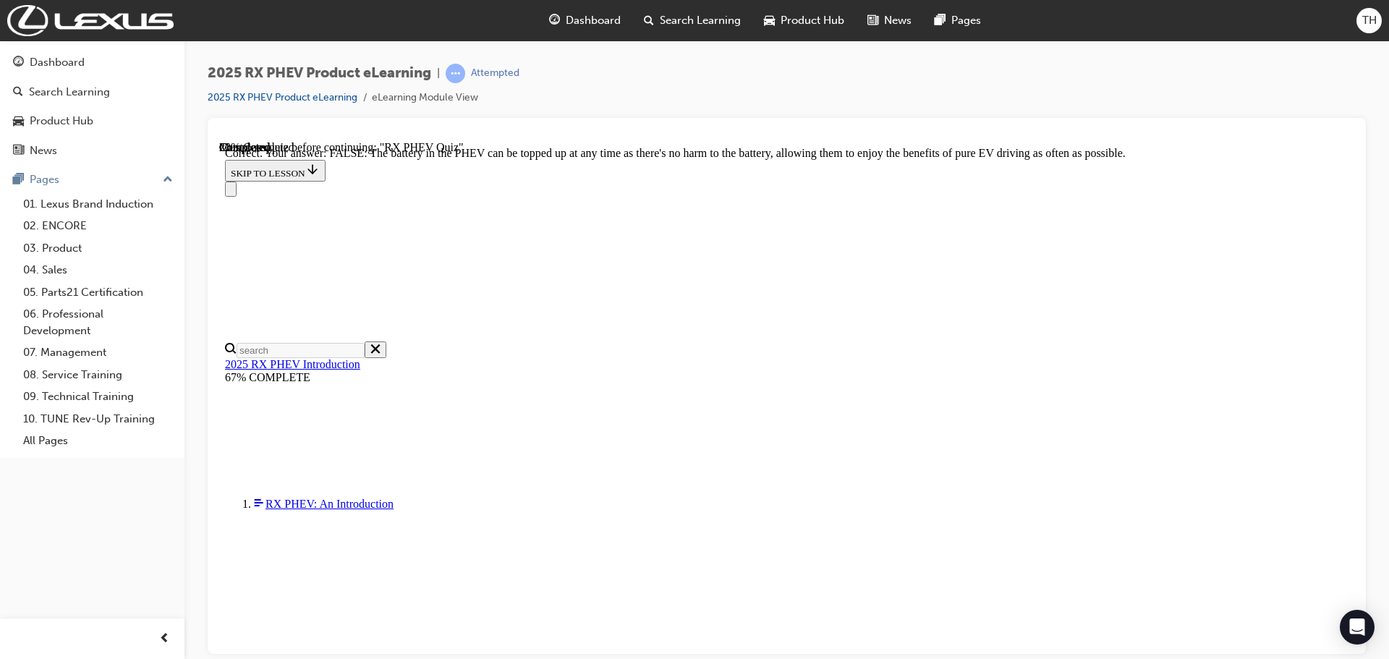
scroll to position [166, 0]
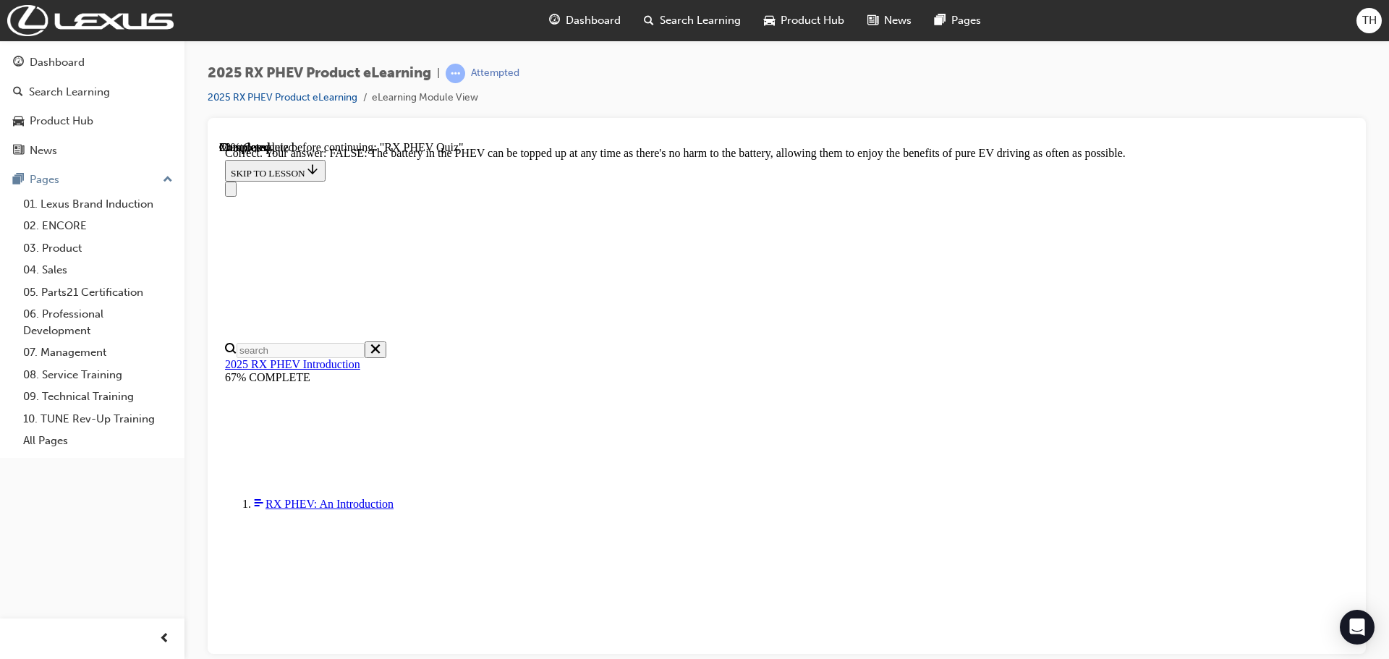
radio input "true"
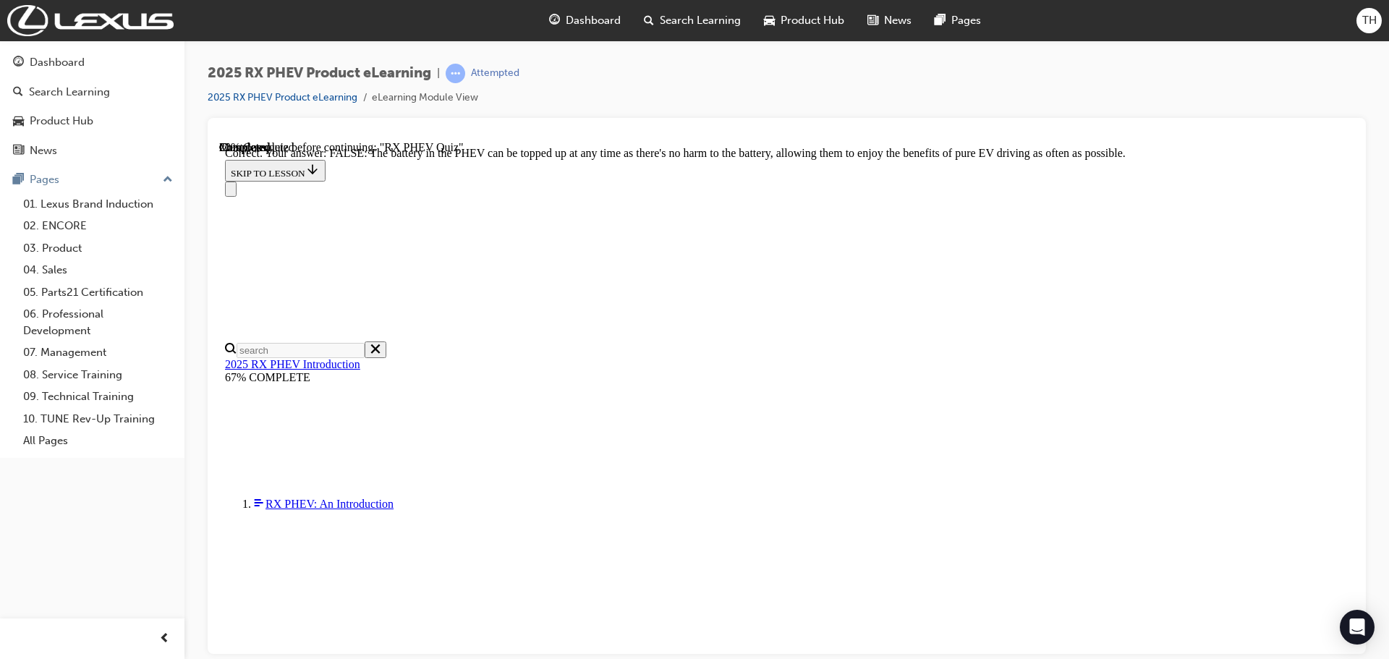
radio input "true"
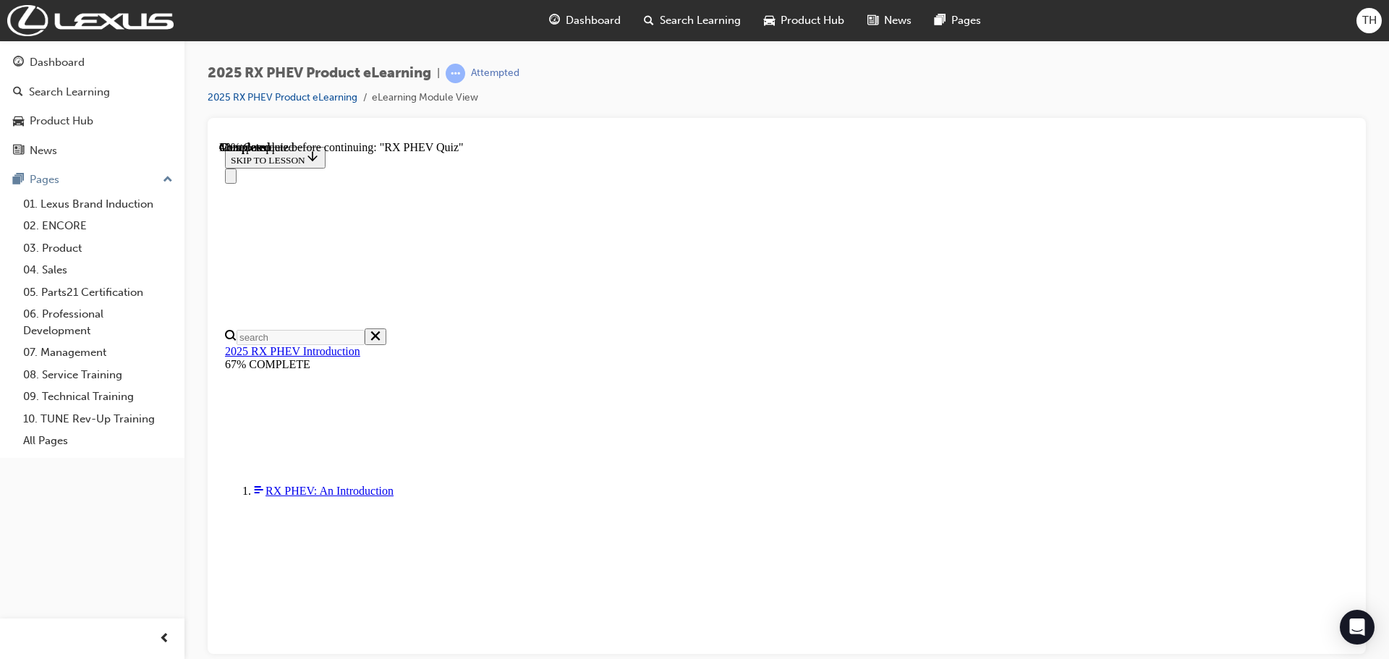
scroll to position [150, 0]
radio input "true"
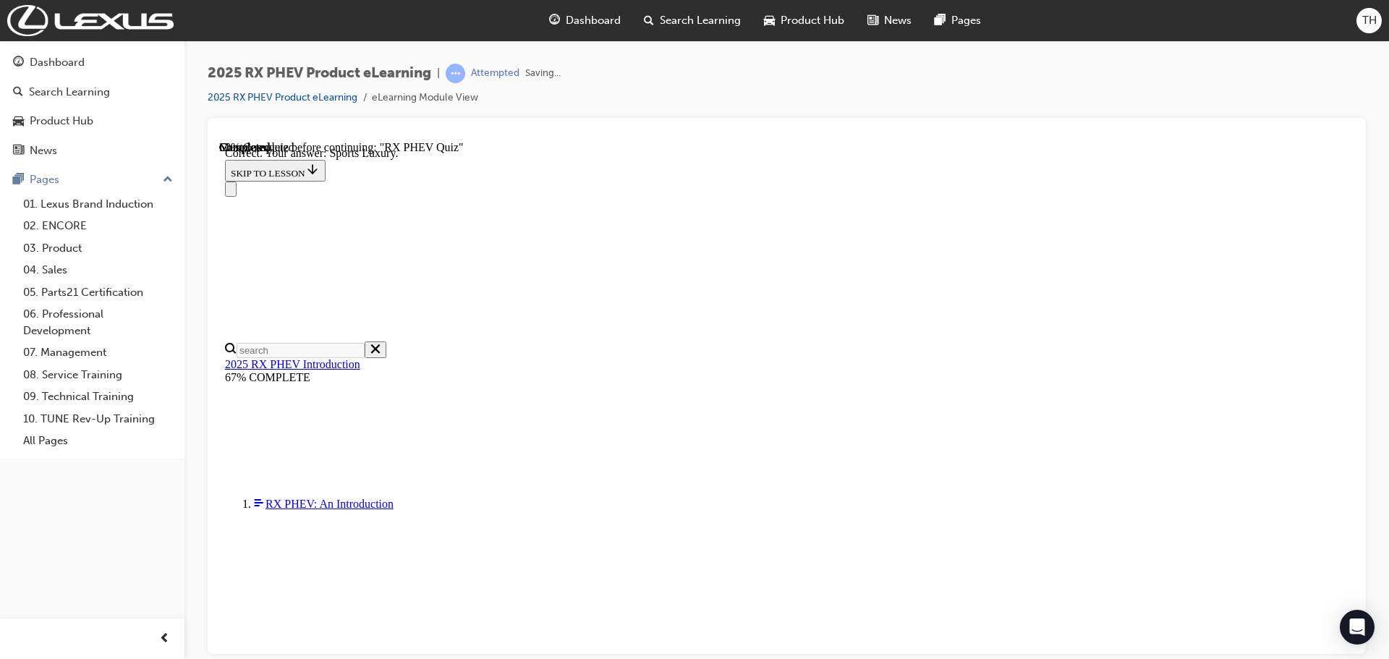
scroll to position [267, 0]
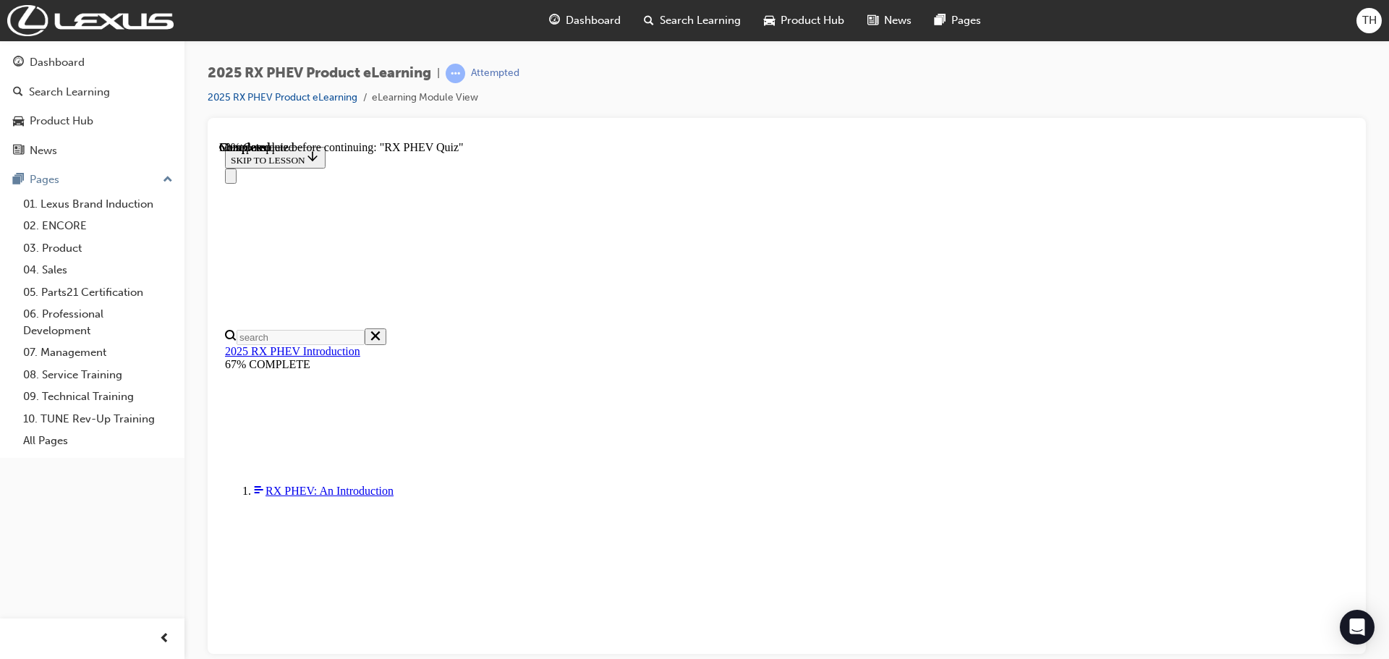
scroll to position [145, 0]
radio input "true"
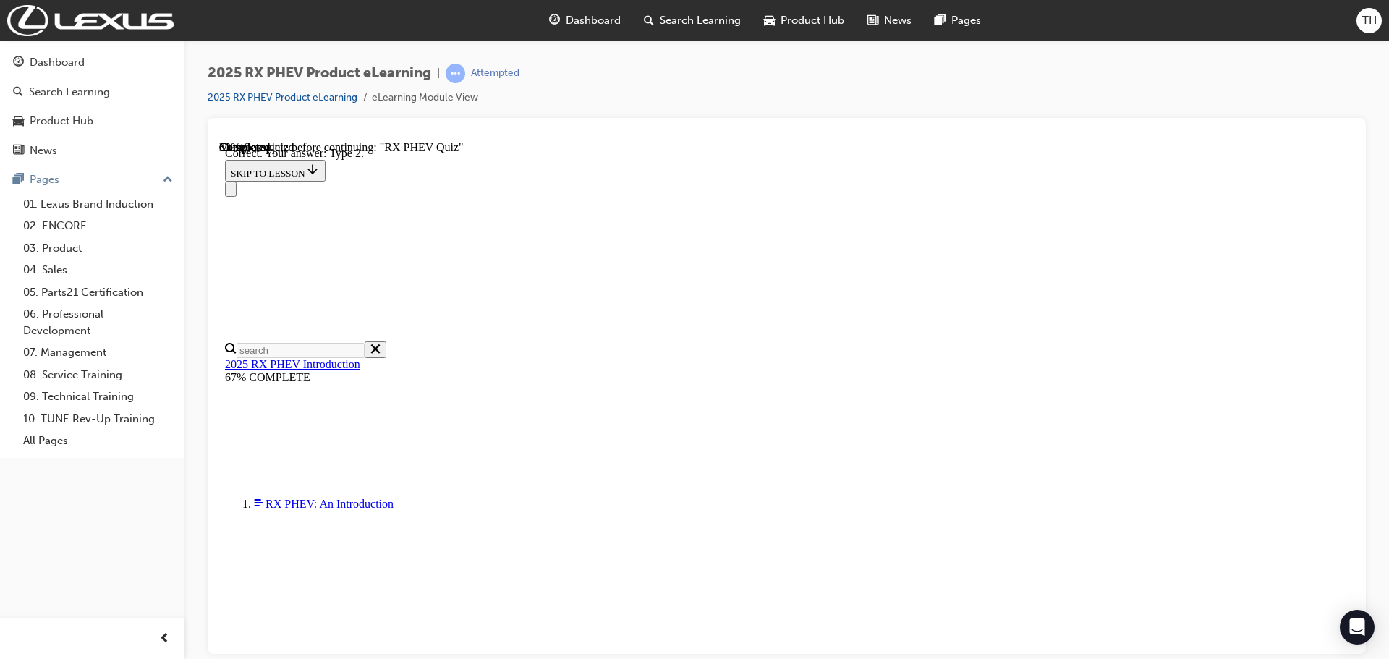
scroll to position [267, 0]
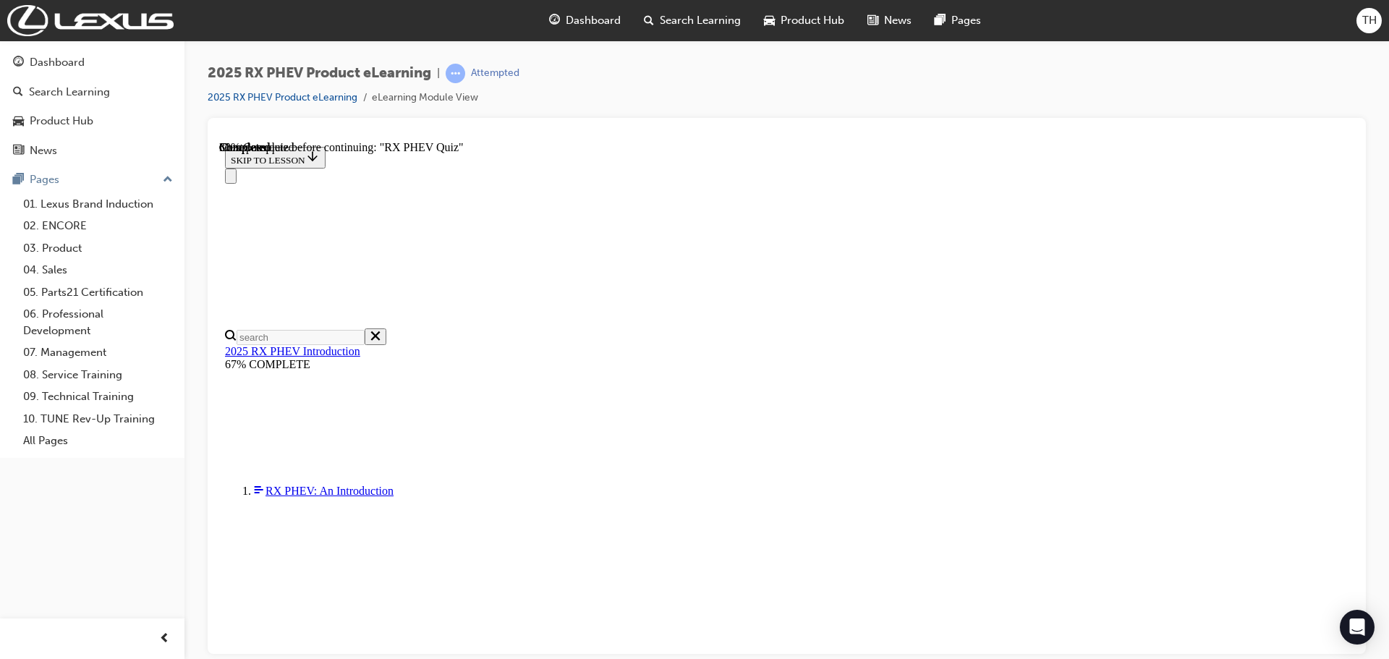
radio input "true"
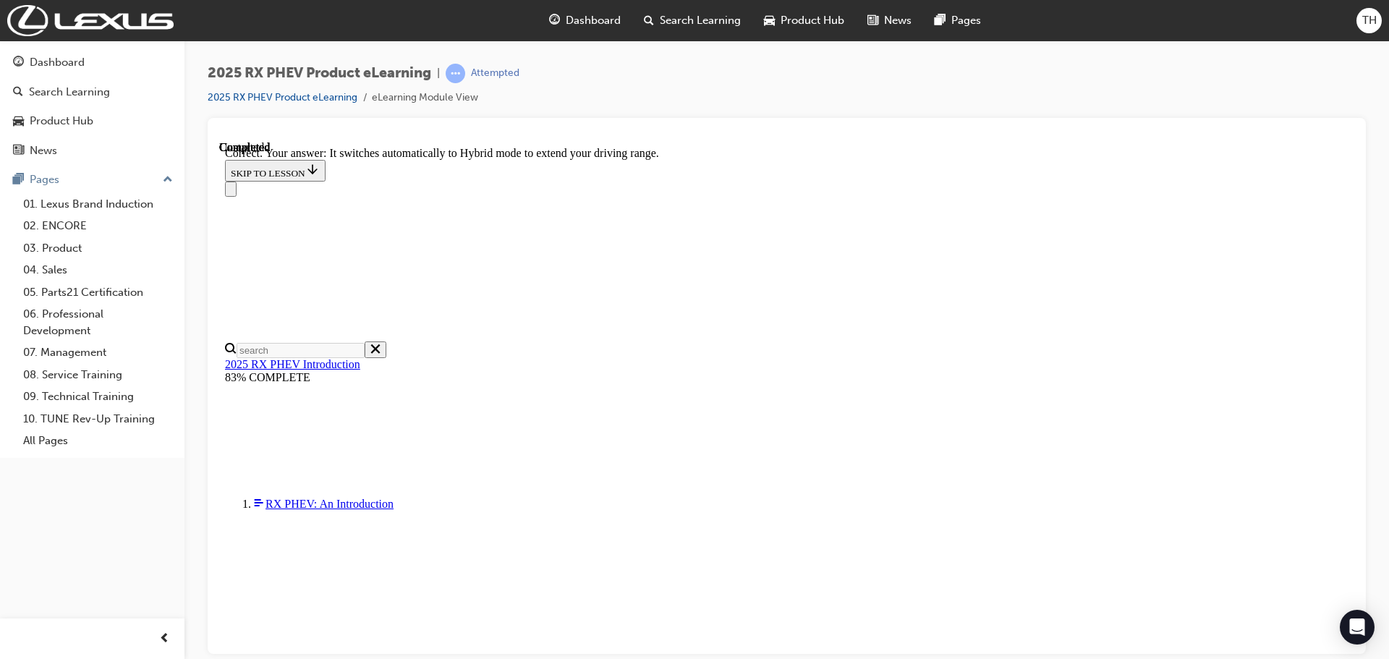
scroll to position [209, 0]
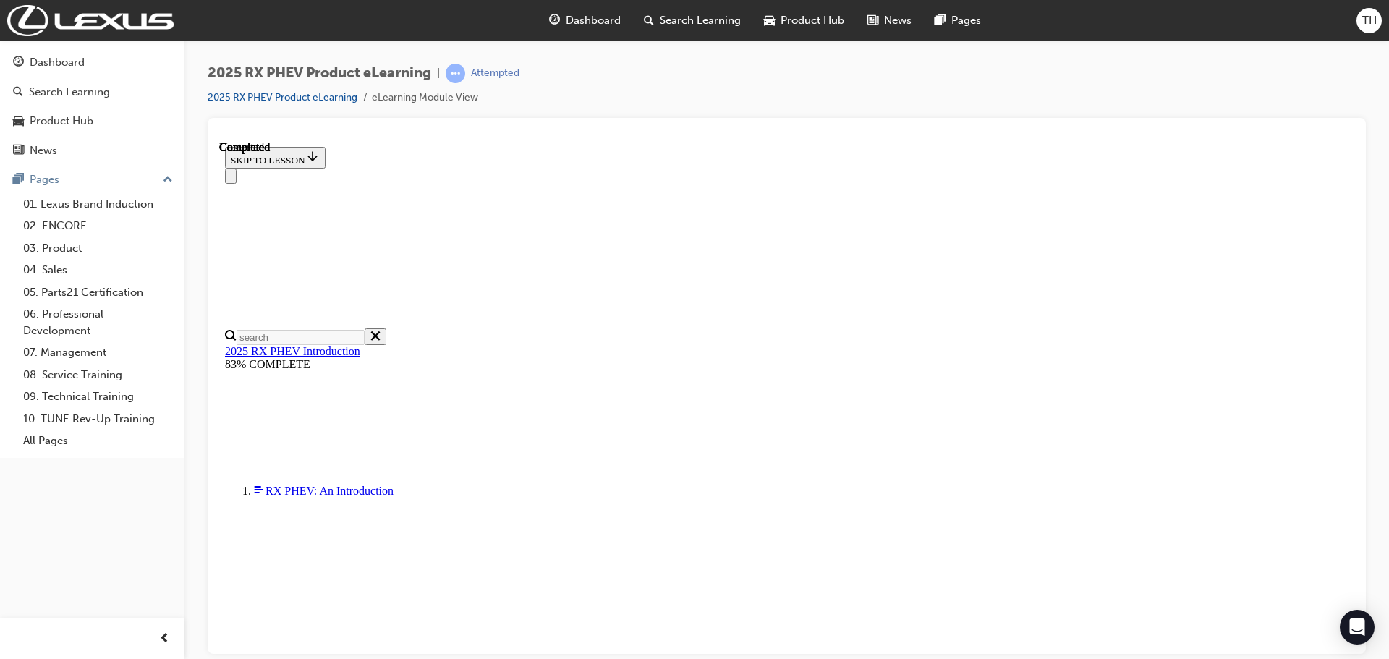
scroll to position [283, 0]
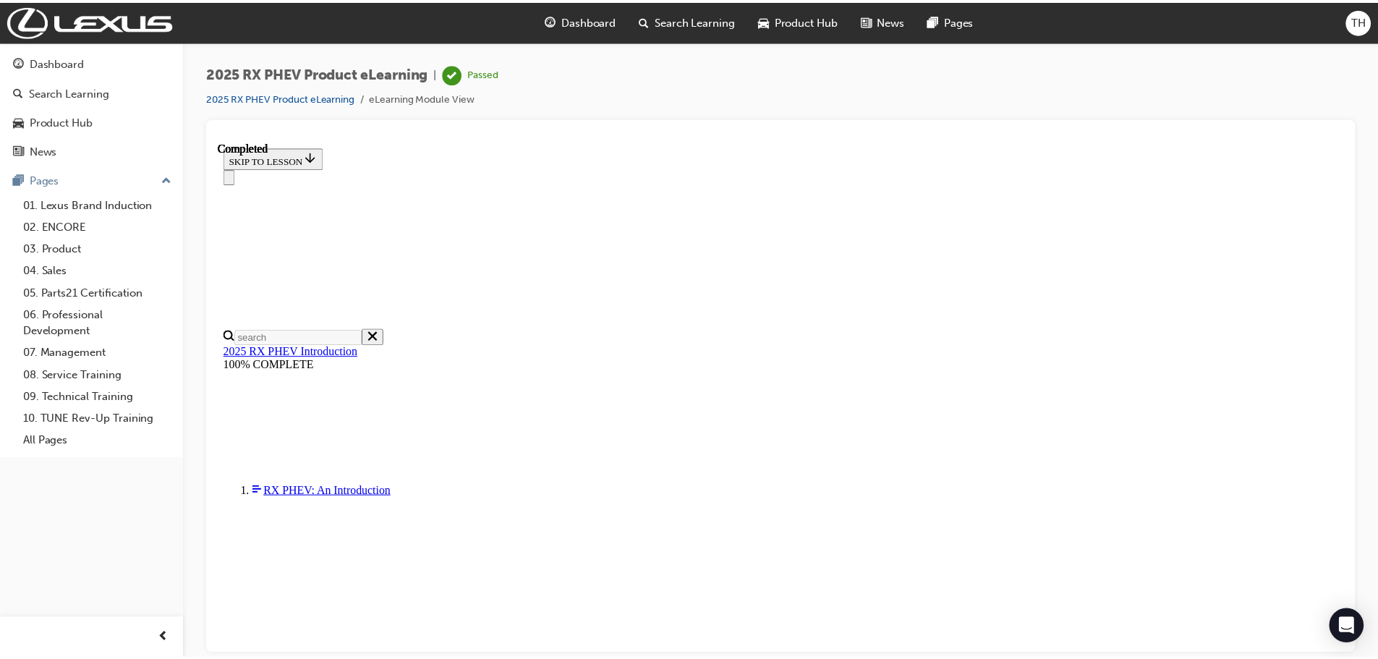
scroll to position [122, 0]
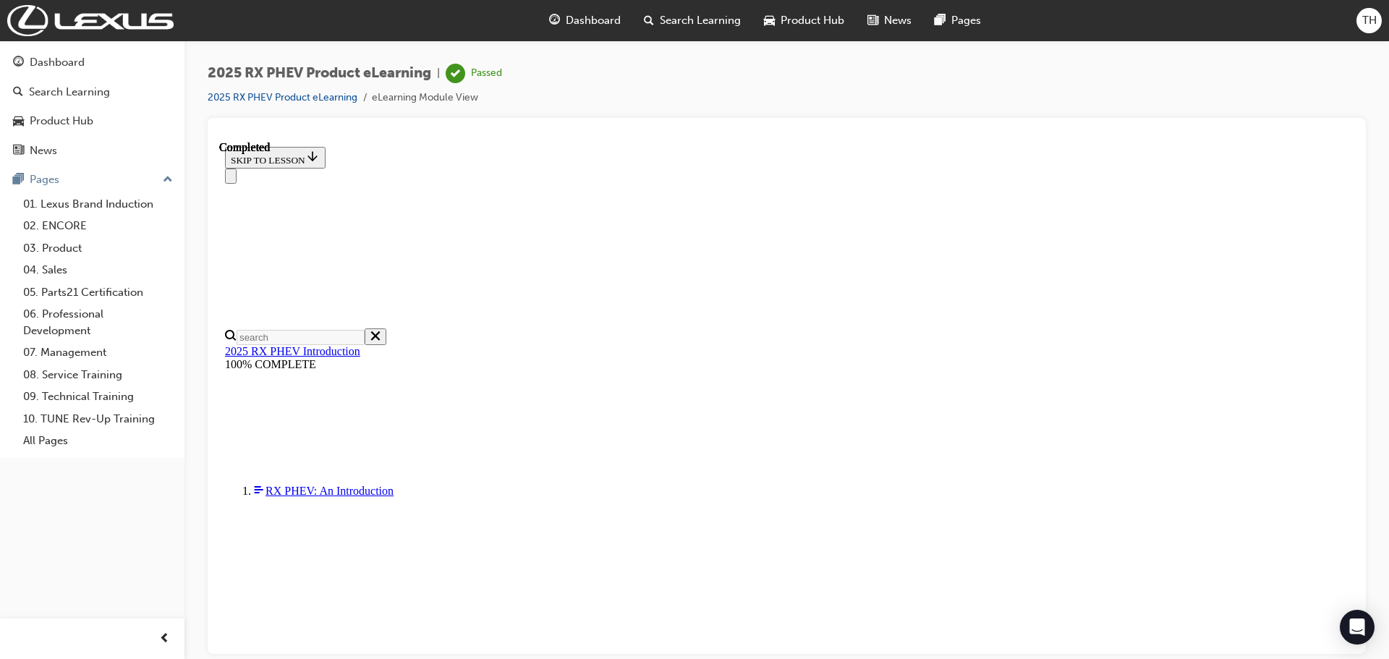
click at [603, 21] on span "Dashboard" at bounding box center [593, 20] width 55 height 17
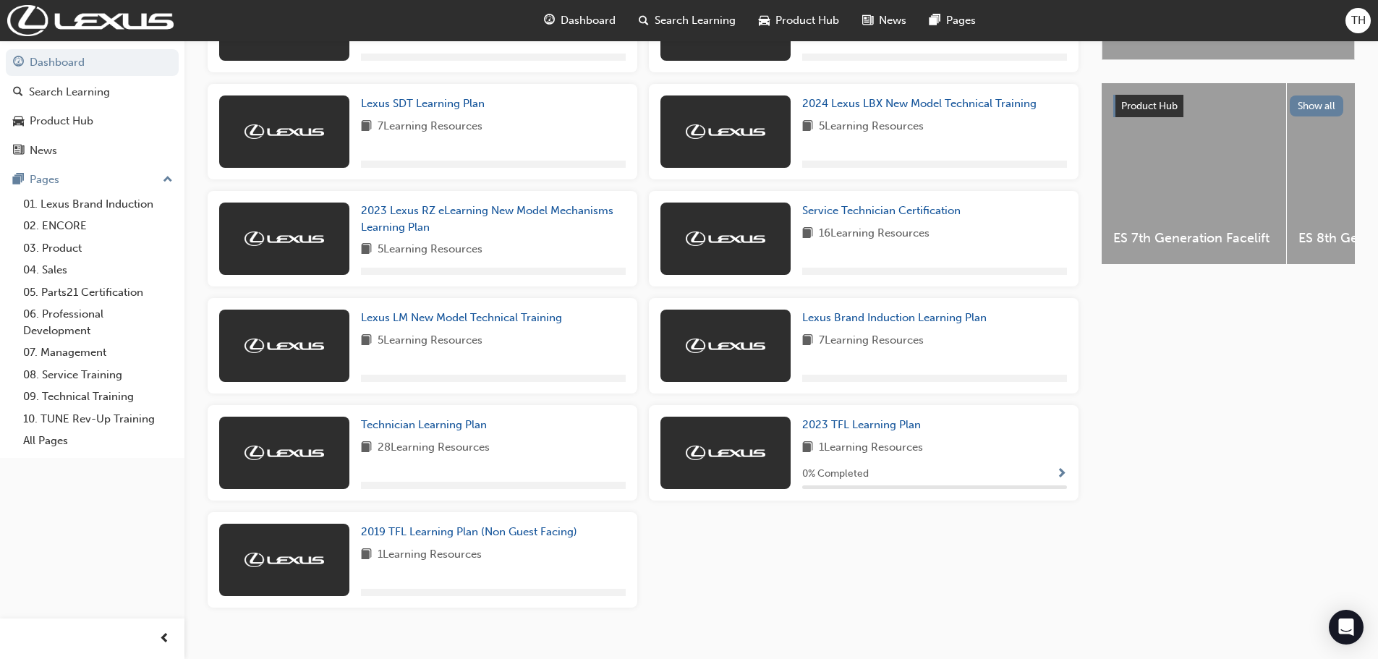
scroll to position [534, 0]
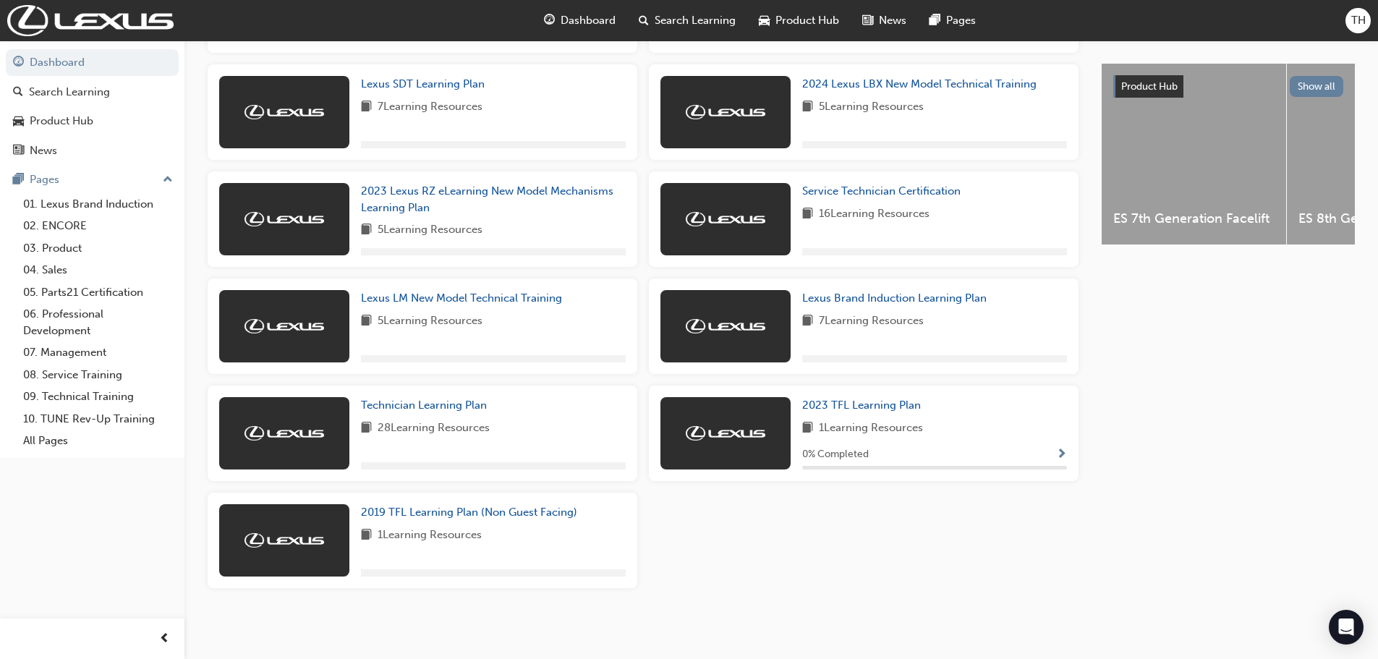
click at [1360, 22] on span "TH" at bounding box center [1358, 20] width 14 height 17
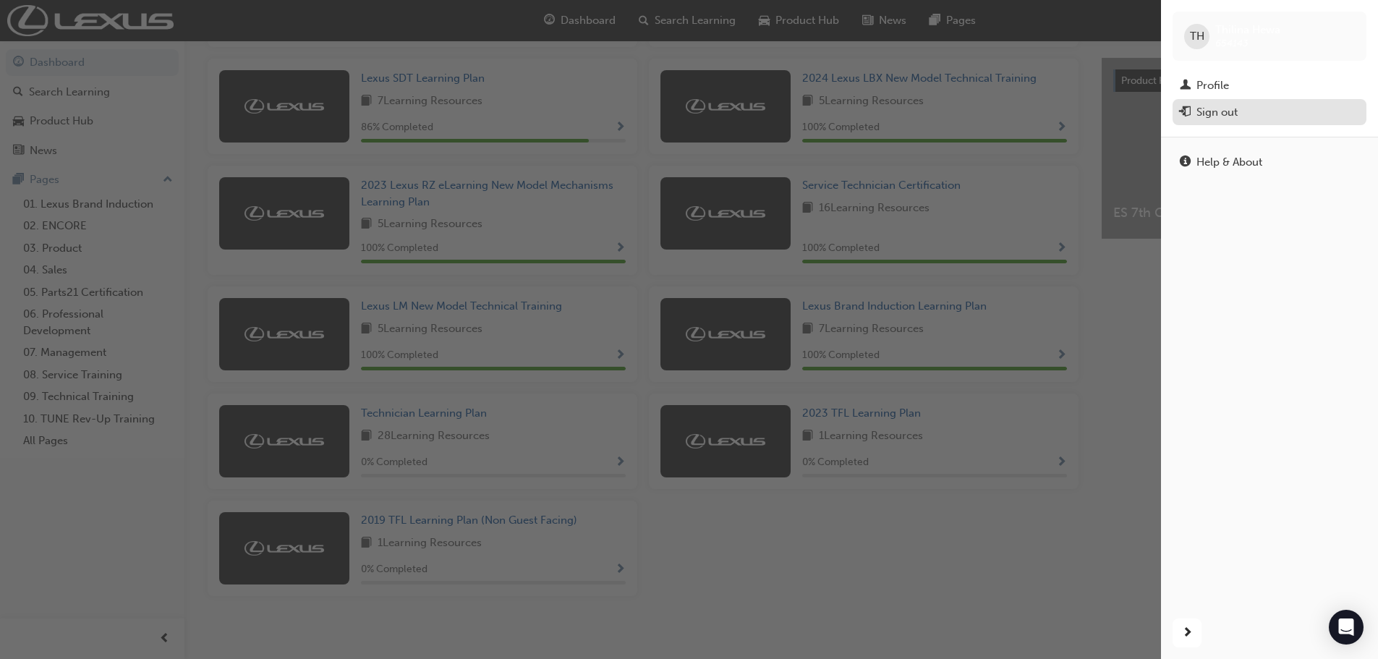
click at [1204, 105] on div "Sign out" at bounding box center [1216, 112] width 41 height 17
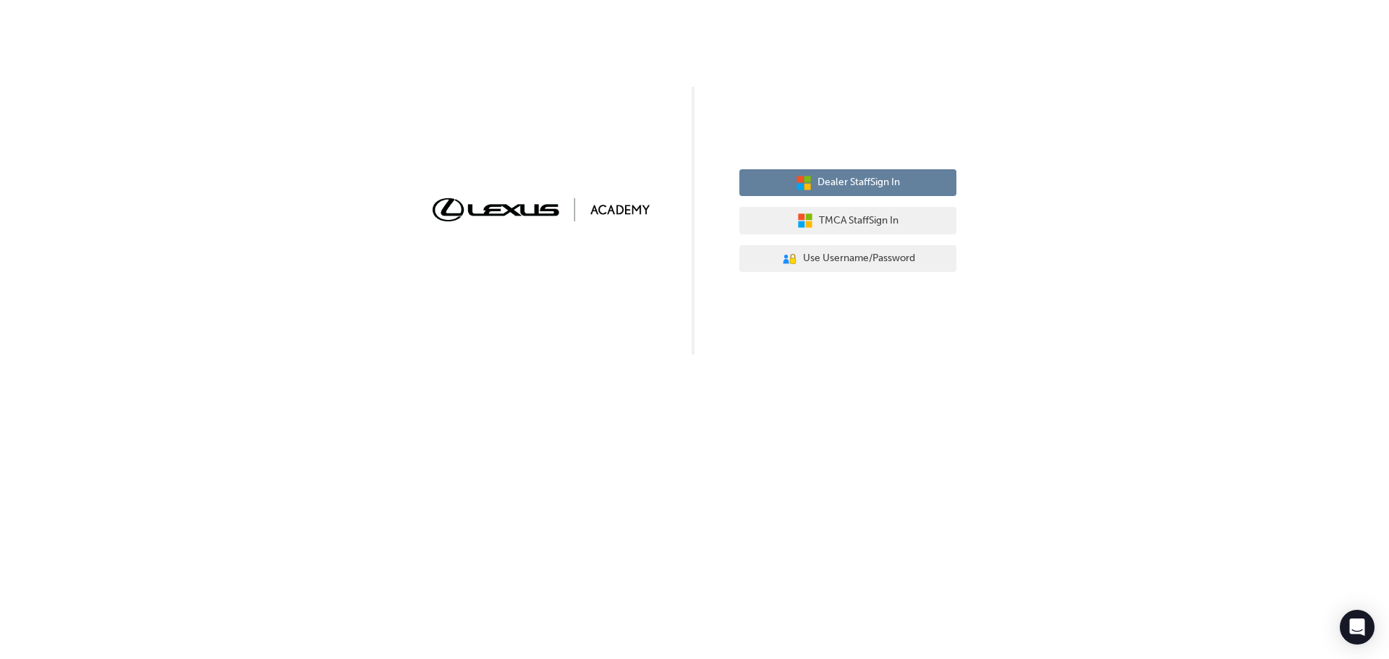
click at [838, 184] on span "Dealer Staff Sign In" at bounding box center [858, 182] width 82 height 17
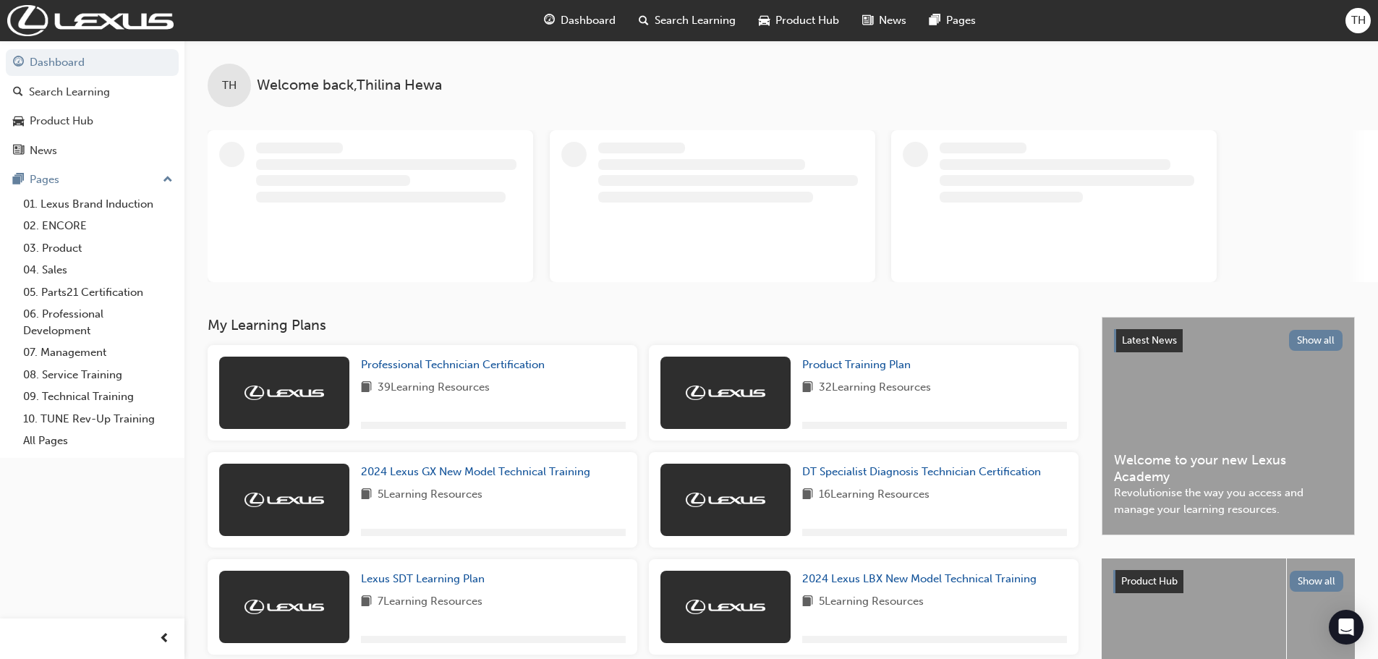
click at [1356, 20] on span "TH" at bounding box center [1358, 20] width 14 height 17
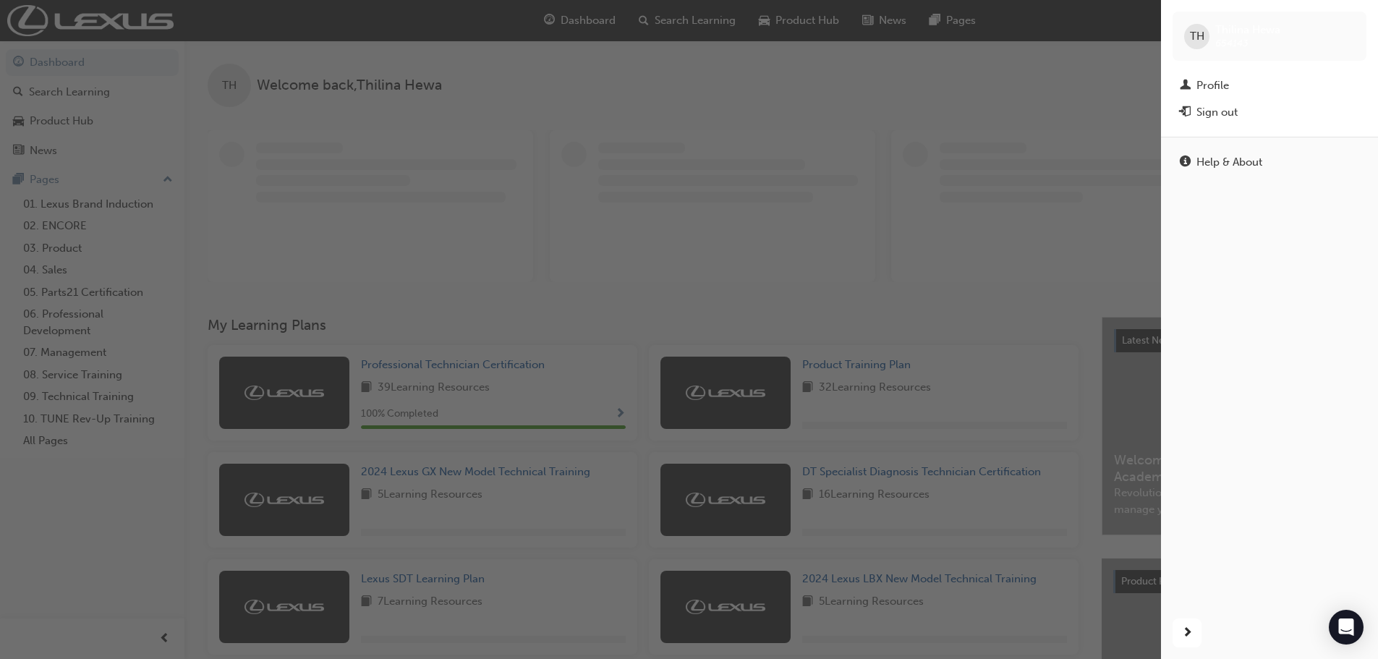
click at [1215, 111] on div "Sign out" at bounding box center [1216, 112] width 41 height 17
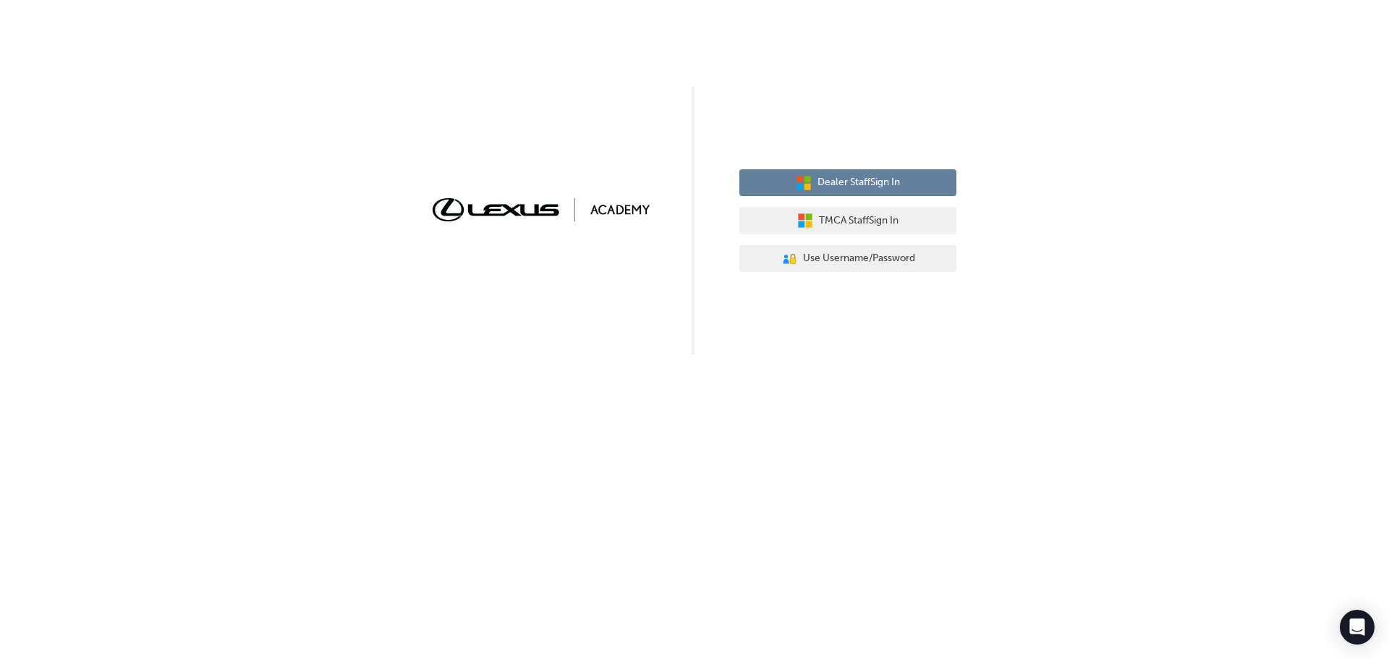
click at [848, 183] on span "Dealer Staff Sign In" at bounding box center [858, 182] width 82 height 17
